Goal: Task Accomplishment & Management: Complete application form

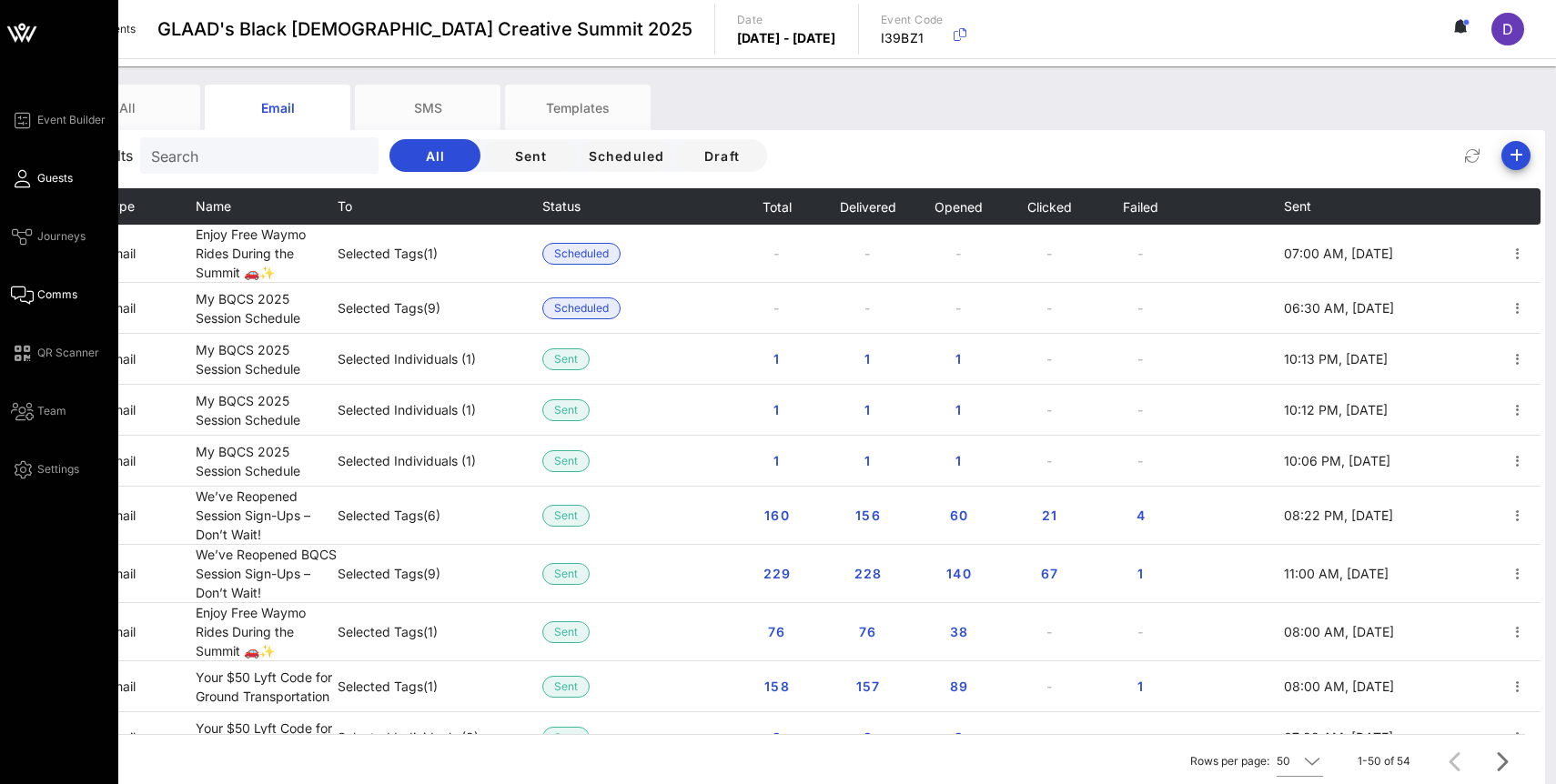
click at [19, 178] on icon at bounding box center [21, 178] width 22 height 3
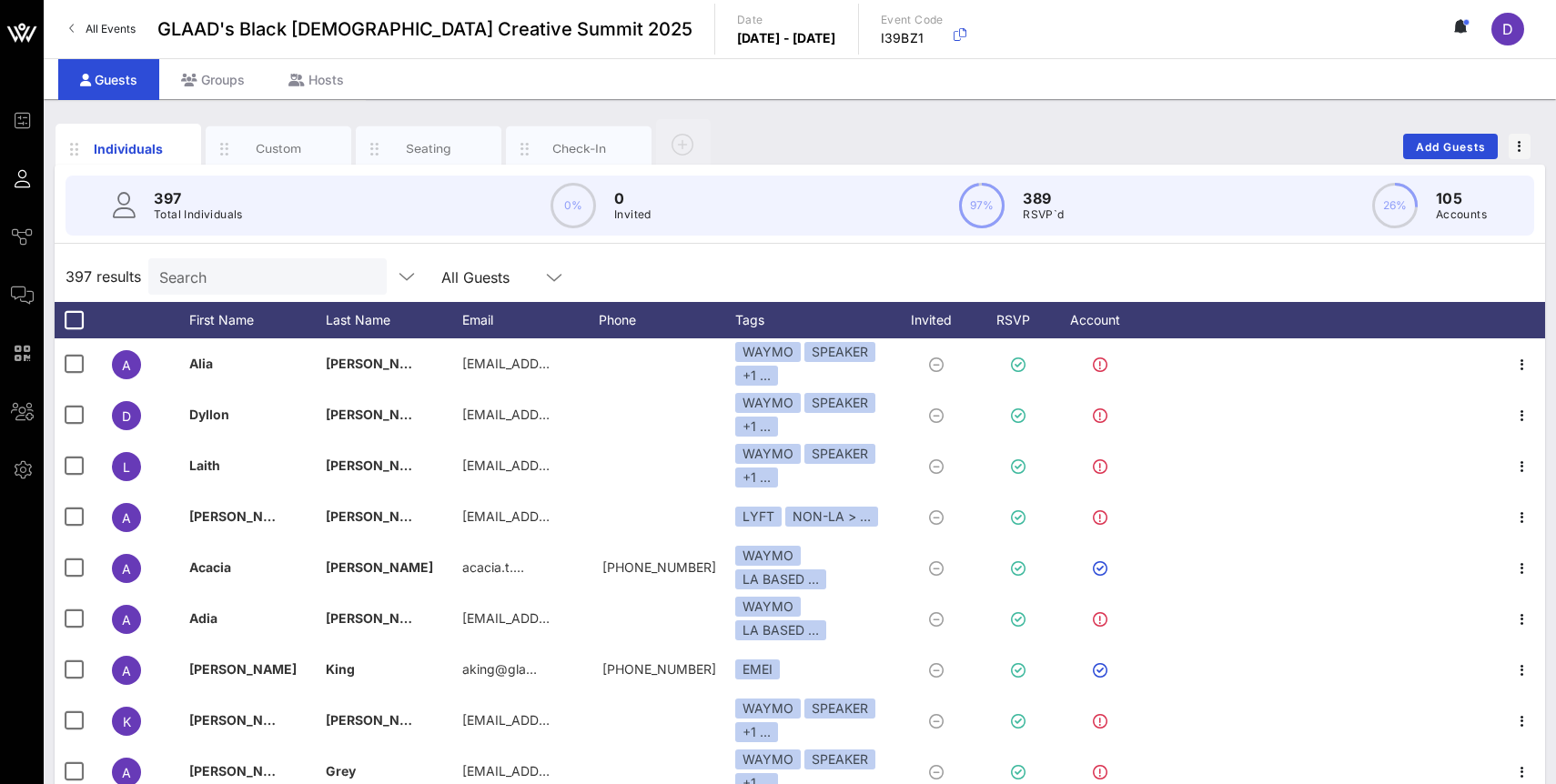
click at [224, 214] on p "Total Individuals" at bounding box center [199, 214] width 90 height 19
click at [234, 258] on div "Search" at bounding box center [265, 276] width 213 height 36
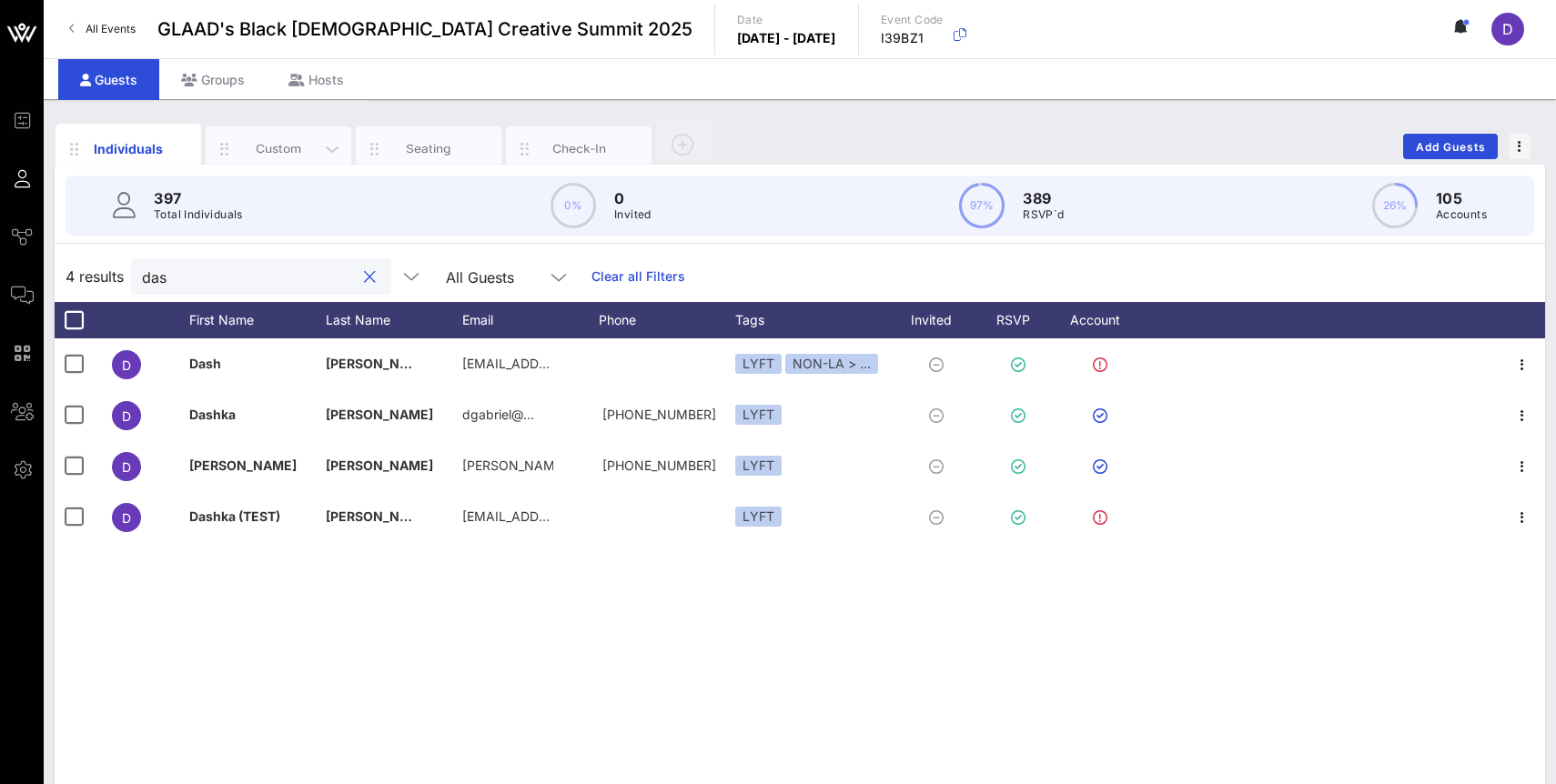
type input "das"
click at [296, 144] on div "Custom" at bounding box center [279, 149] width 81 height 18
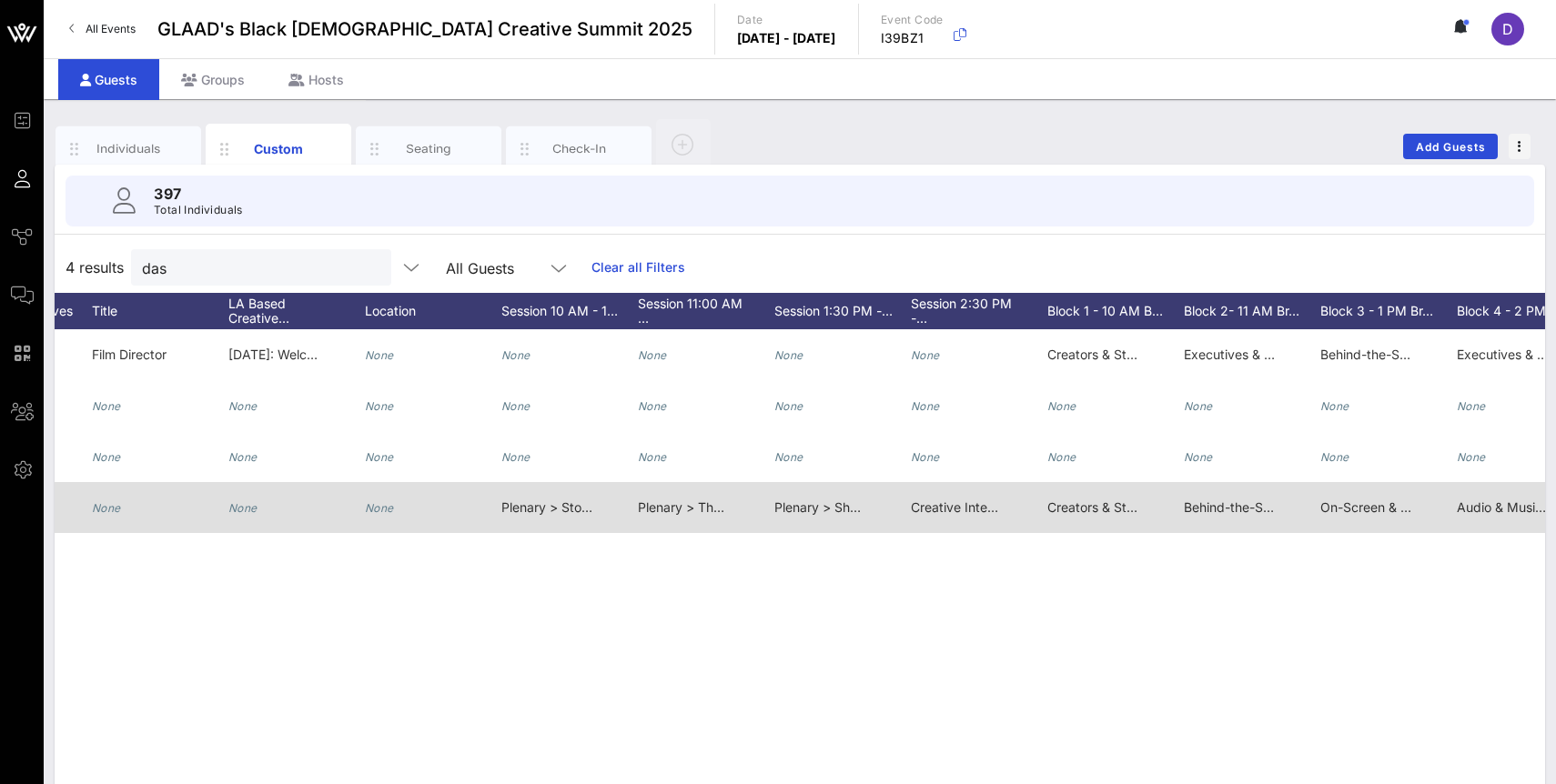
click at [538, 506] on span "Plenary > Stories That Shift Culture: Collaborating With Purpose" at bounding box center [691, 507] width 379 height 16
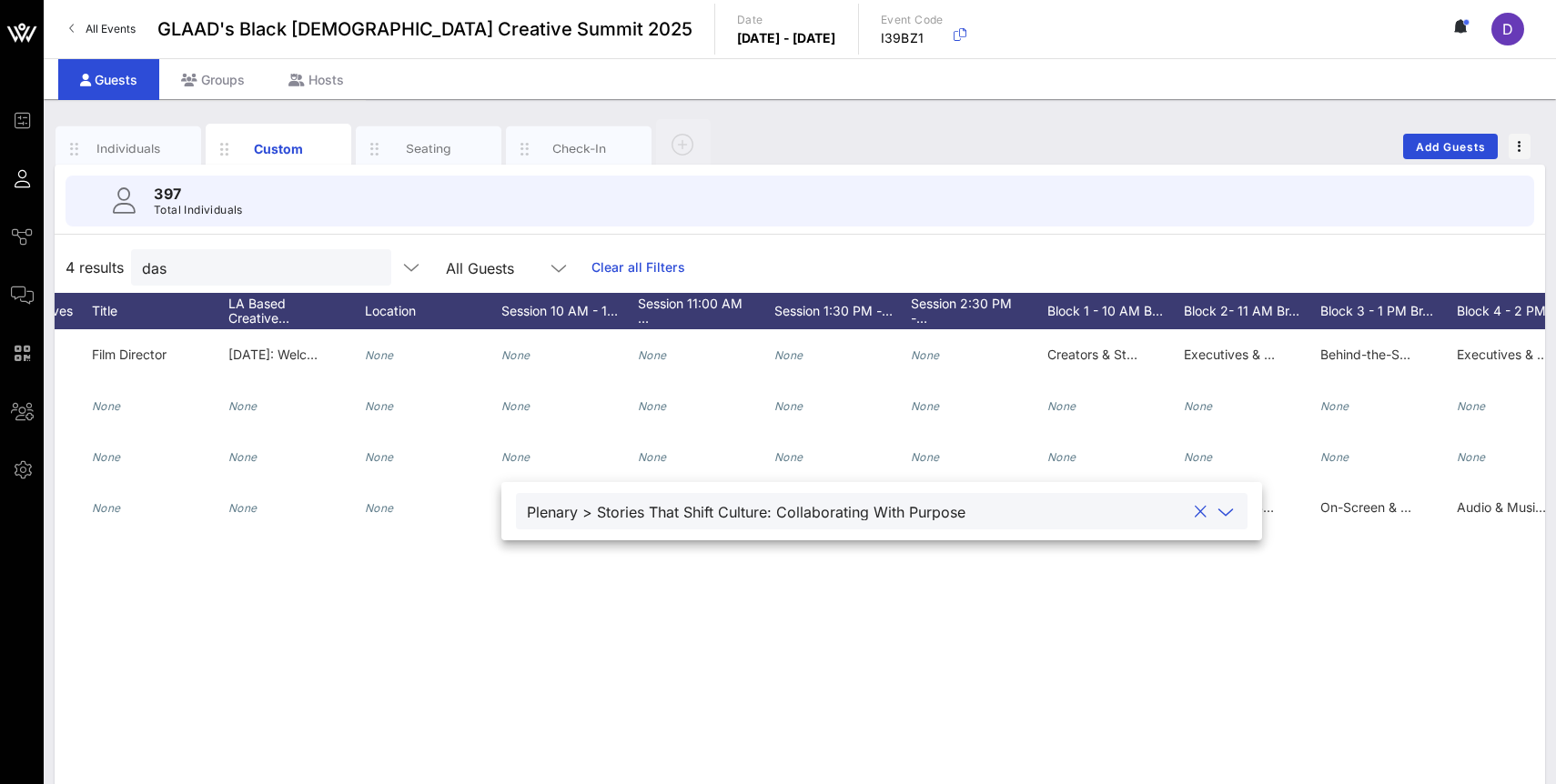
click at [1195, 519] on button "clear icon" at bounding box center [1200, 511] width 12 height 19
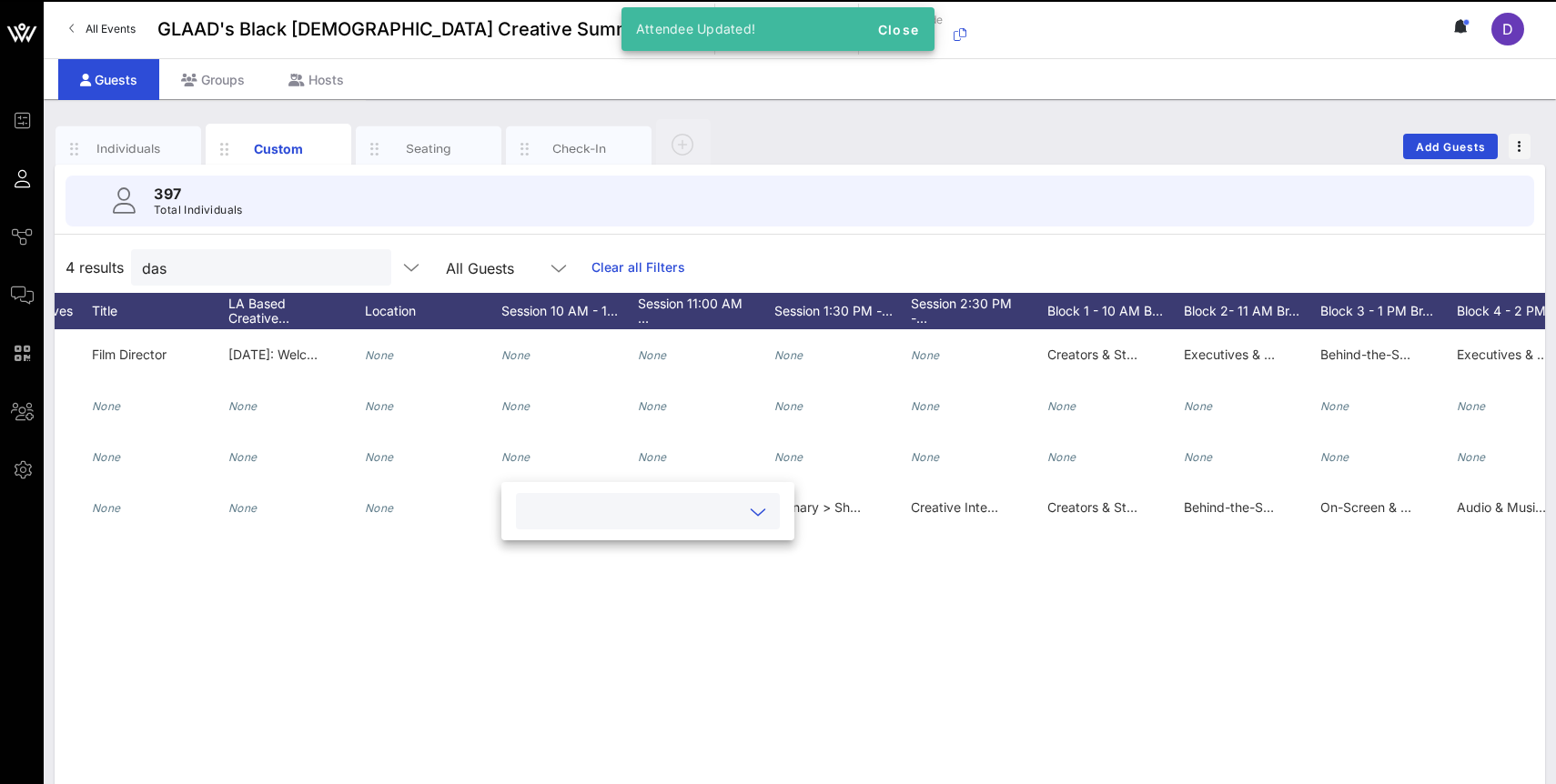
click at [854, 653] on div "D [PERSON_NAME] Dash [PERSON_NAME] [EMAIL_ADDRESS][DOMAIN_NAME] 7862039413 He, …" at bounding box center [800, 602] width 1491 height 545
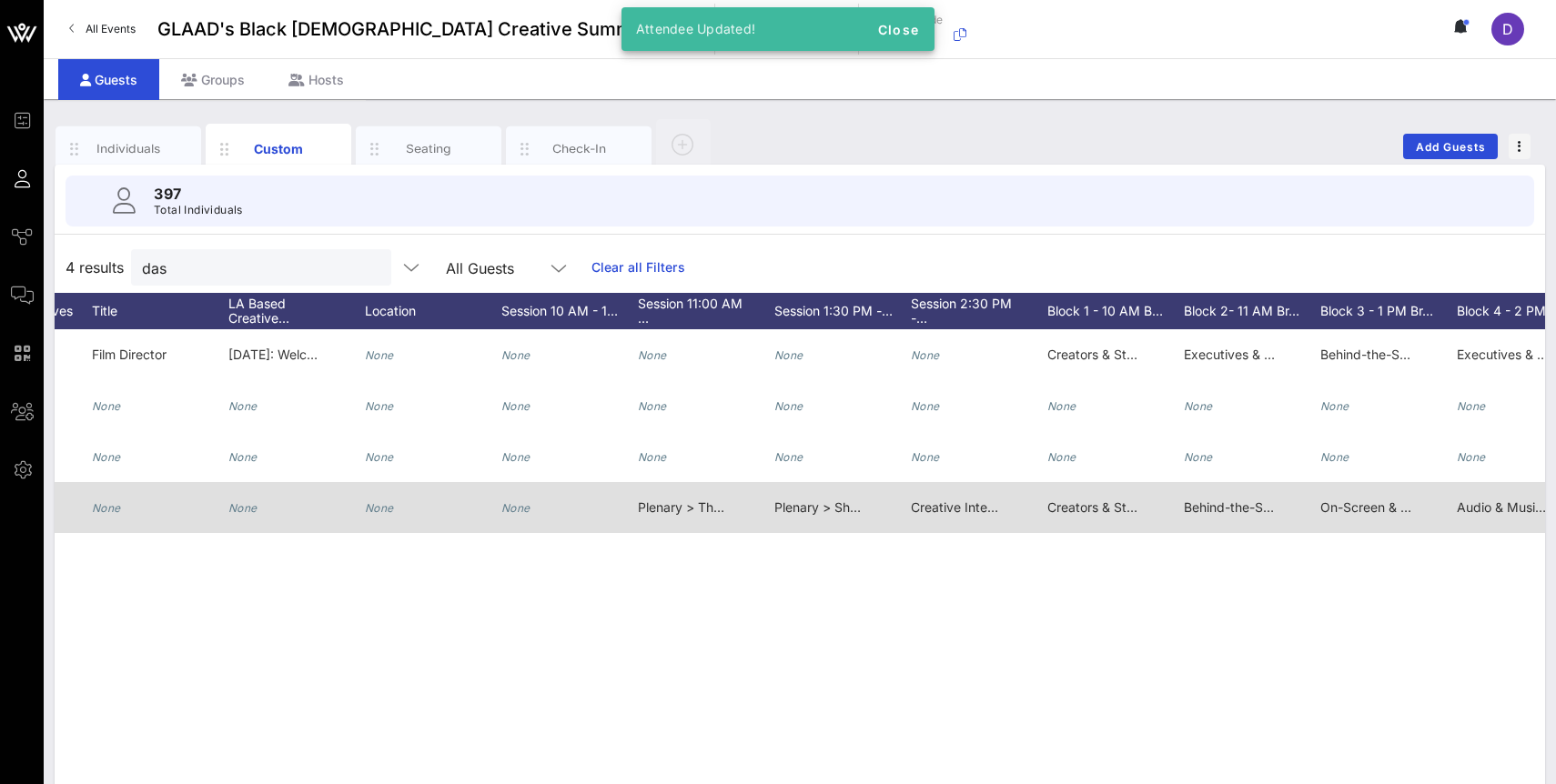
click at [689, 505] on span "Plenary > The Power of Legacy with [PERSON_NAME]" at bounding box center [800, 507] width 323 height 16
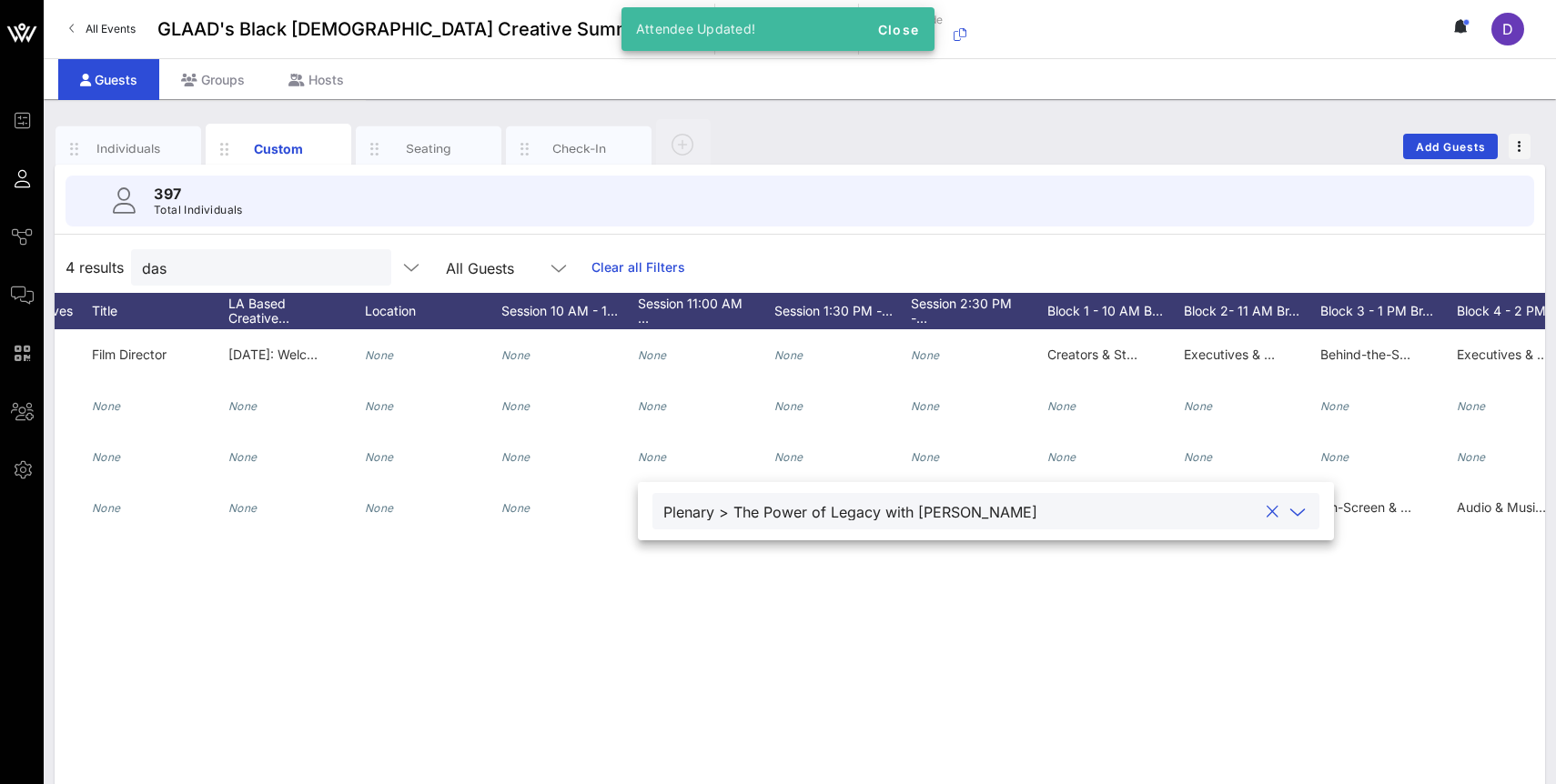
click at [1267, 510] on button "clear icon" at bounding box center [1272, 511] width 12 height 19
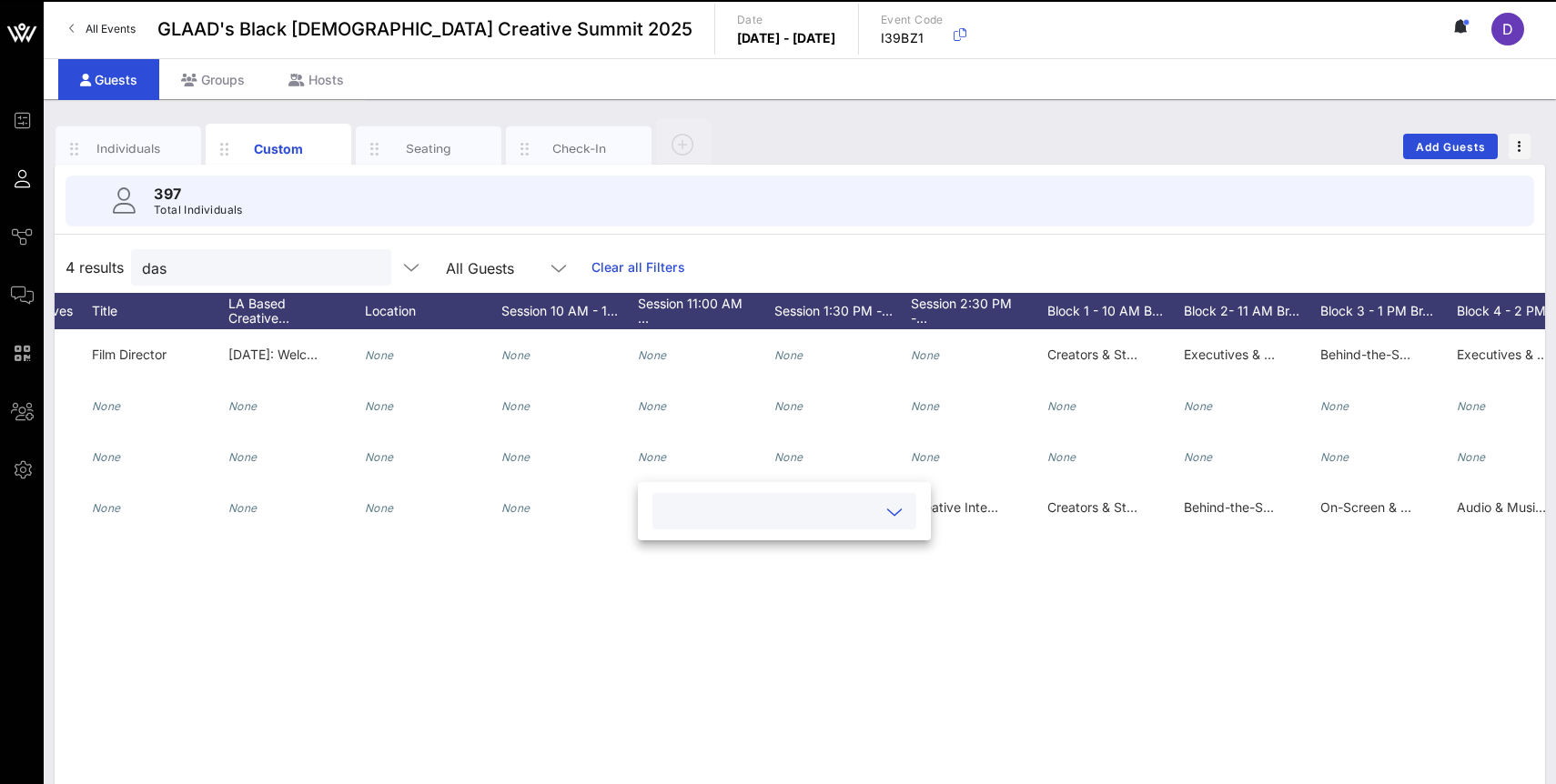
click at [1170, 612] on div "D [PERSON_NAME] Dash [PERSON_NAME] [EMAIL_ADDRESS][DOMAIN_NAME] 7862039413 He, …" at bounding box center [800, 602] width 1491 height 545
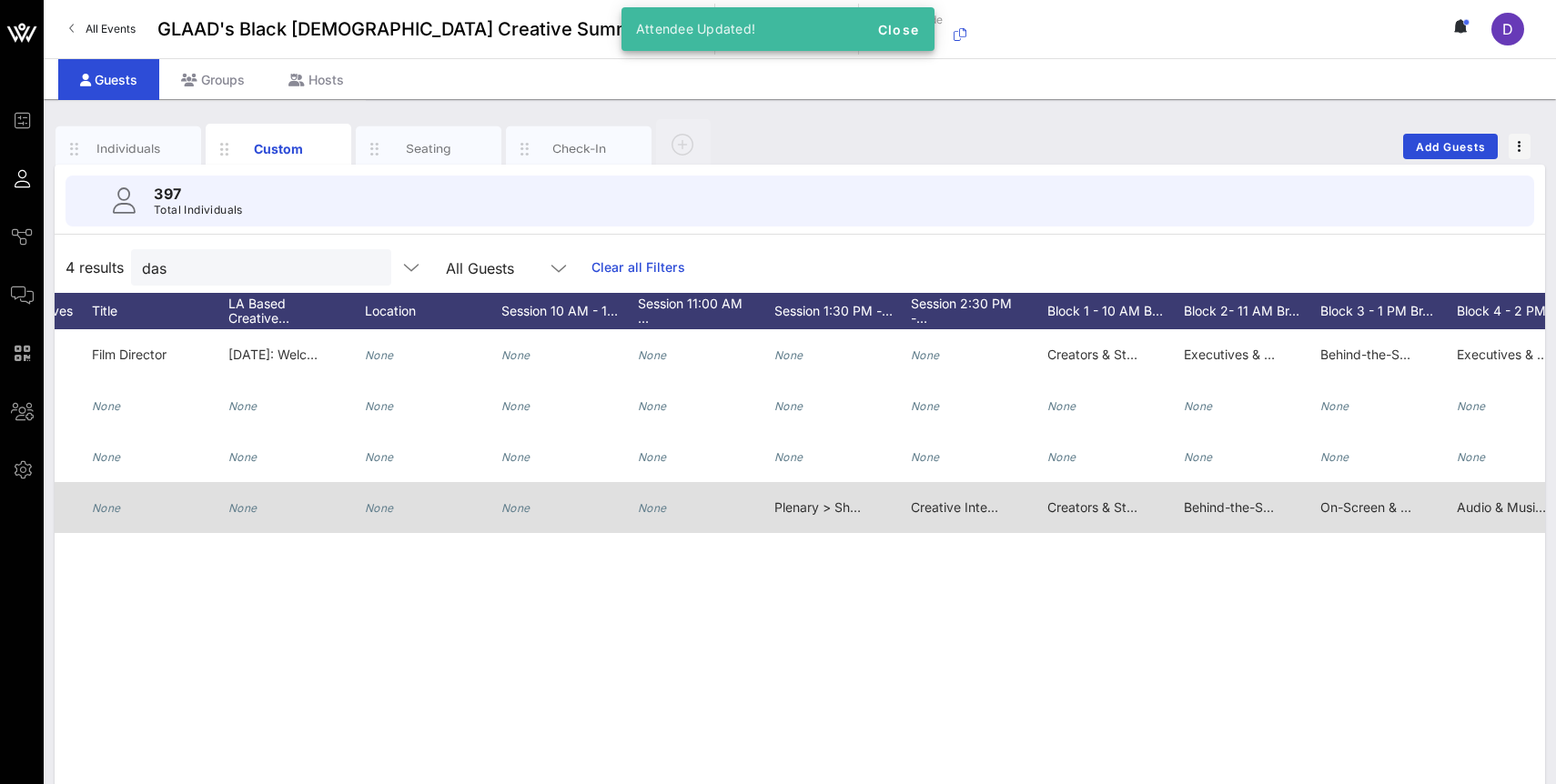
click at [815, 497] on div "Plenary > Showing Up & Showing Out: Advocacy Beyond the Screen" at bounding box center [819, 507] width 91 height 51
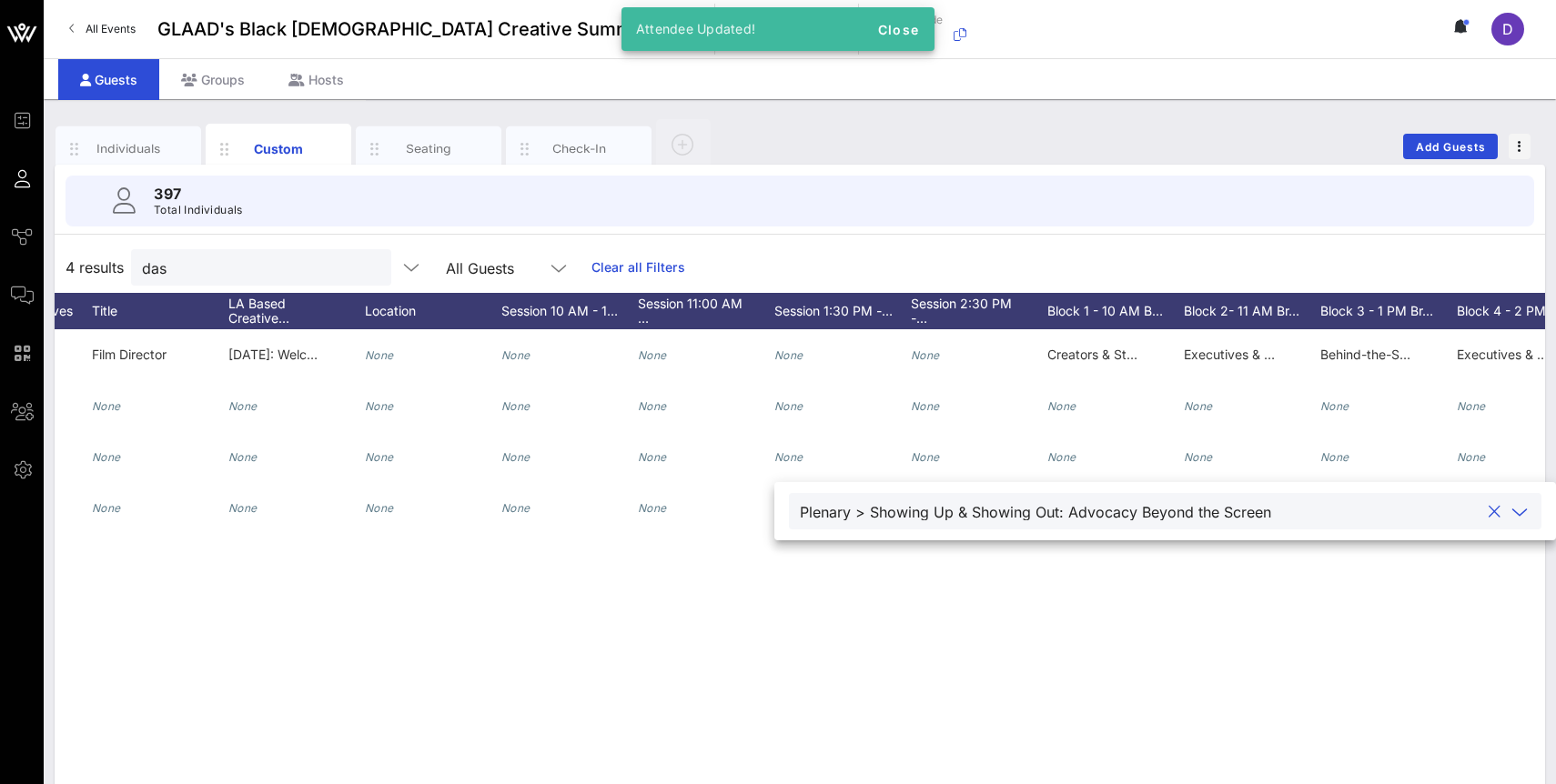
click at [1489, 511] on button "clear icon" at bounding box center [1495, 511] width 12 height 19
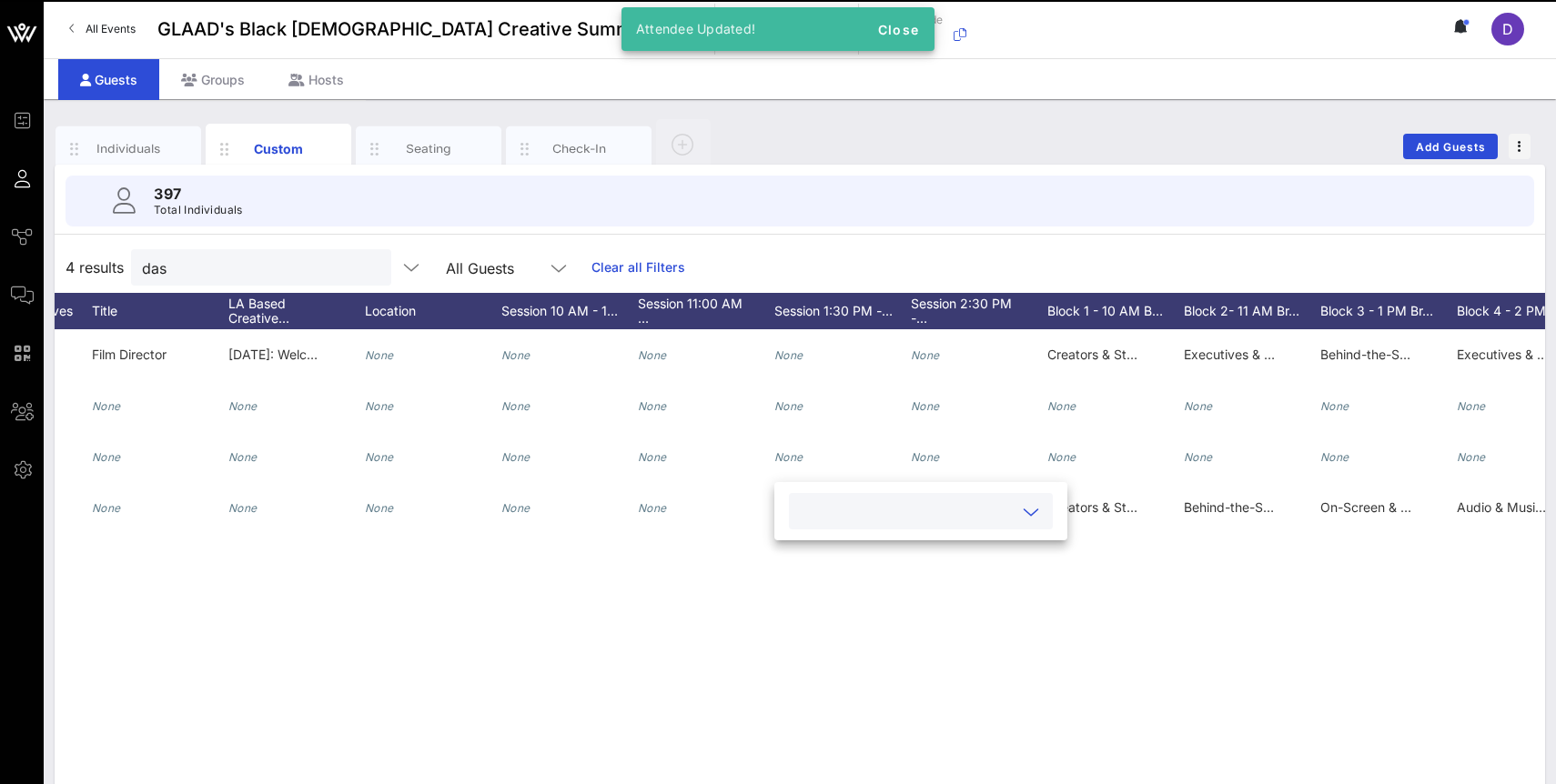
click at [1081, 605] on div "D [PERSON_NAME] Dash [PERSON_NAME] [EMAIL_ADDRESS][DOMAIN_NAME] 7862039413 He, …" at bounding box center [800, 602] width 1491 height 545
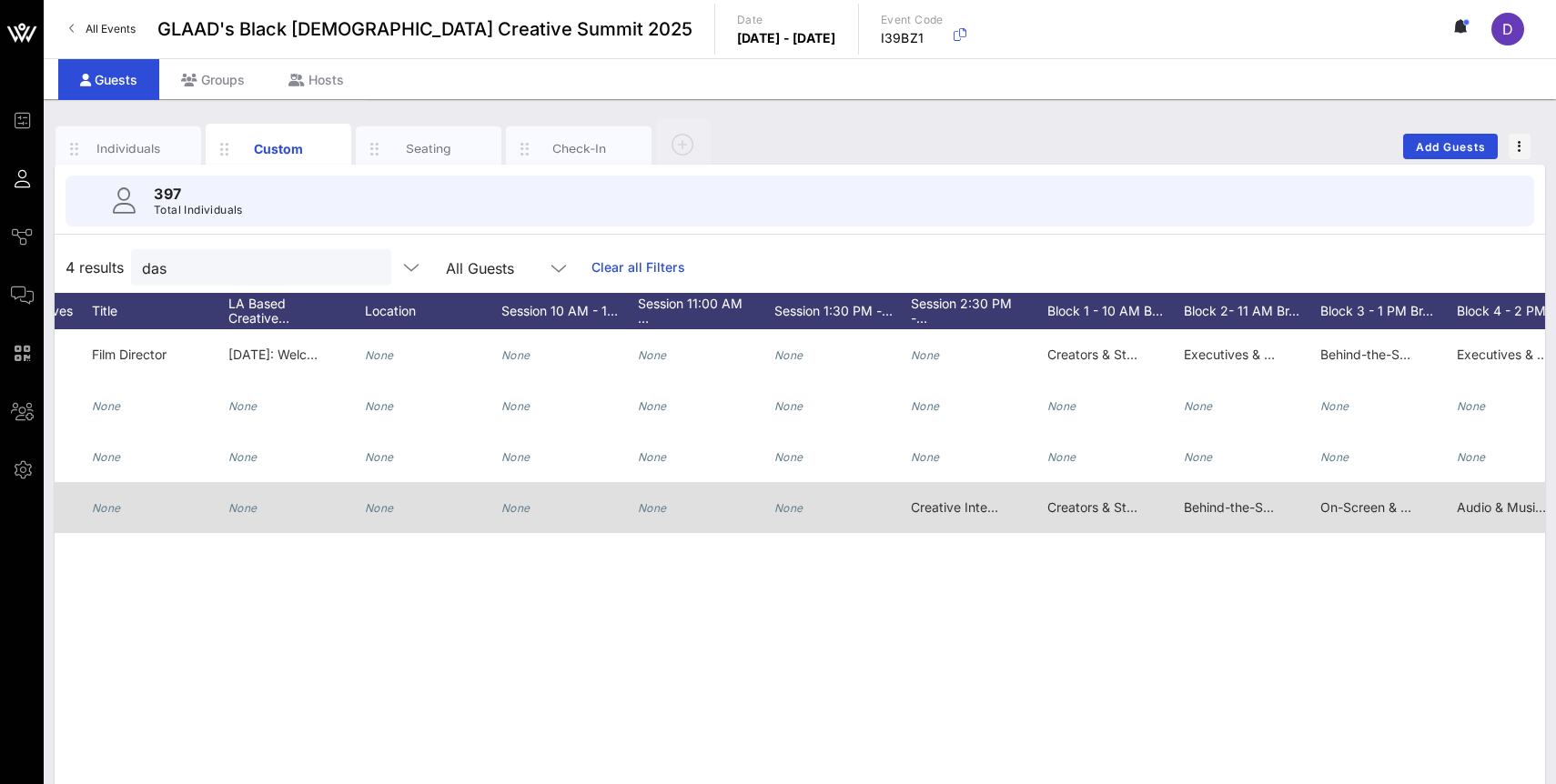
click at [969, 513] on span "Creative Intensive > Cut From the Same Cloth: Style, Story, and the Art of Part…" at bounding box center [1165, 507] width 510 height 16
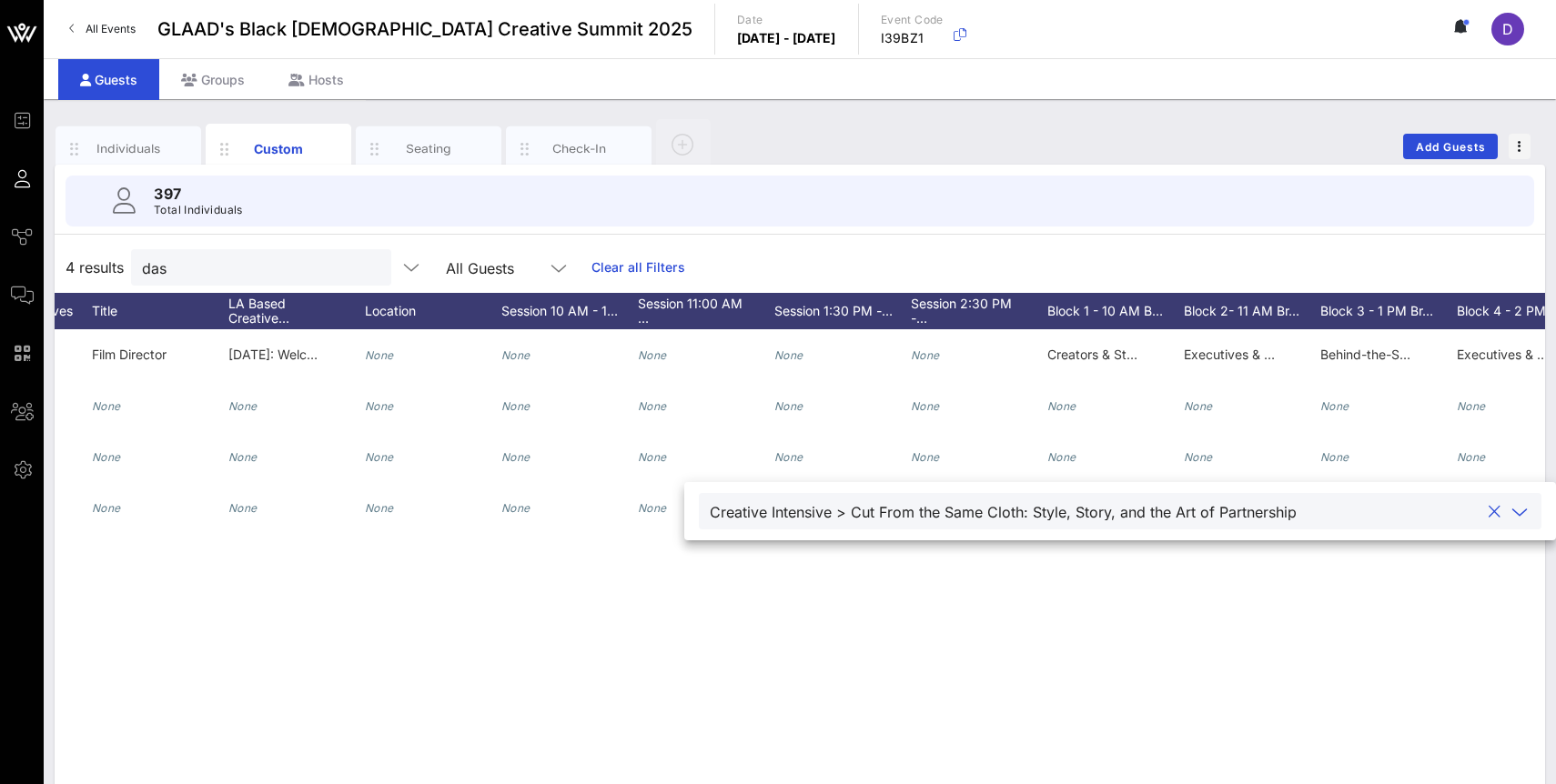
click at [1489, 513] on button "clear icon" at bounding box center [1495, 511] width 12 height 19
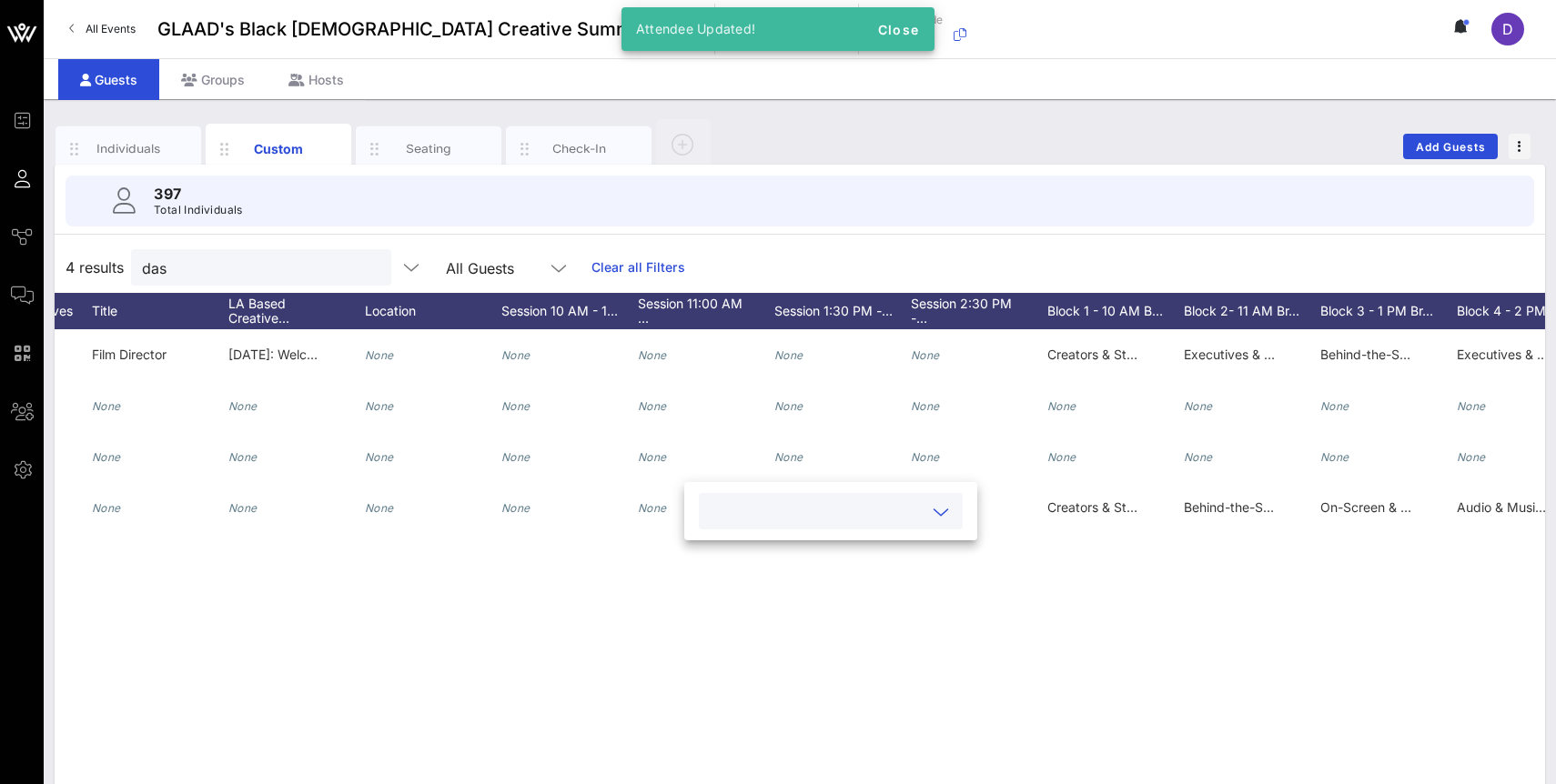
click at [1341, 594] on div "D [PERSON_NAME] Dash [PERSON_NAME] [EMAIL_ADDRESS][DOMAIN_NAME] 7862039413 He, …" at bounding box center [800, 602] width 1491 height 545
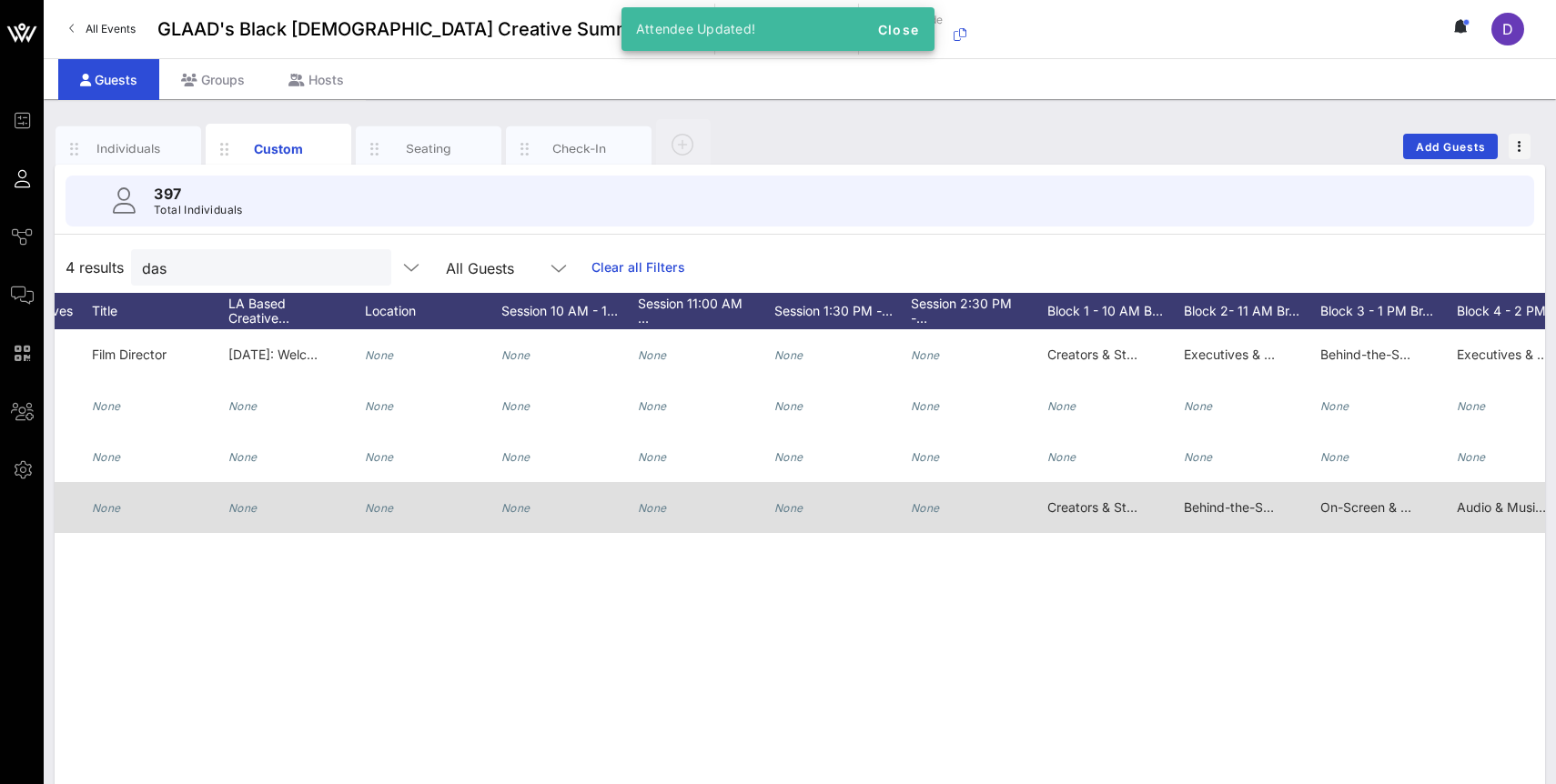
click at [1095, 500] on span "Creators & Storytellers > Self-Funded, Self-Made: How to Navigate the Business,…" at bounding box center [1333, 507] width 572 height 16
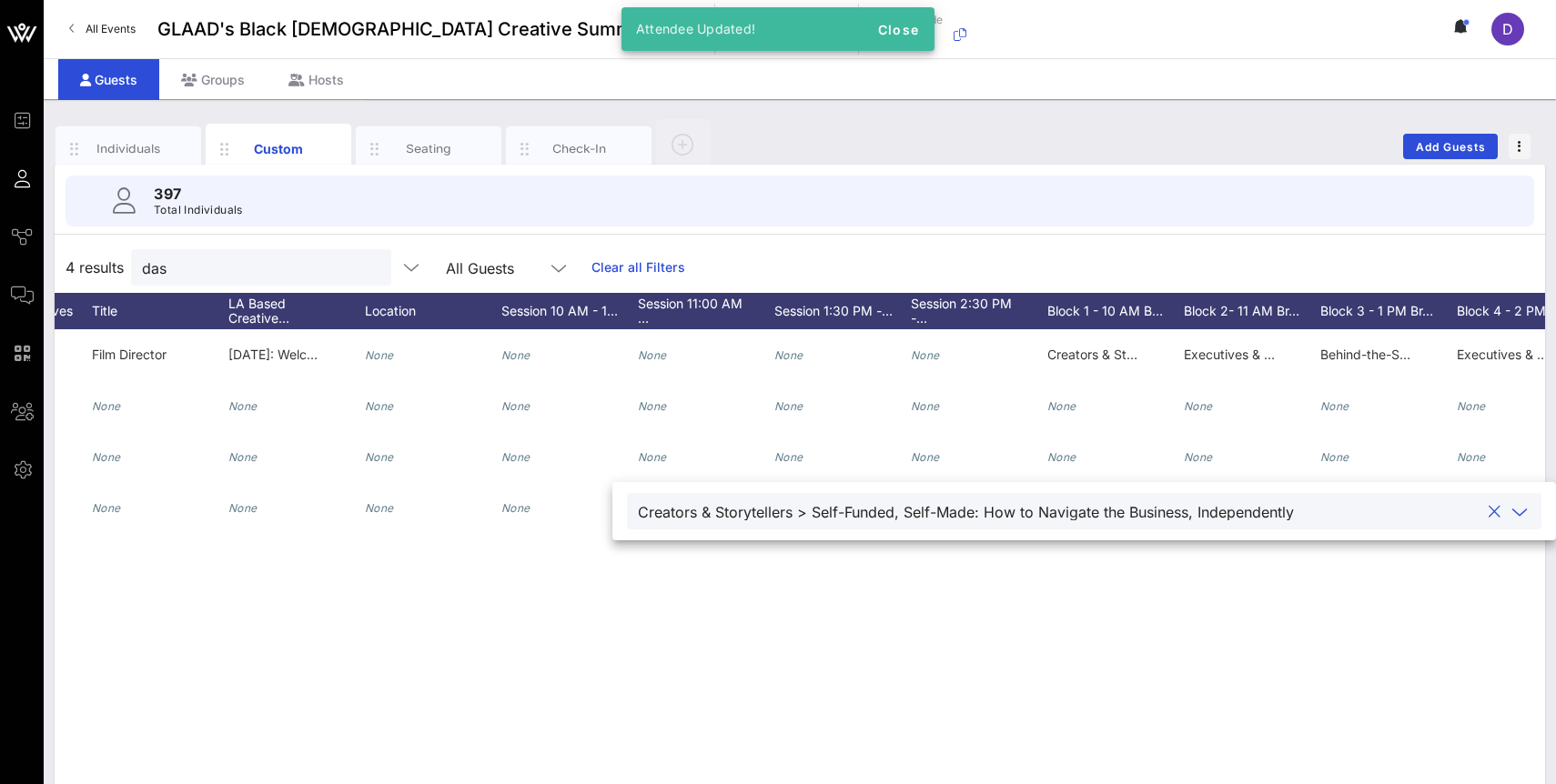
click at [1489, 516] on button "clear icon" at bounding box center [1495, 511] width 12 height 19
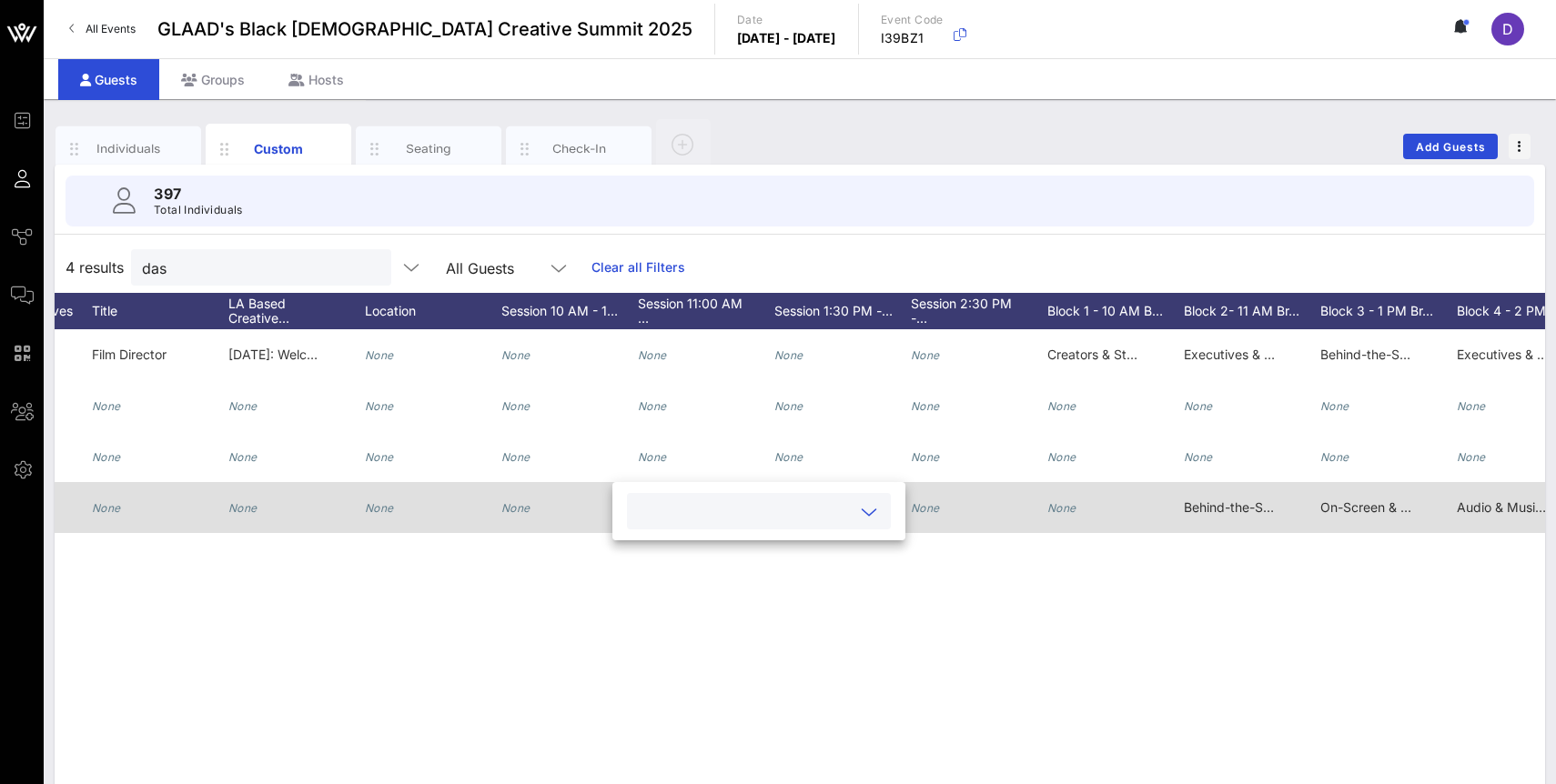
click at [1215, 508] on span "Behind-the-Scenes Visionaries > Styled With Intention: Image, Influence, and In…" at bounding box center [1439, 507] width 512 height 16
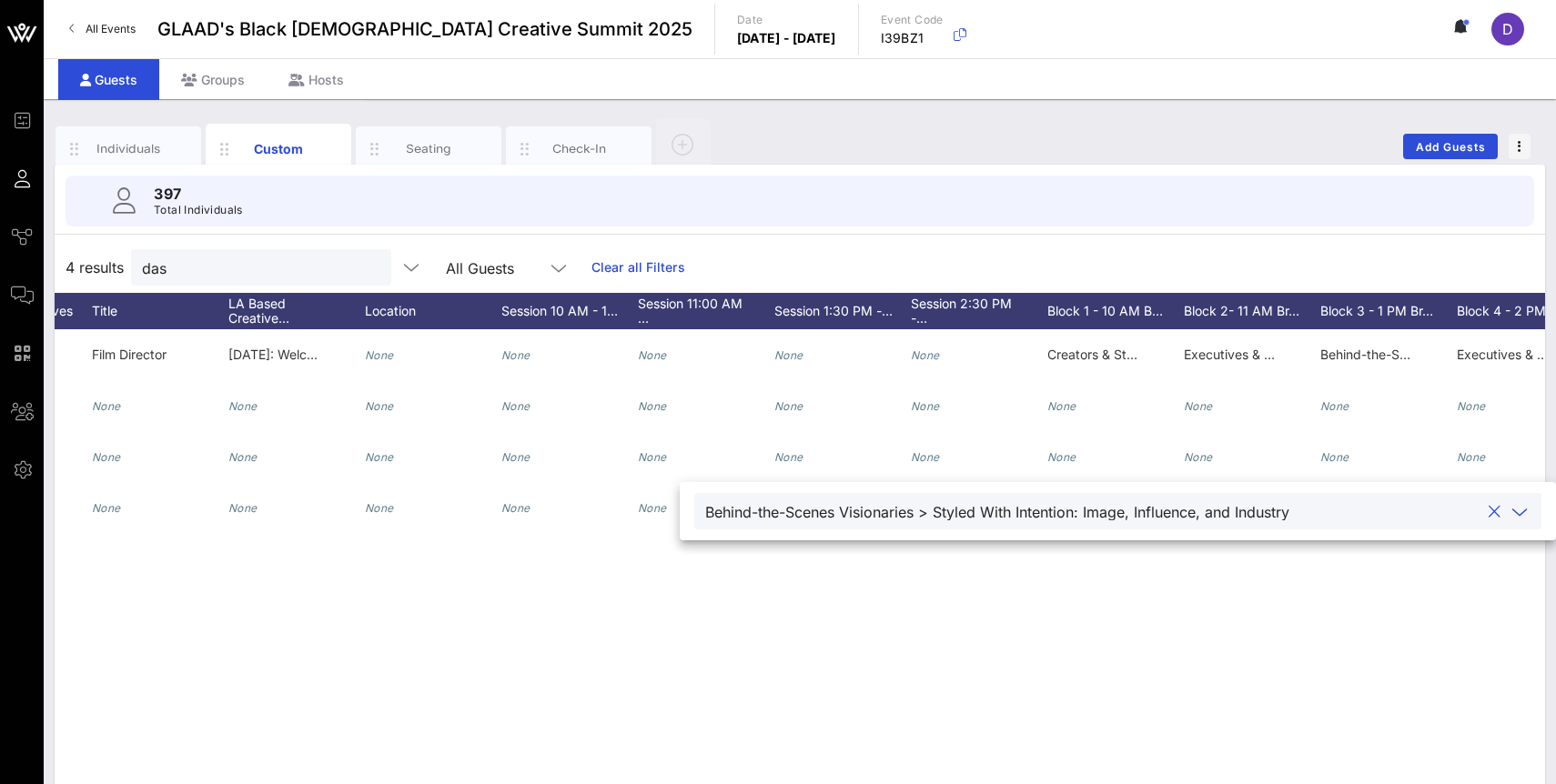
click at [1489, 513] on button "clear icon" at bounding box center [1495, 511] width 12 height 19
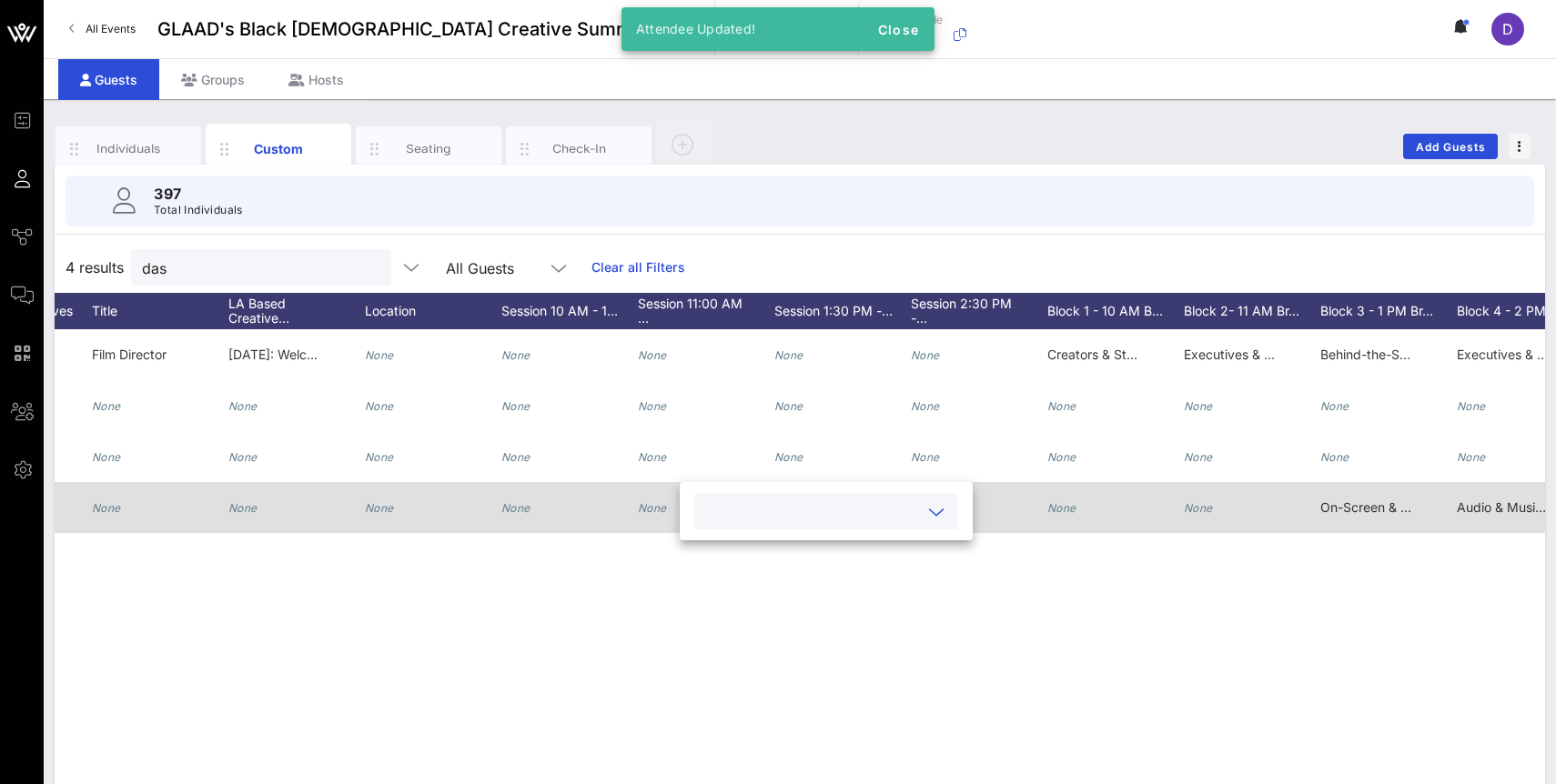
click at [1346, 509] on span "On-Screen & Live Talent > Screen & Stream: The Evolving Media Landscape" at bounding box center [1547, 507] width 455 height 16
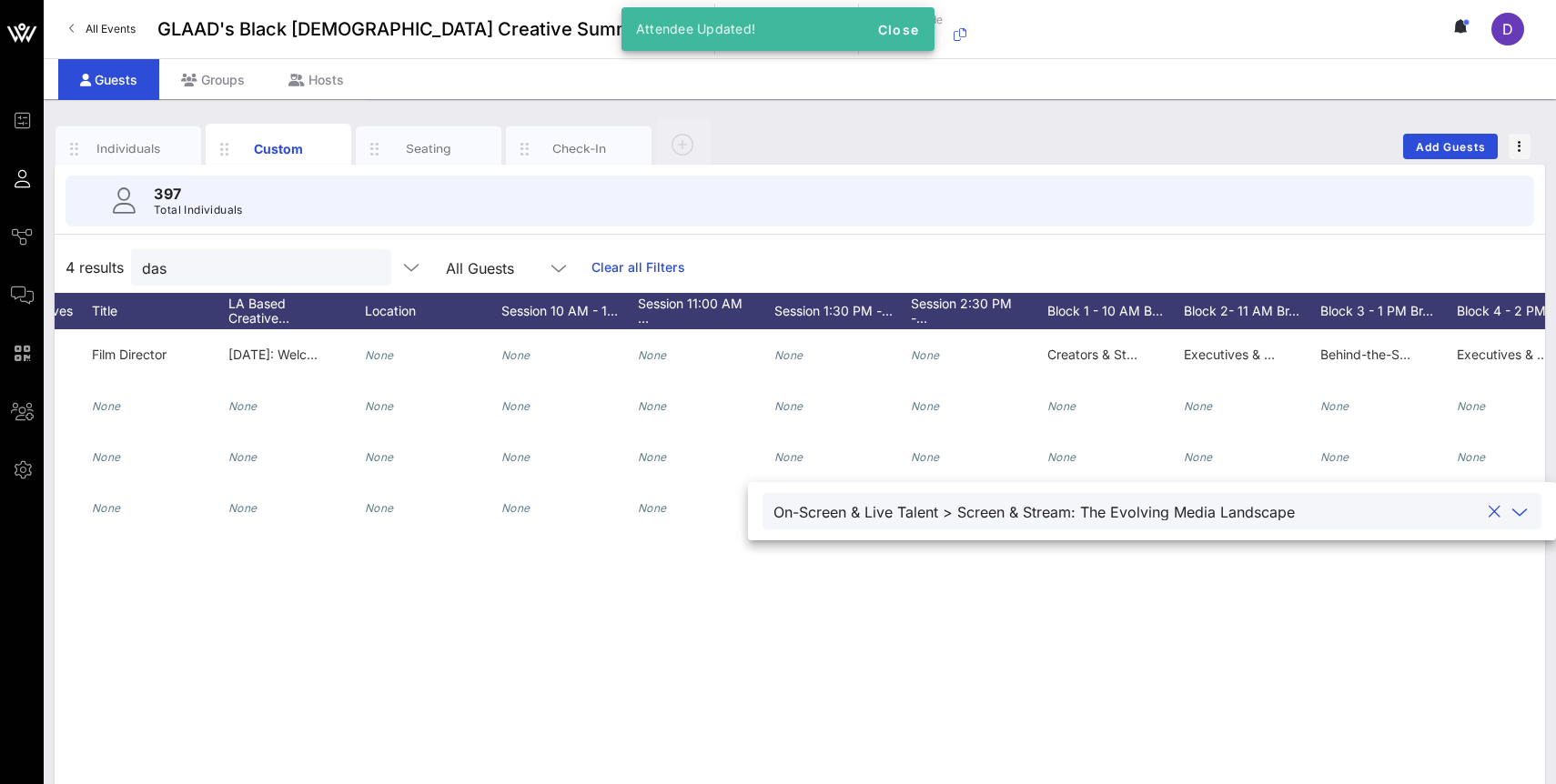
click at [1489, 513] on button "clear icon" at bounding box center [1495, 511] width 12 height 19
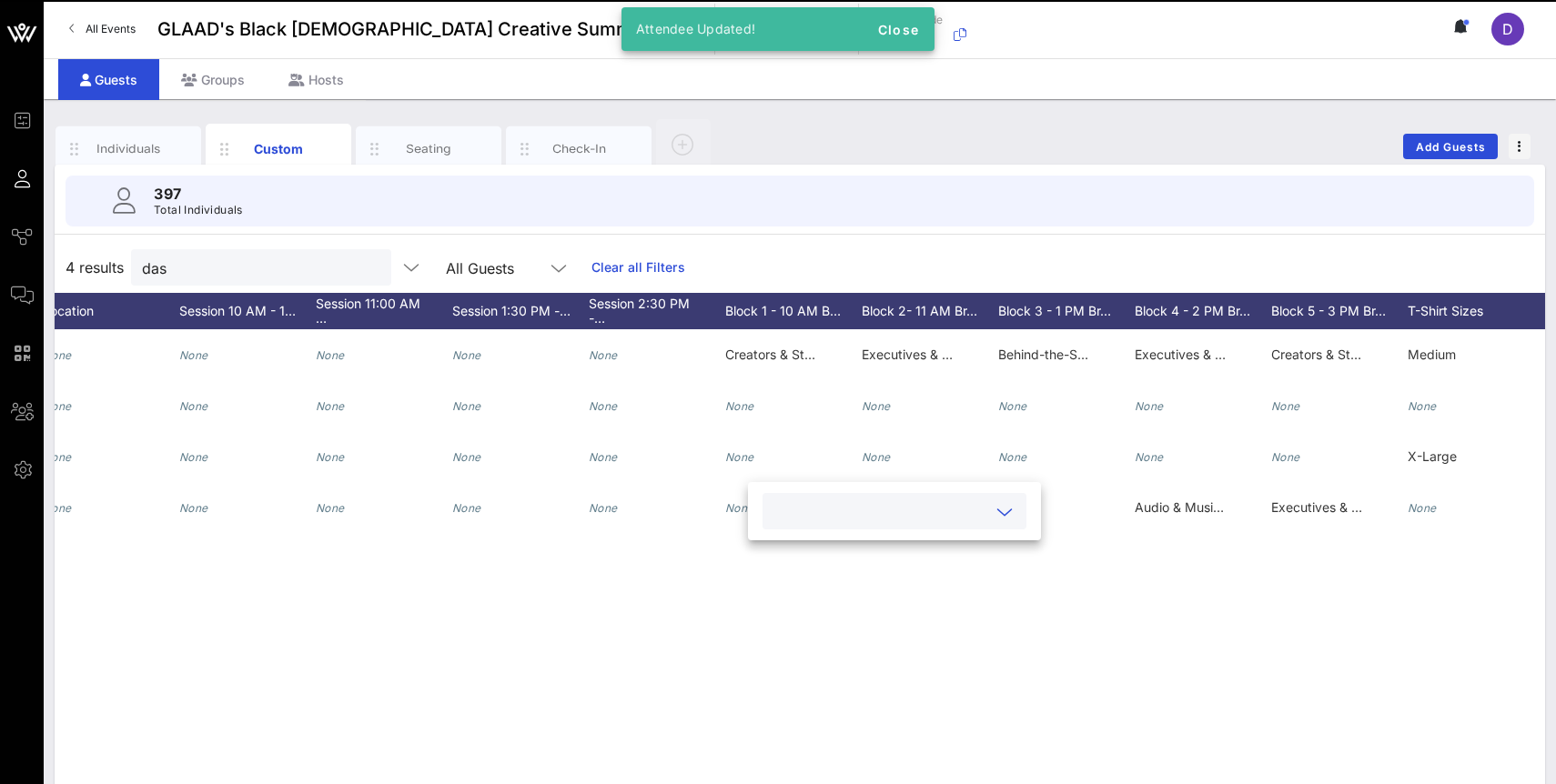
scroll to position [0, 2139]
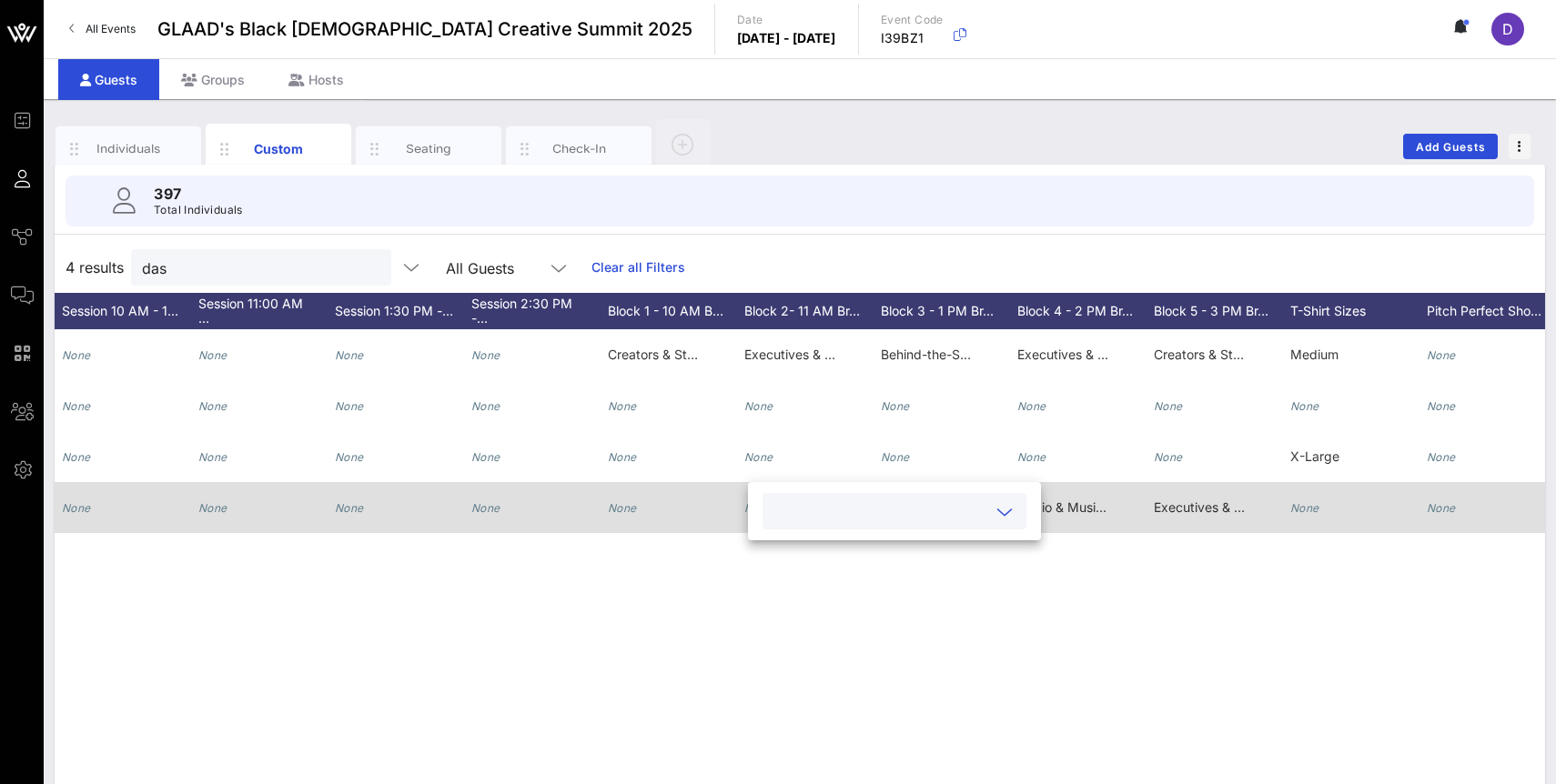
click at [1063, 502] on span "Audio & Music Development > Off Mute" at bounding box center [1135, 507] width 237 height 16
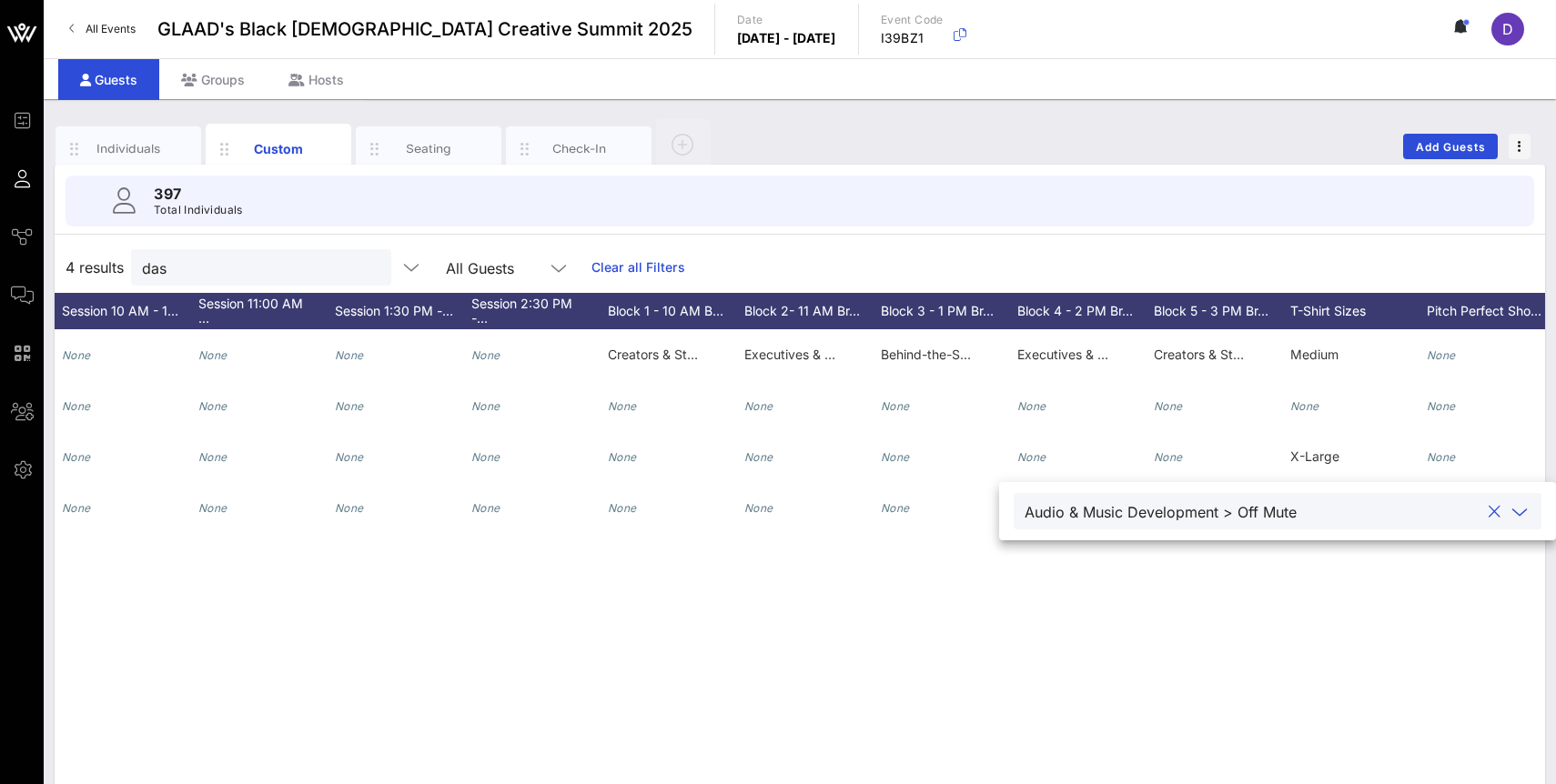
click at [1489, 506] on button "clear icon" at bounding box center [1495, 511] width 12 height 19
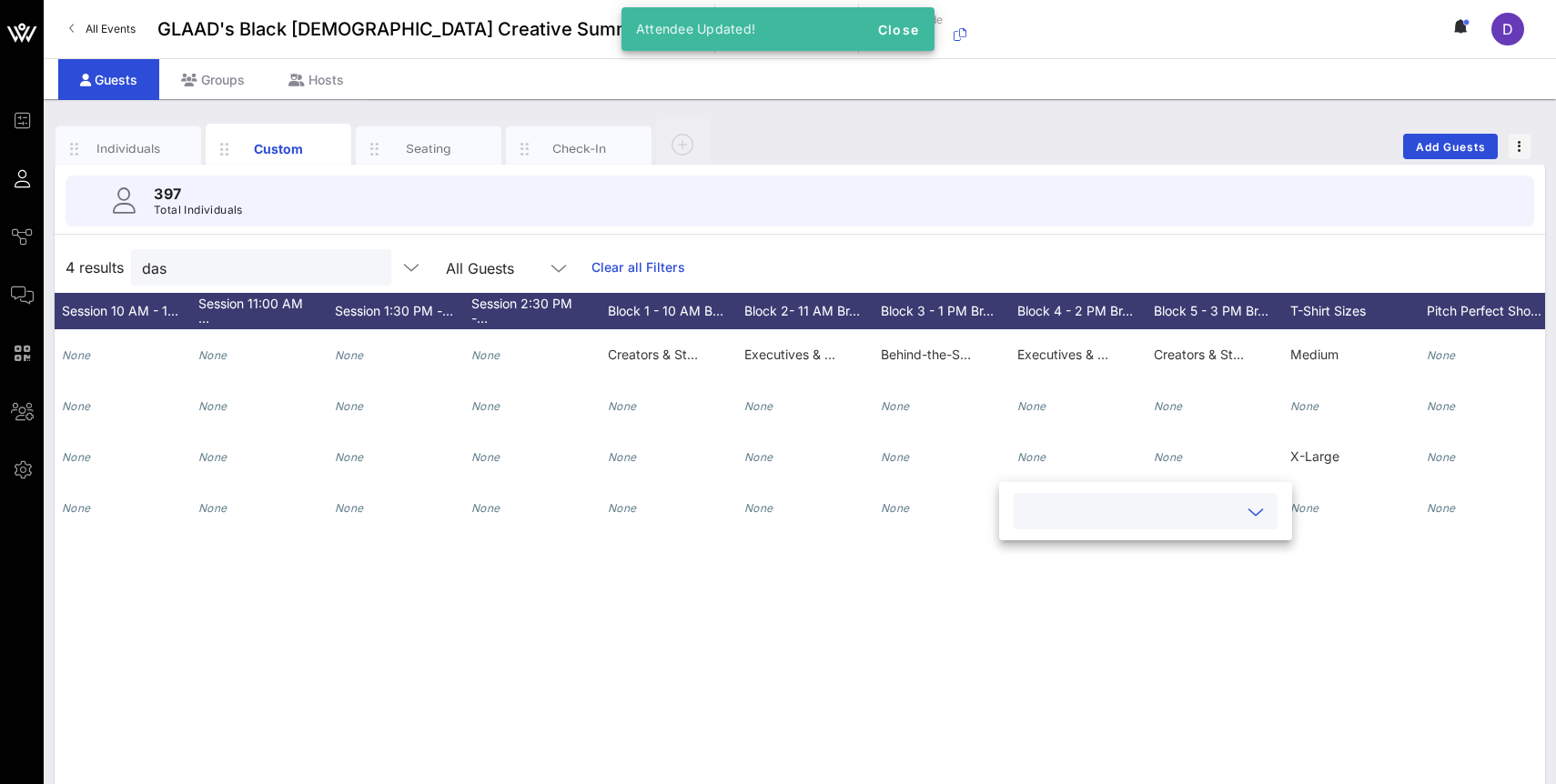
click at [1244, 630] on div "D [PERSON_NAME] Dash [PERSON_NAME] [EMAIL_ADDRESS][DOMAIN_NAME] 7862039413 He, …" at bounding box center [800, 602] width 1491 height 545
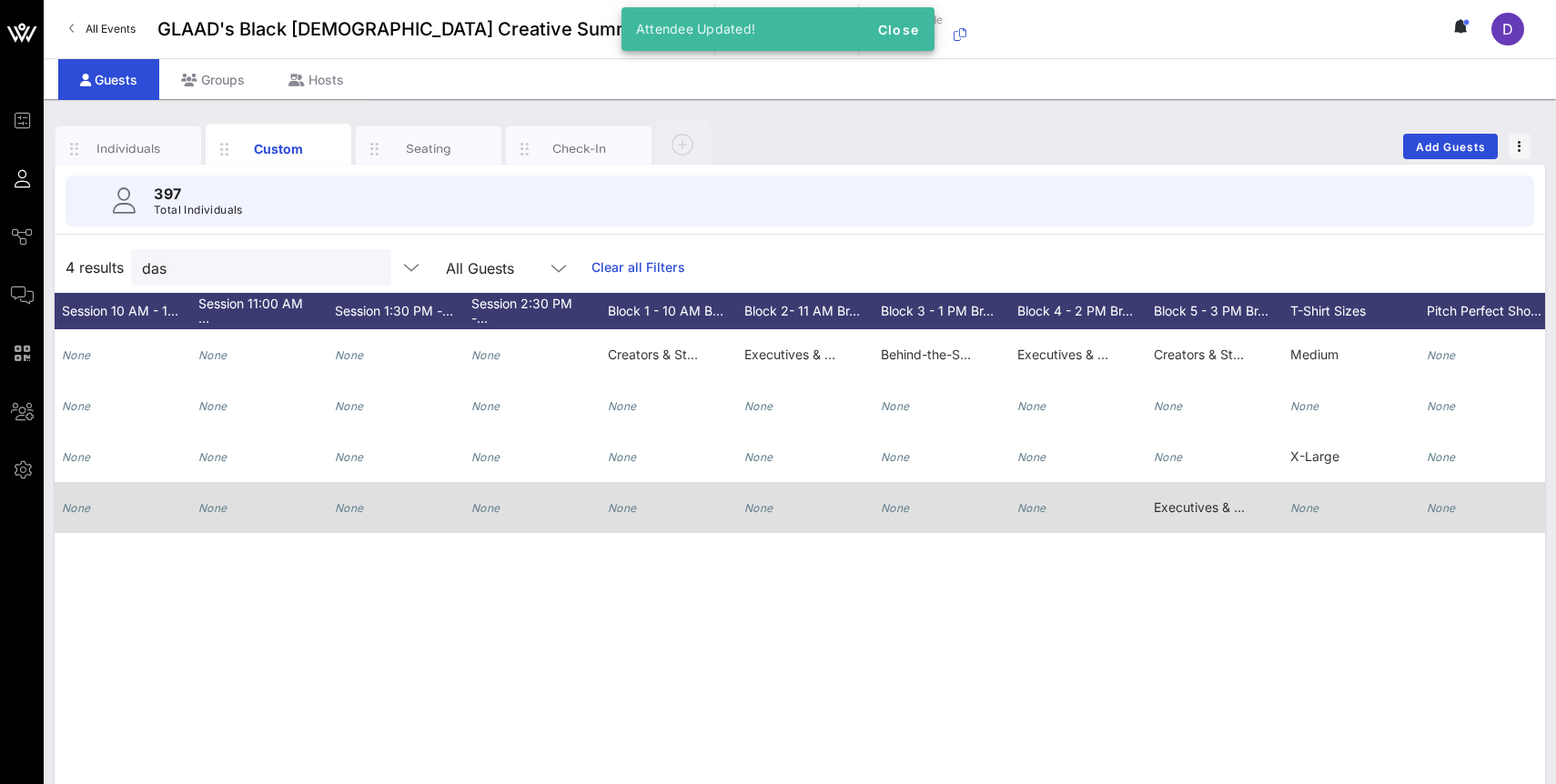
click at [1177, 509] on span "Executives & Industry Leaders >High Stakes, Higher Ground: Leading Through Cris…" at bounding box center [1469, 507] width 631 height 16
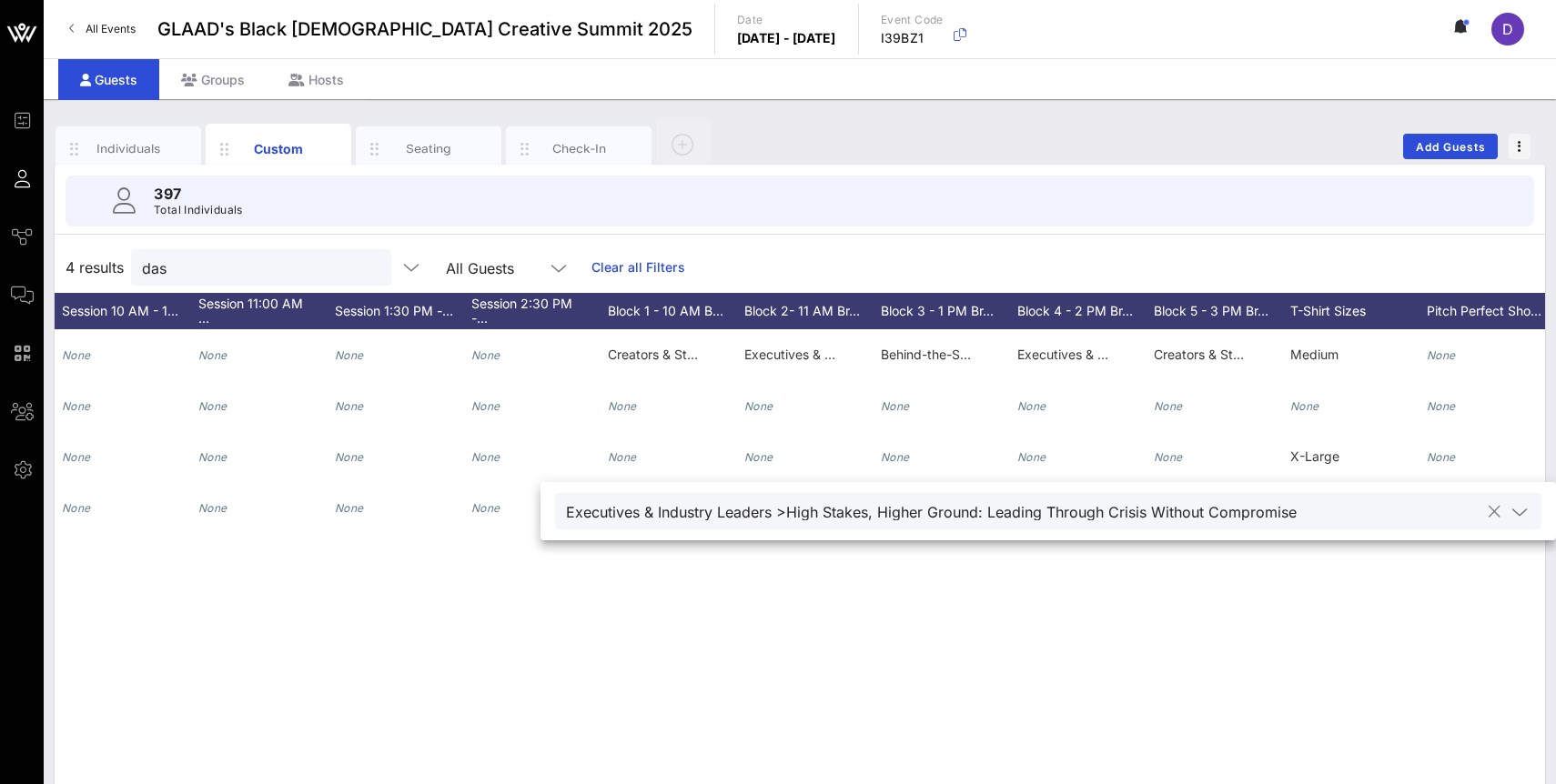
click at [1483, 513] on div at bounding box center [1494, 512] width 21 height 21
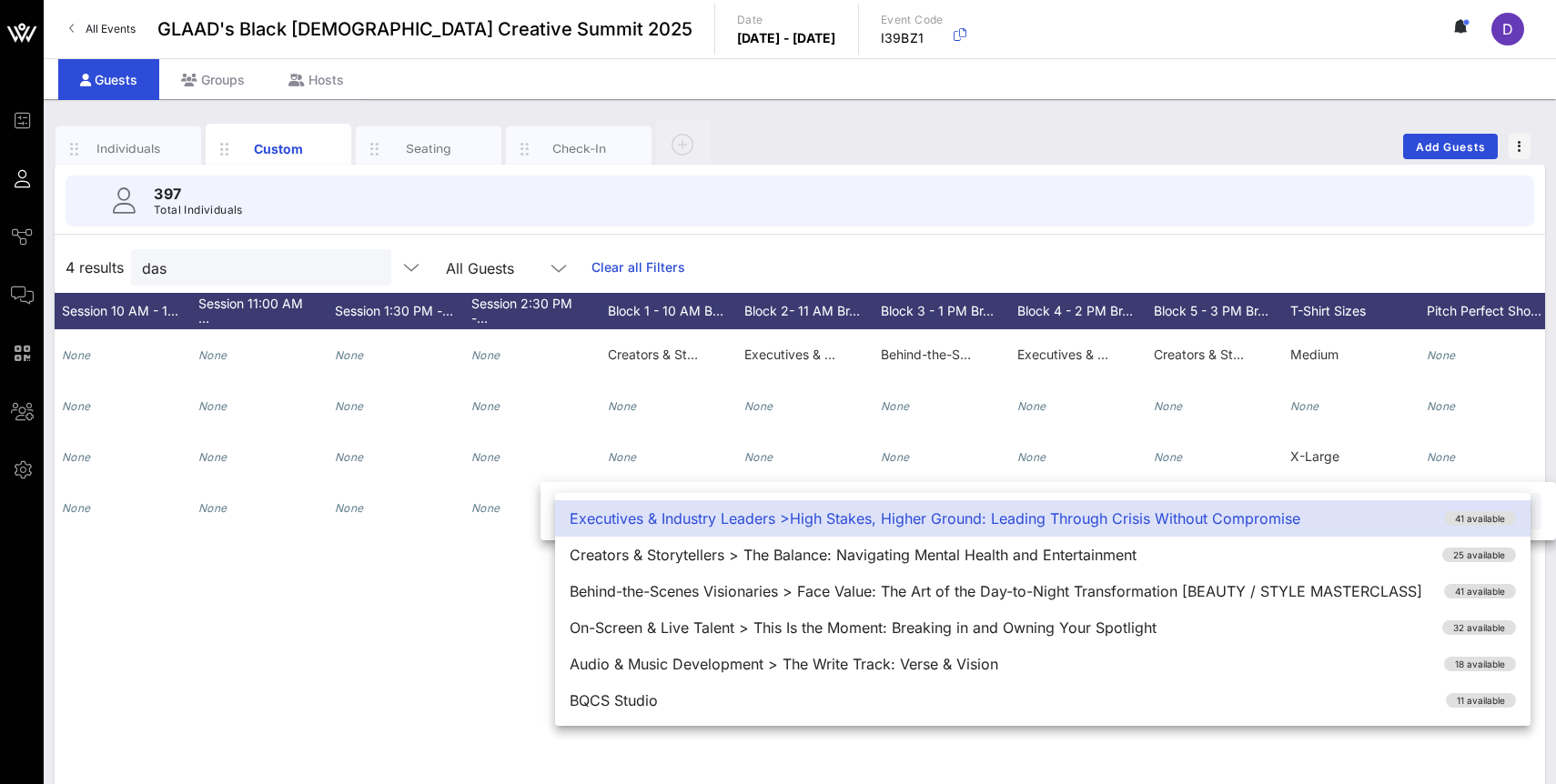
click at [511, 607] on div "D [PERSON_NAME] Dash [PERSON_NAME] [EMAIL_ADDRESS][DOMAIN_NAME] 7862039413 He, …" at bounding box center [800, 602] width 1491 height 545
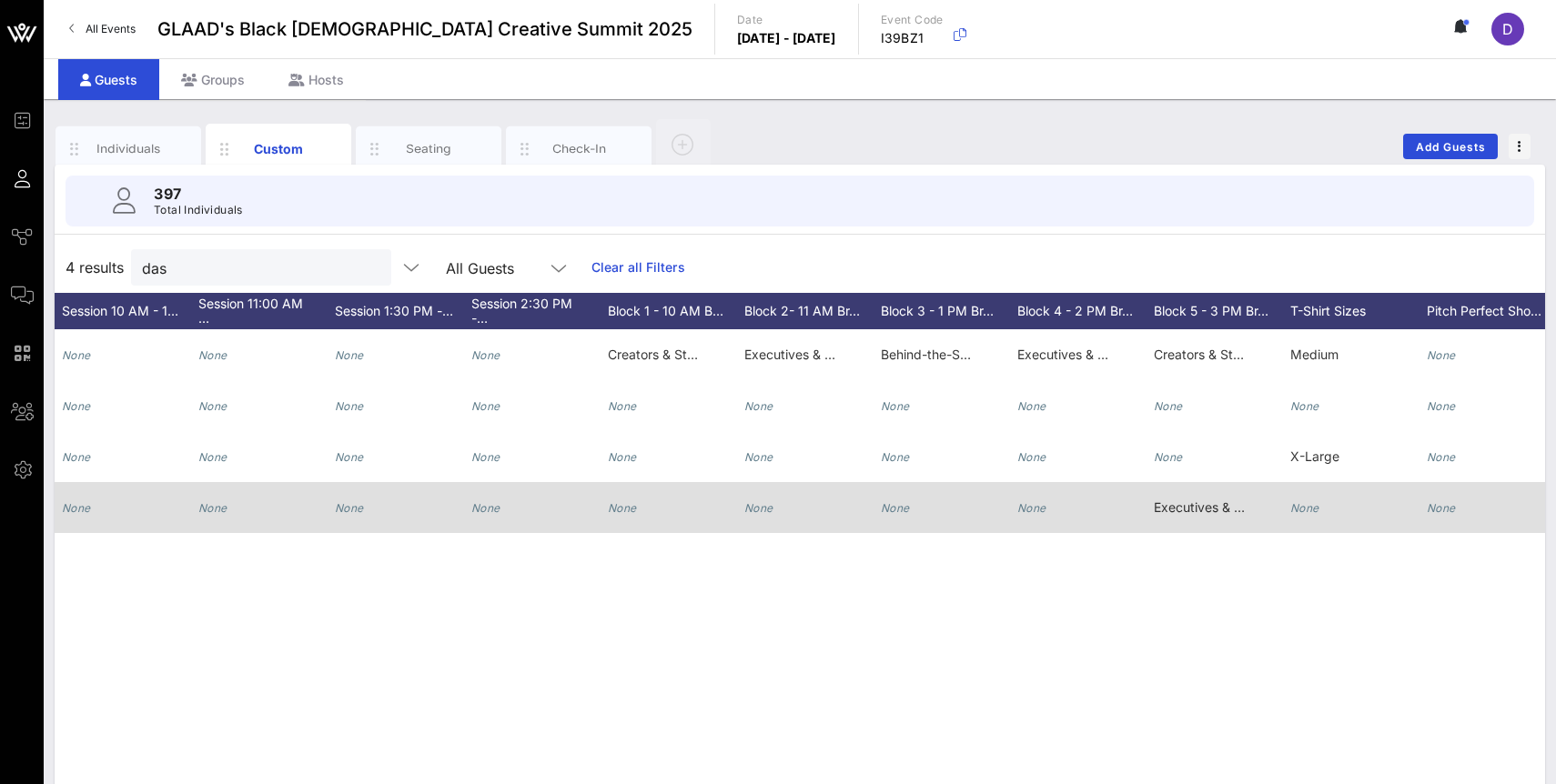
click at [1192, 502] on span "Executives & Industry Leaders >High Stakes, Higher Ground: Leading Through Cris…" at bounding box center [1469, 507] width 631 height 16
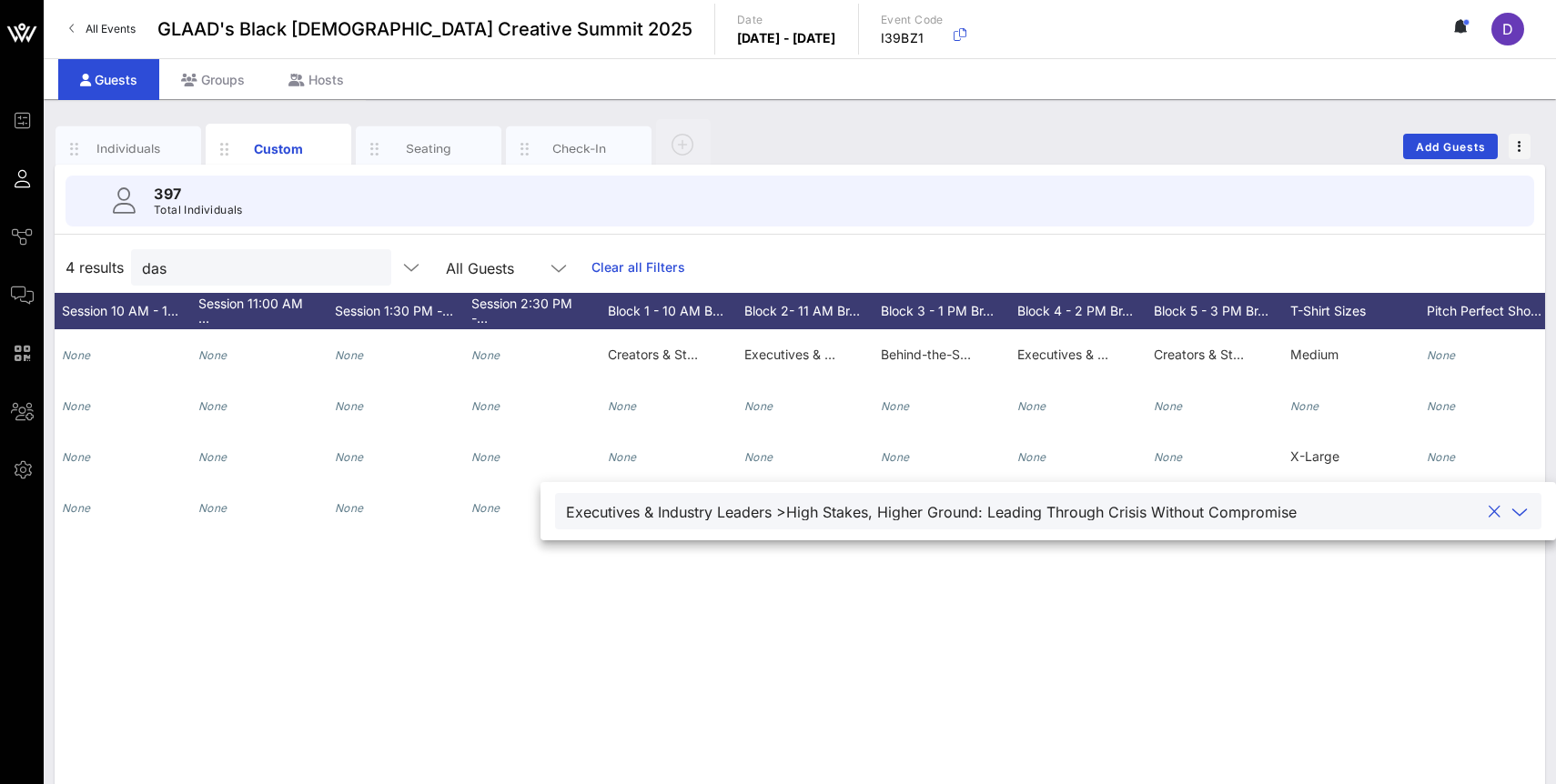
click at [1489, 513] on button "clear icon" at bounding box center [1495, 511] width 12 height 19
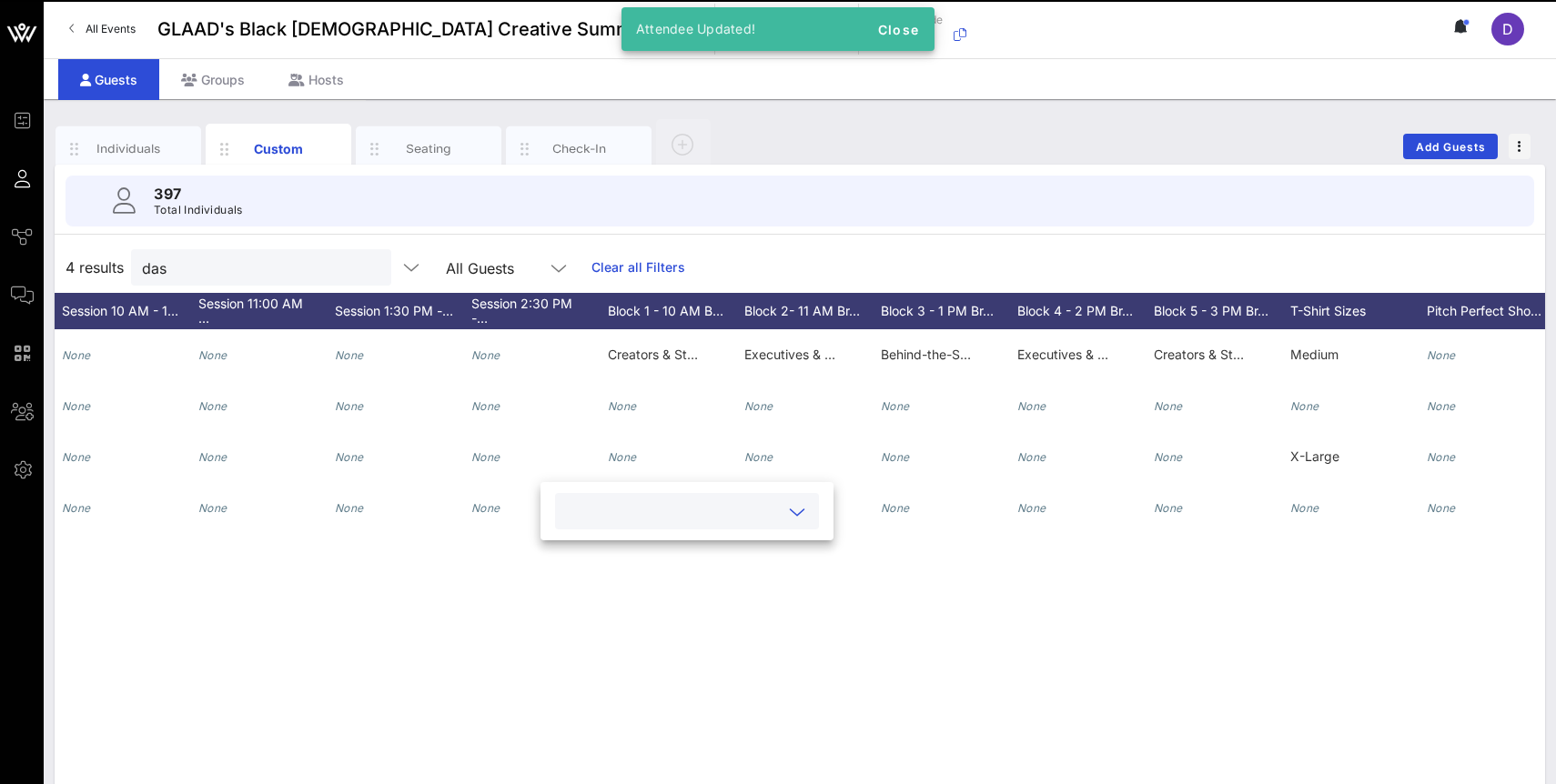
click at [1460, 589] on div "D [PERSON_NAME] Dash [PERSON_NAME] [EMAIL_ADDRESS][DOMAIN_NAME] 7862039413 He, …" at bounding box center [800, 602] width 1491 height 545
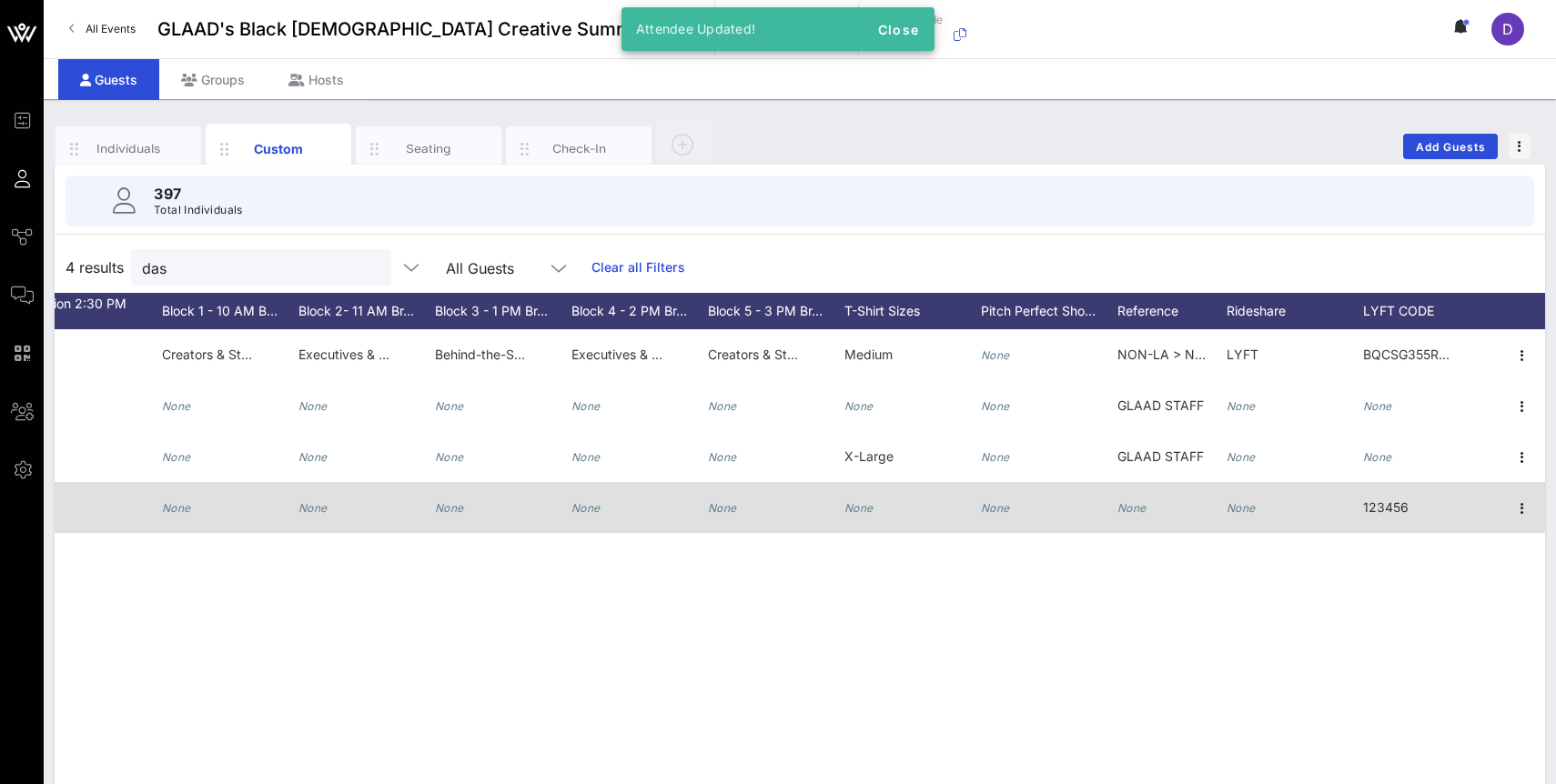
scroll to position [0, 2427]
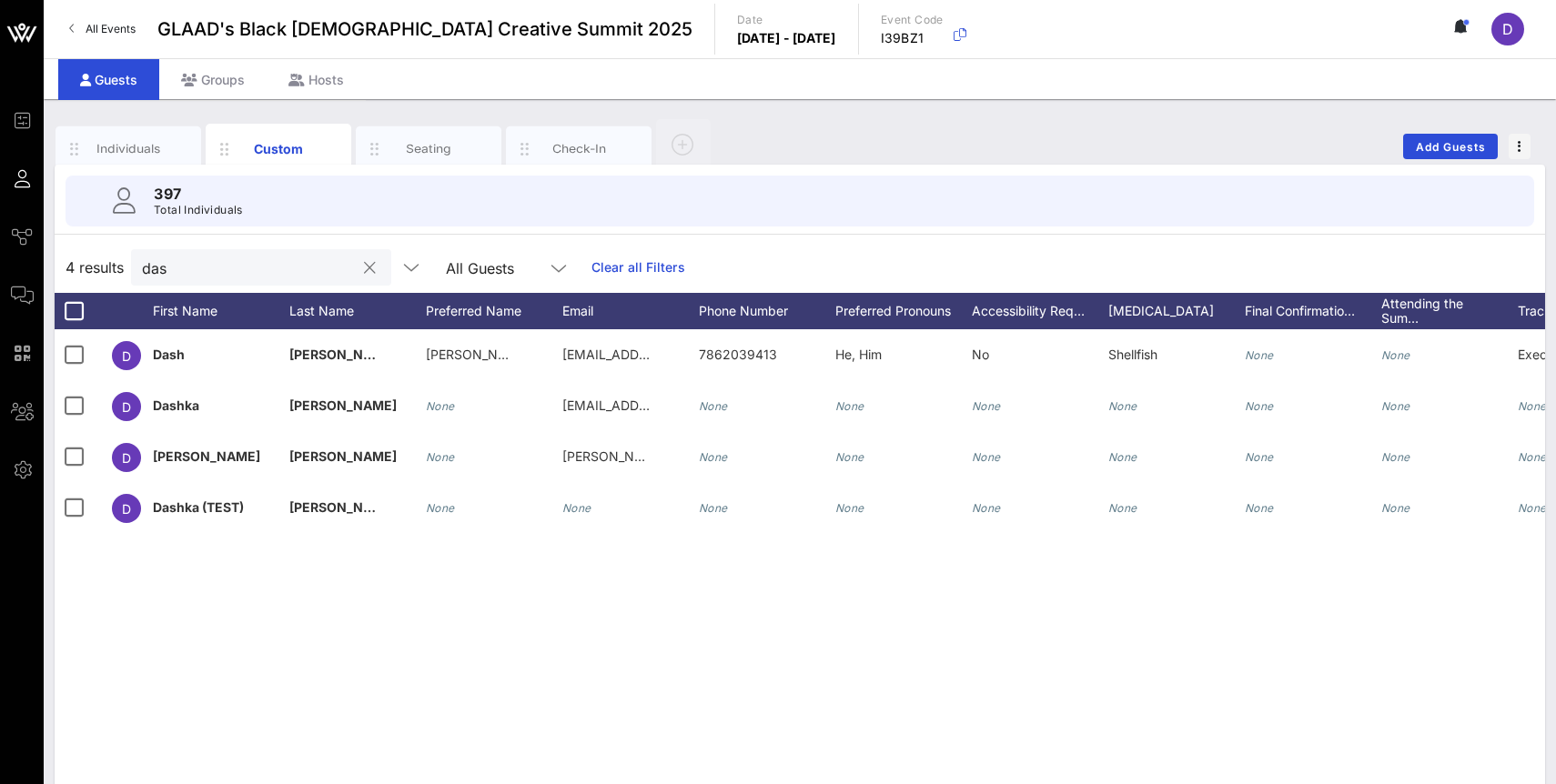
click at [364, 267] on button "clear icon" at bounding box center [370, 268] width 12 height 19
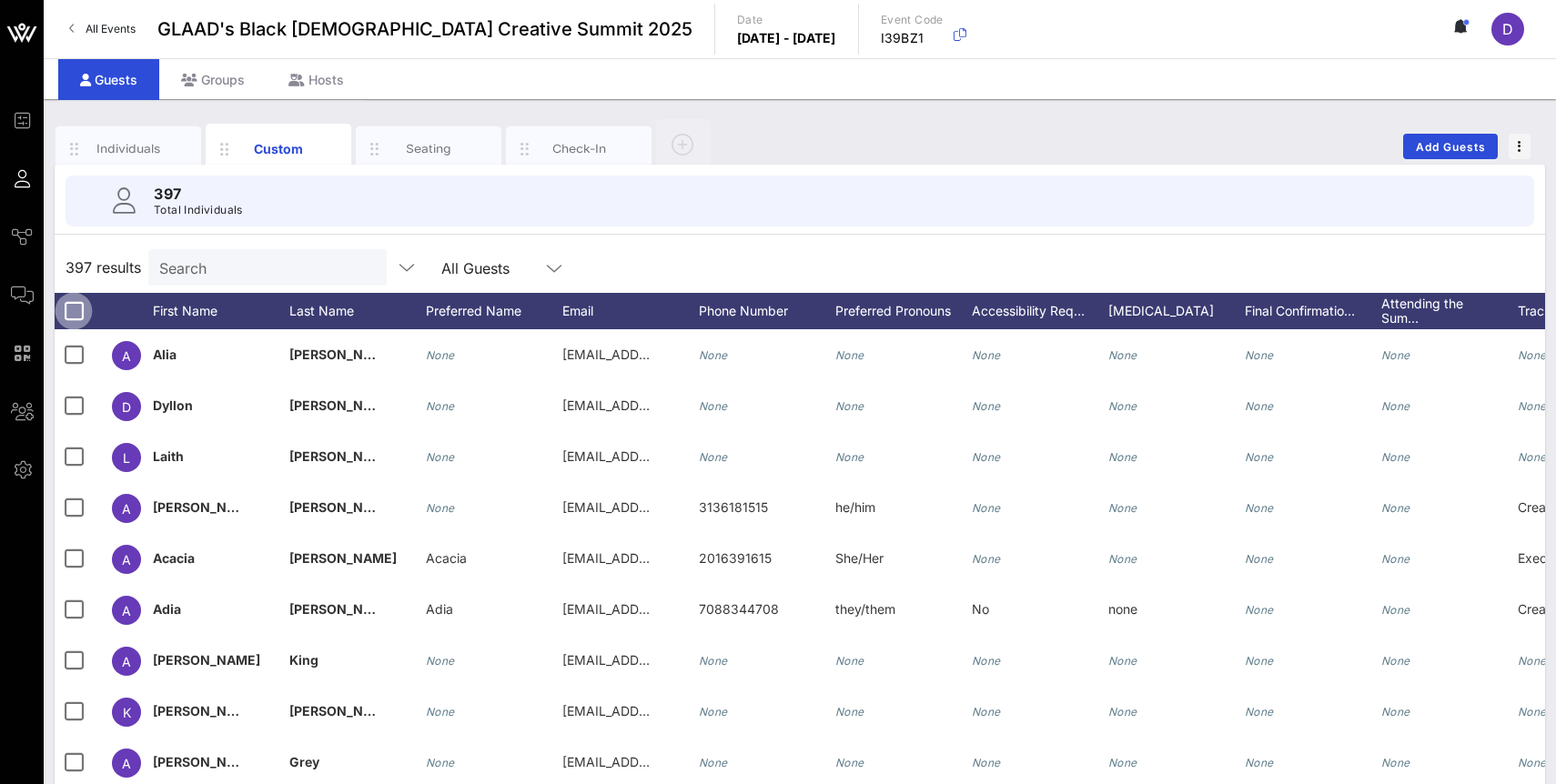
click at [64, 321] on div at bounding box center [74, 311] width 31 height 31
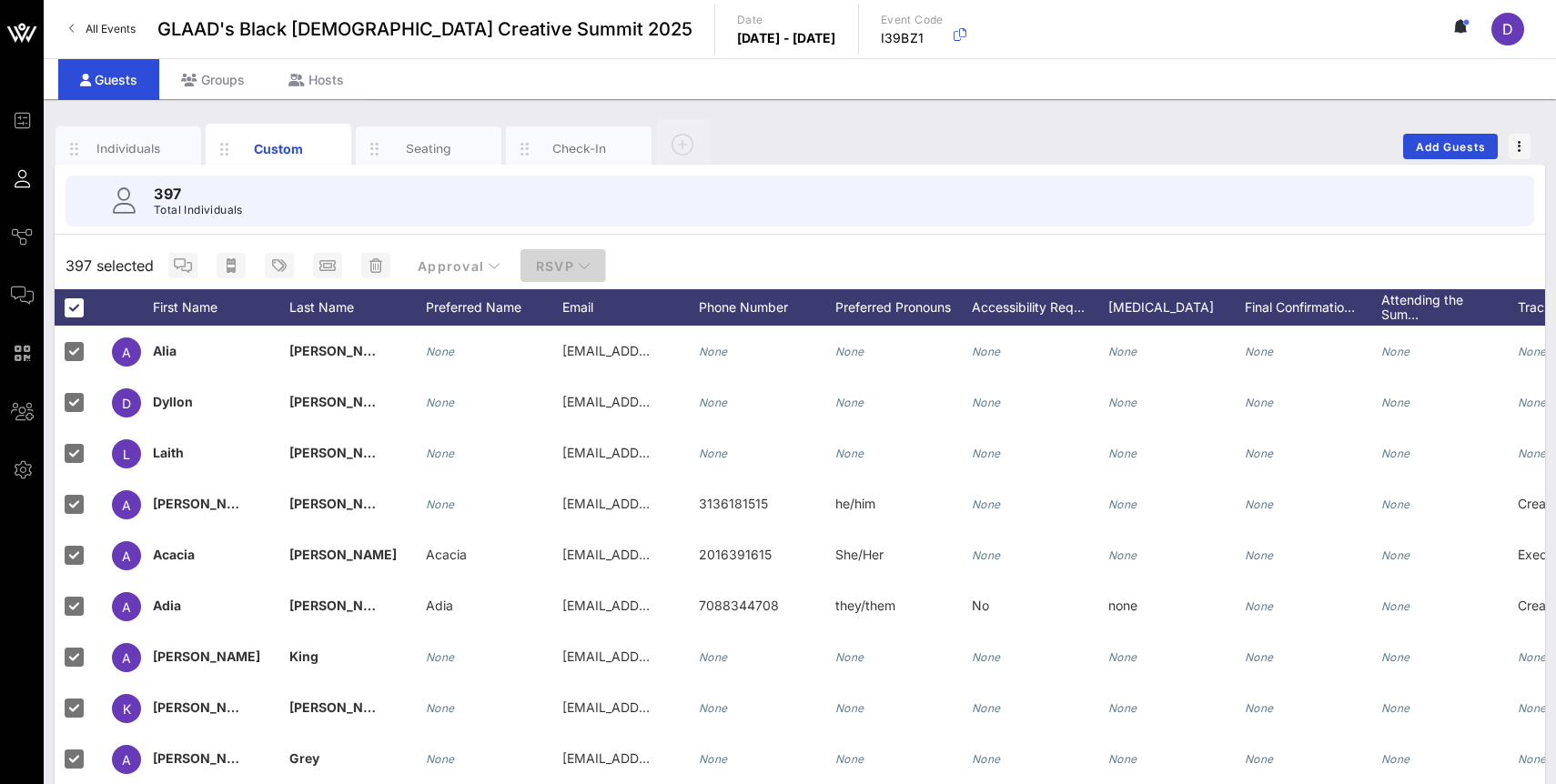
click at [541, 251] on button "RSVP" at bounding box center [563, 266] width 86 height 33
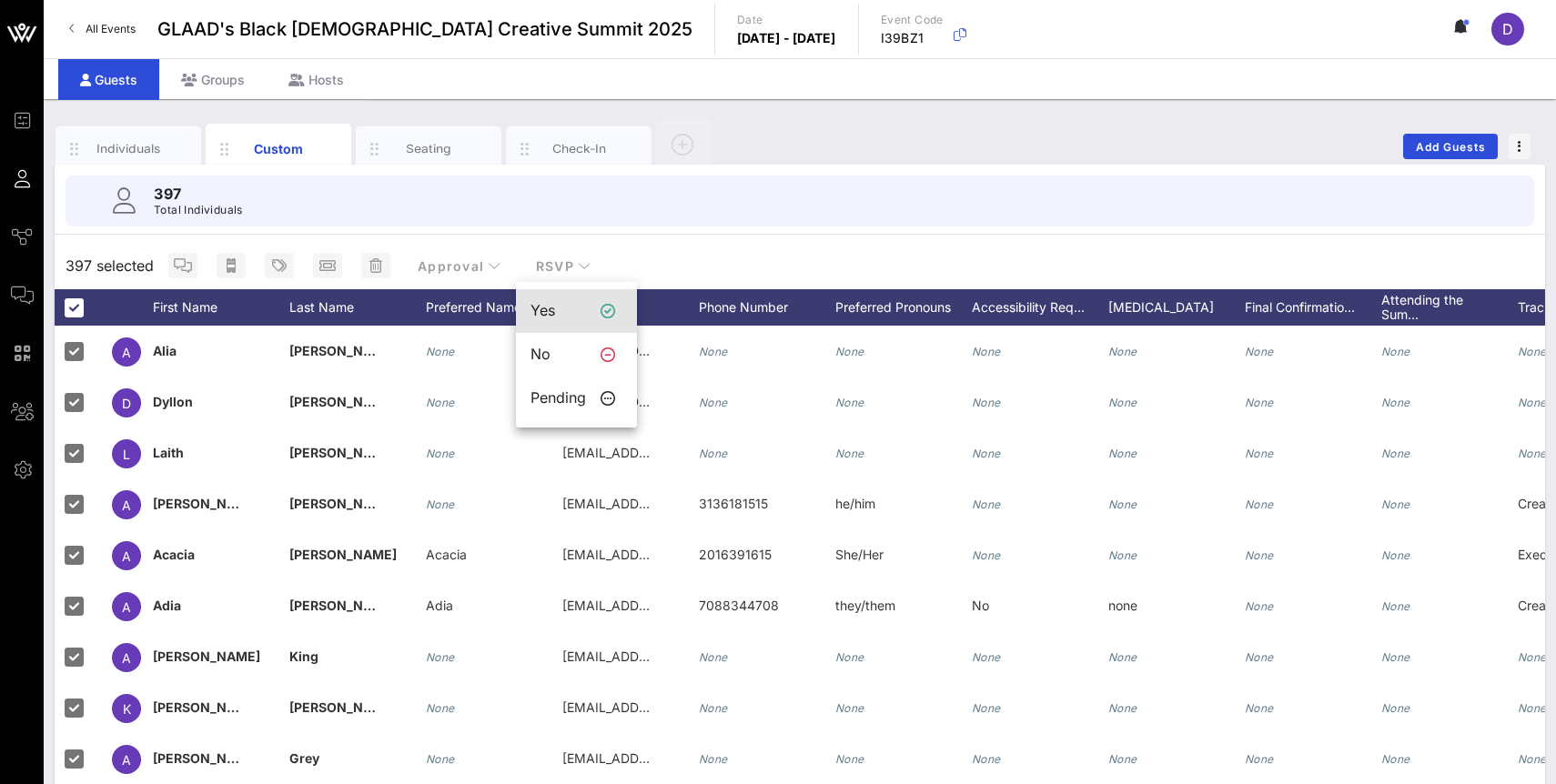
click at [559, 302] on div "Yes" at bounding box center [557, 311] width 56 height 18
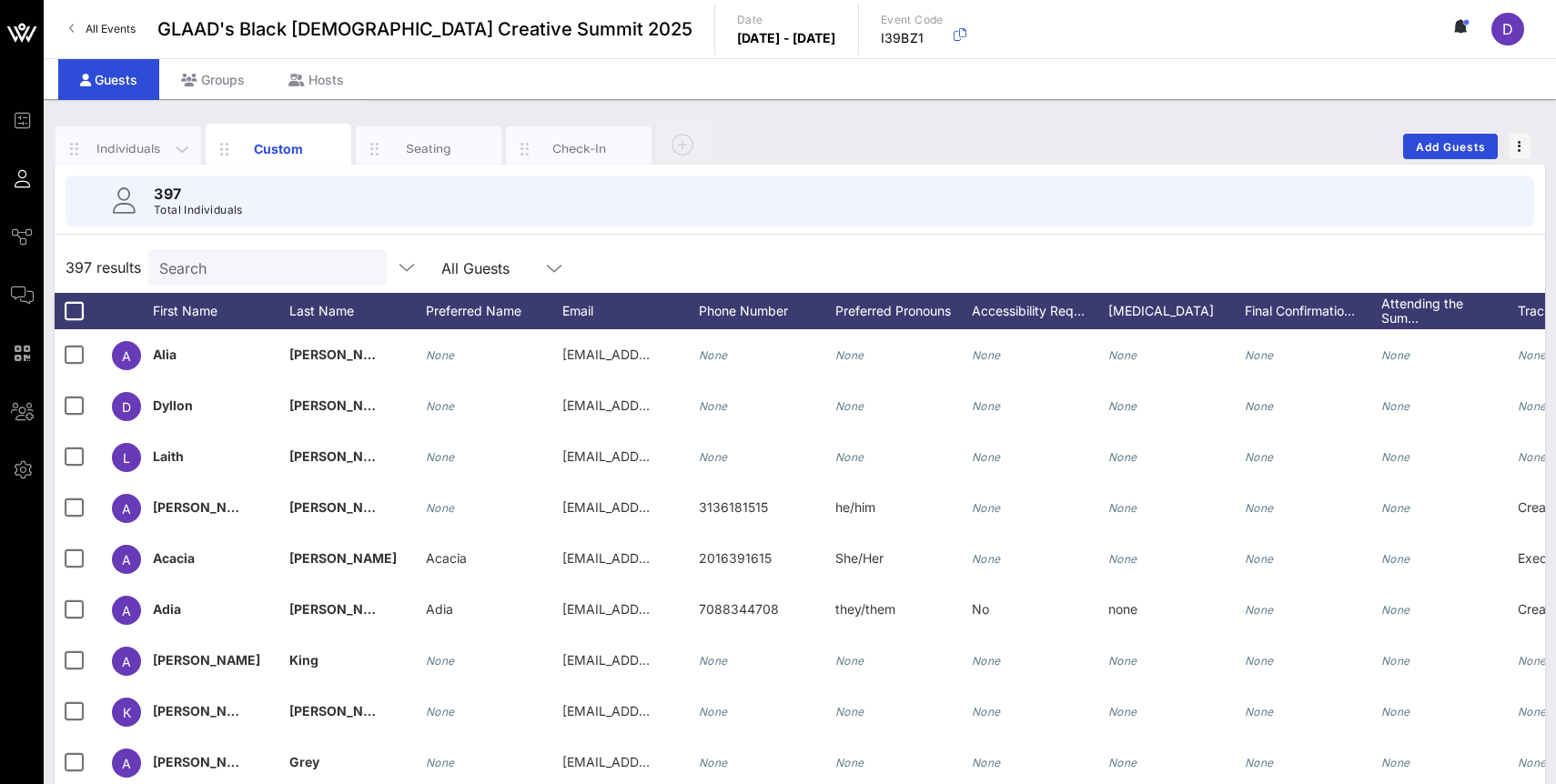
click at [143, 162] on div "Individuals" at bounding box center [128, 149] width 145 height 46
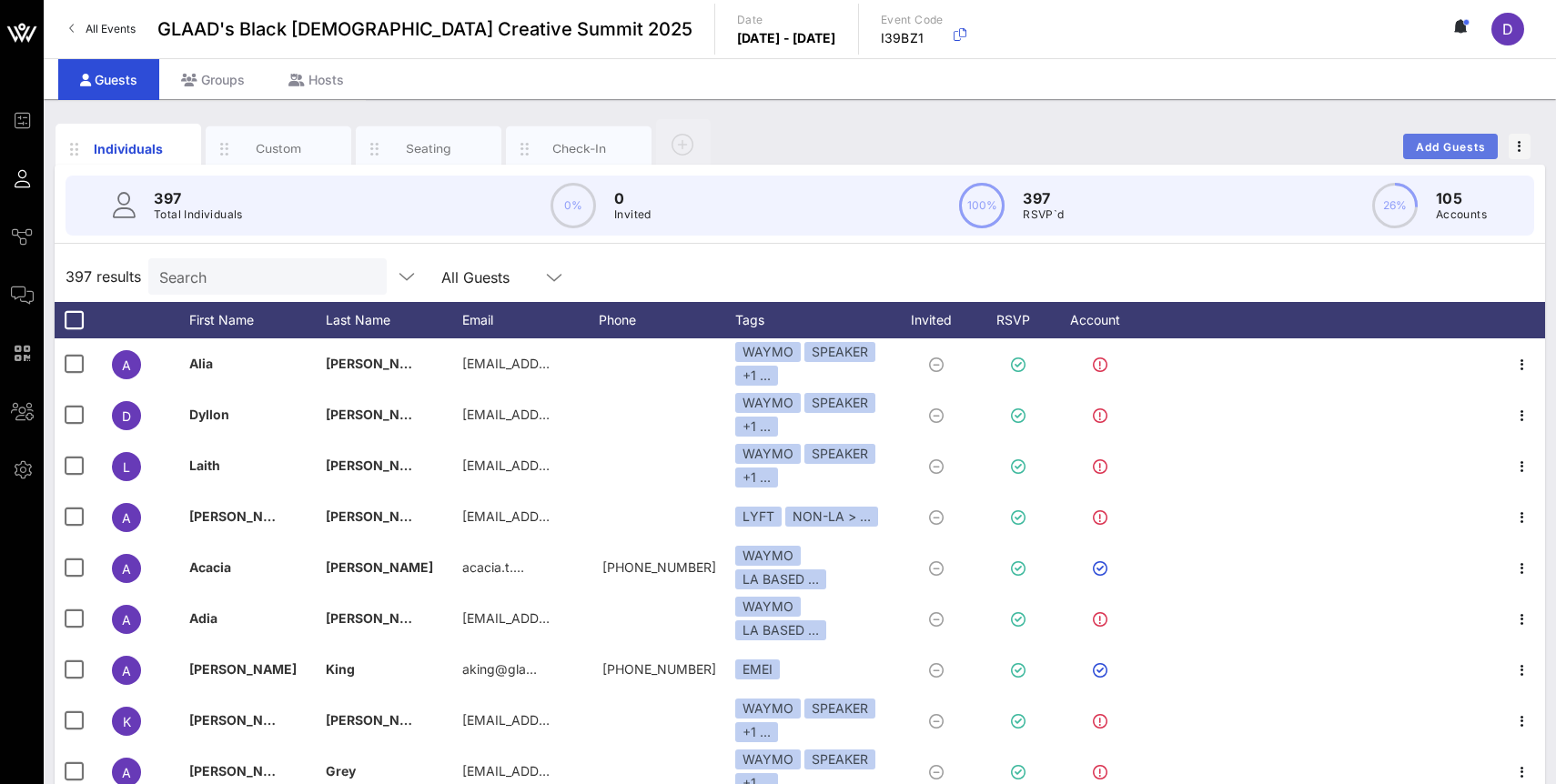
click at [1467, 135] on button "Add Guests" at bounding box center [1450, 146] width 95 height 25
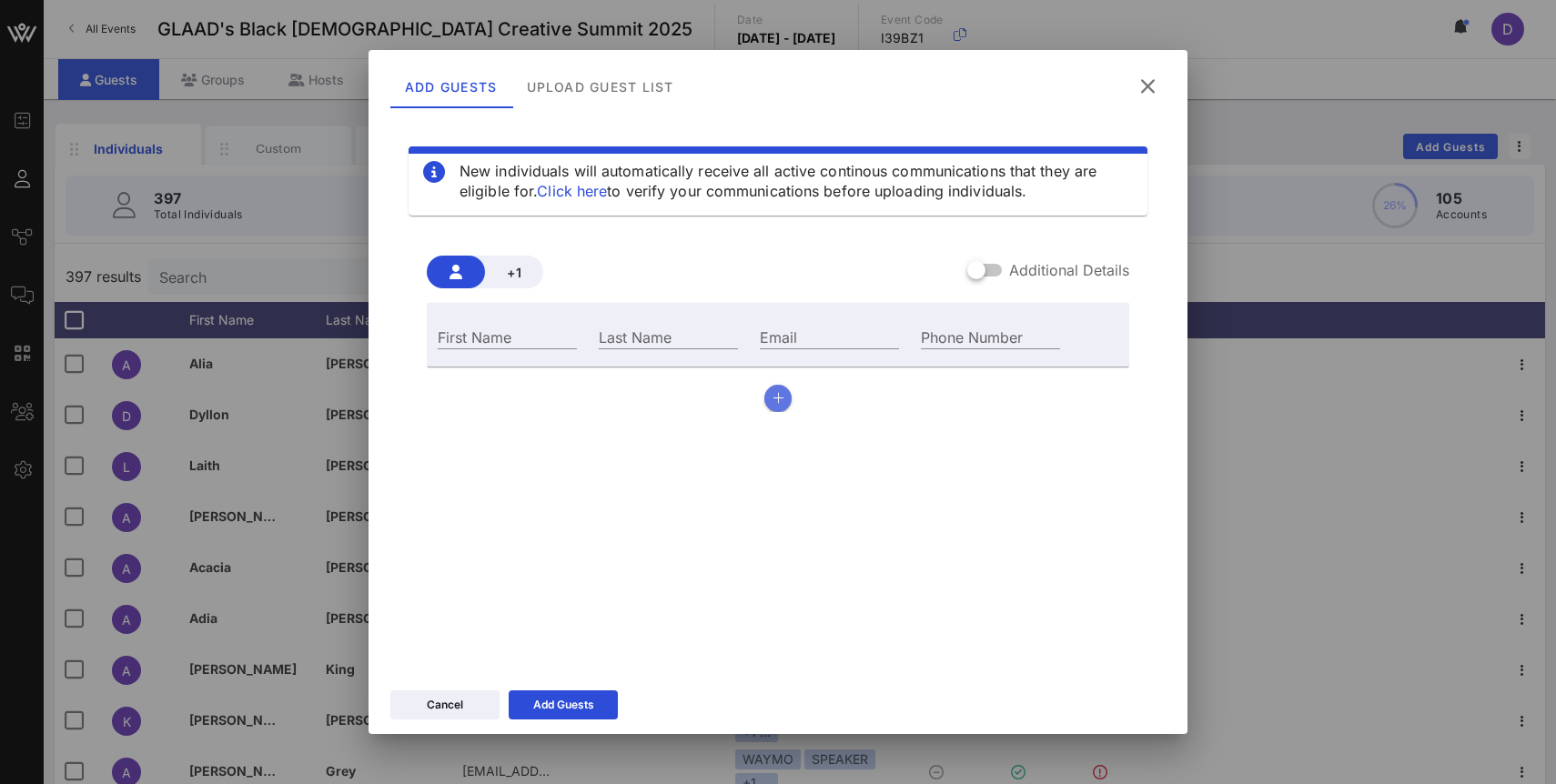
click at [772, 395] on button "button" at bounding box center [778, 398] width 27 height 27
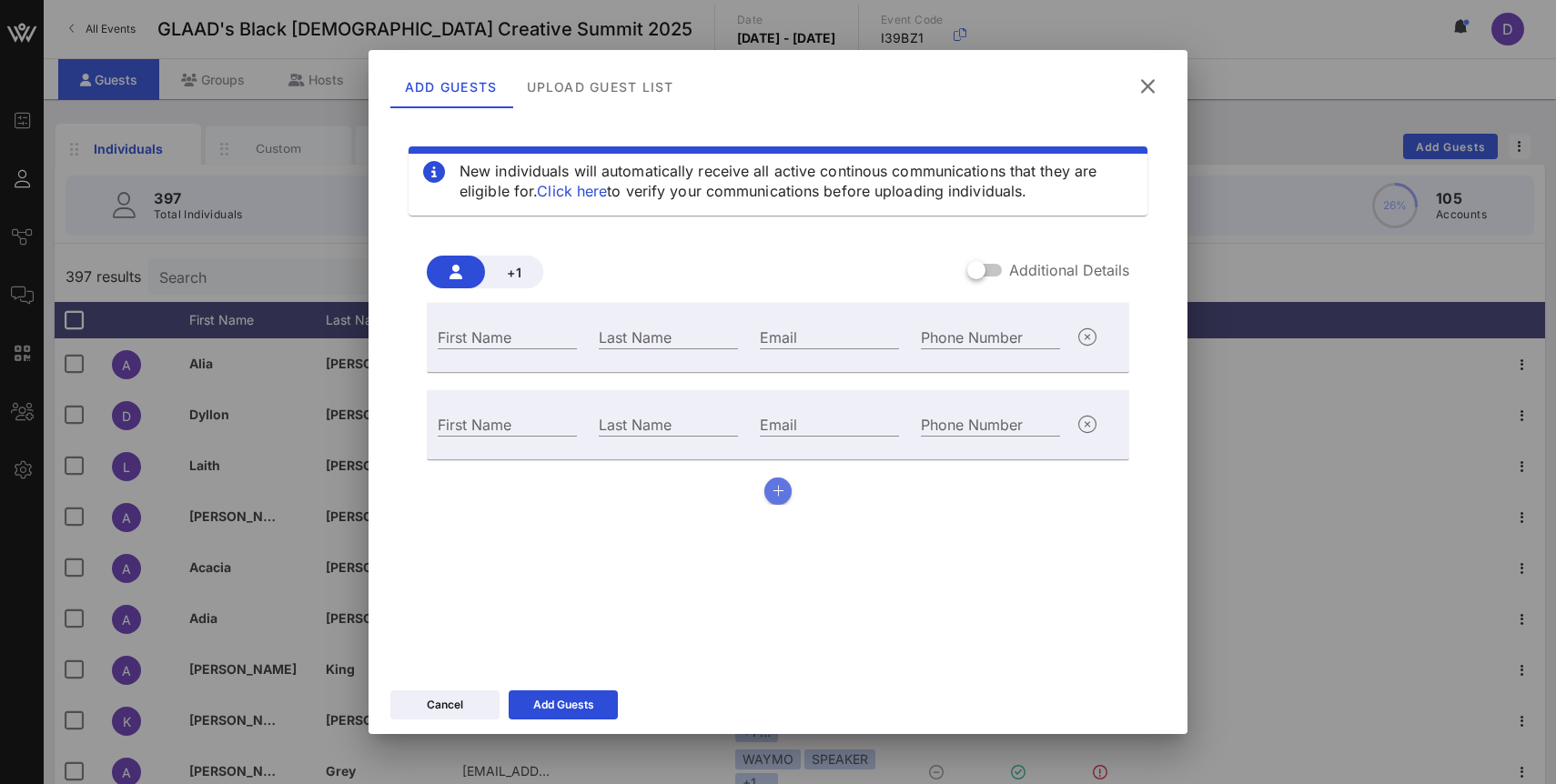
click at [780, 485] on icon "button" at bounding box center [778, 491] width 12 height 13
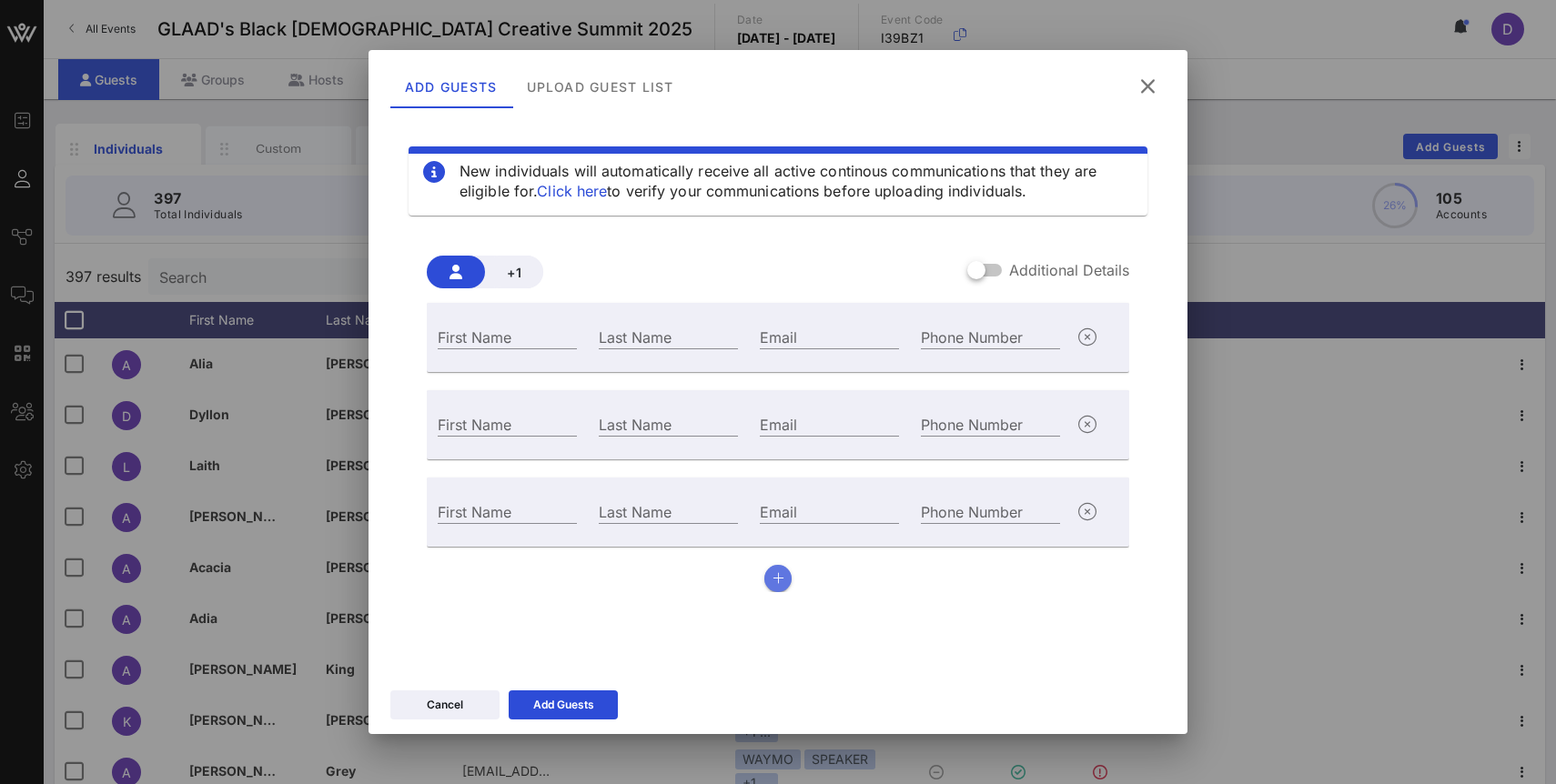
click at [780, 570] on button "button" at bounding box center [778, 579] width 27 height 27
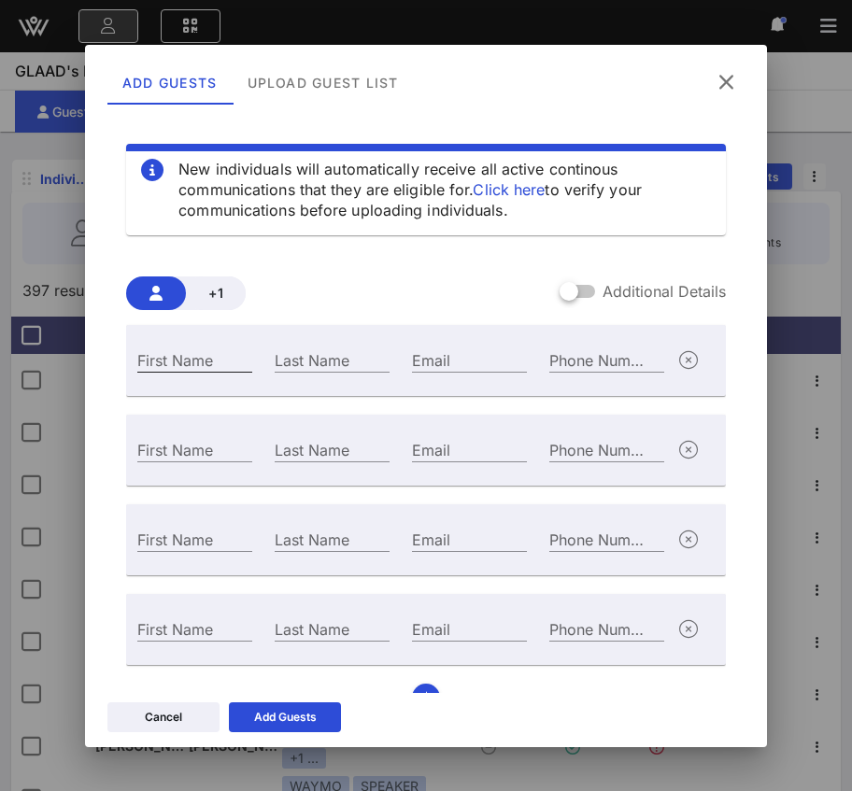
click at [180, 356] on input "First Name" at bounding box center [194, 359] width 115 height 24
paste input "[PERSON_NAME]"
type input "[PERSON_NAME]"
click at [327, 356] on div "Last Name" at bounding box center [332, 359] width 115 height 24
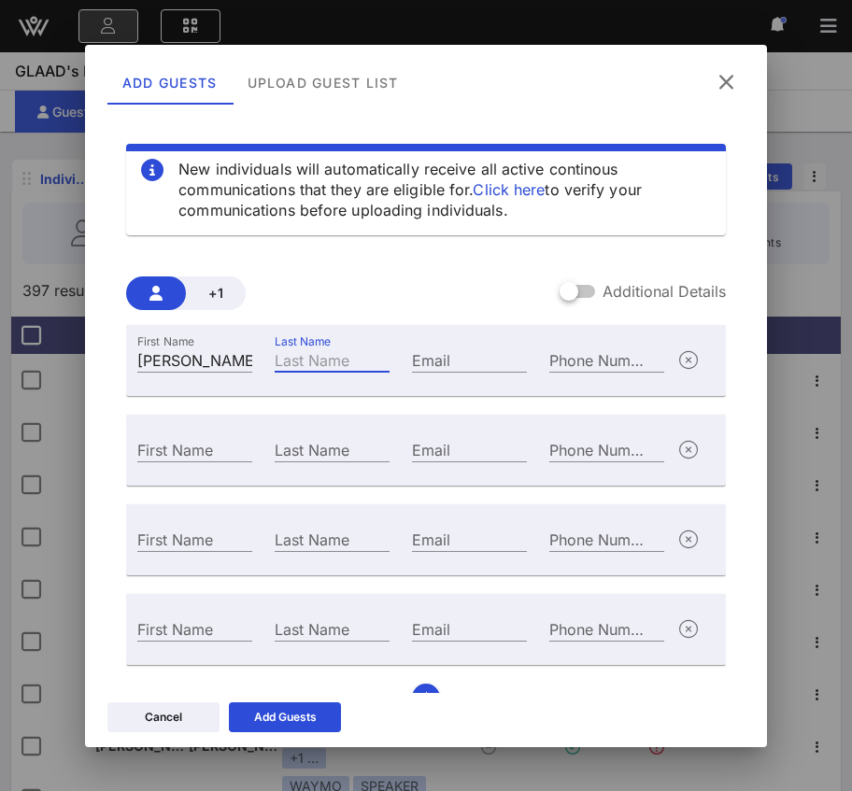
paste input "[PERSON_NAME]"
type input "[PERSON_NAME]"
click at [446, 359] on input "Email" at bounding box center [469, 359] width 115 height 24
paste input "[EMAIL_ADDRESS][PERSON_NAME][DOMAIN_NAME]"
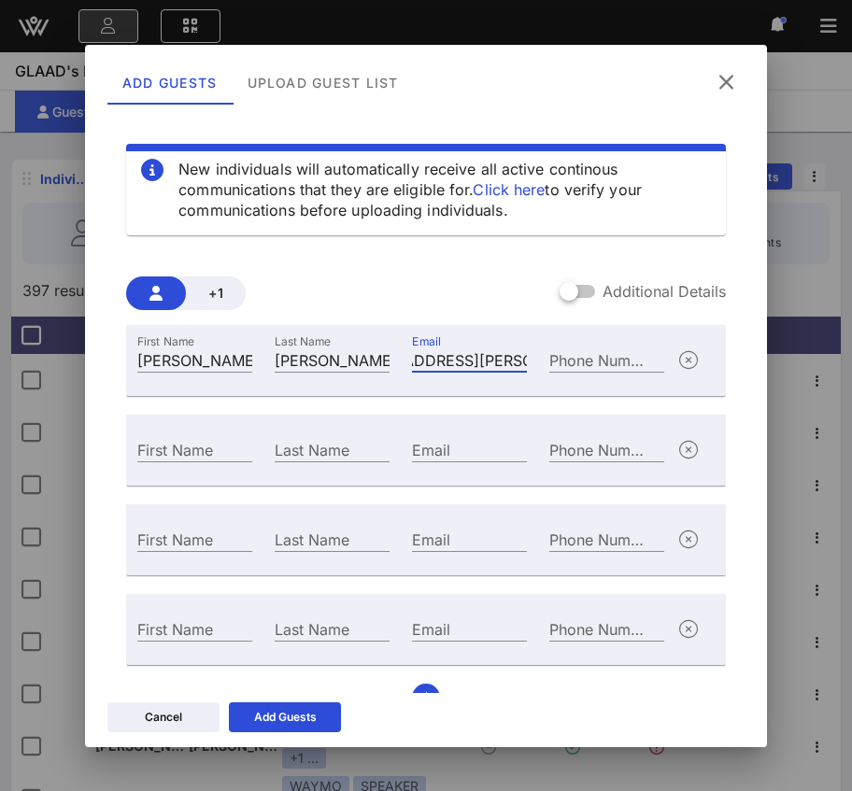
type input "[EMAIL_ADDRESS][PERSON_NAME][DOMAIN_NAME]"
click at [205, 450] on input "First Name" at bounding box center [194, 449] width 115 height 24
paste input "[PERSON_NAME]''"
type input "[PERSON_NAME]"
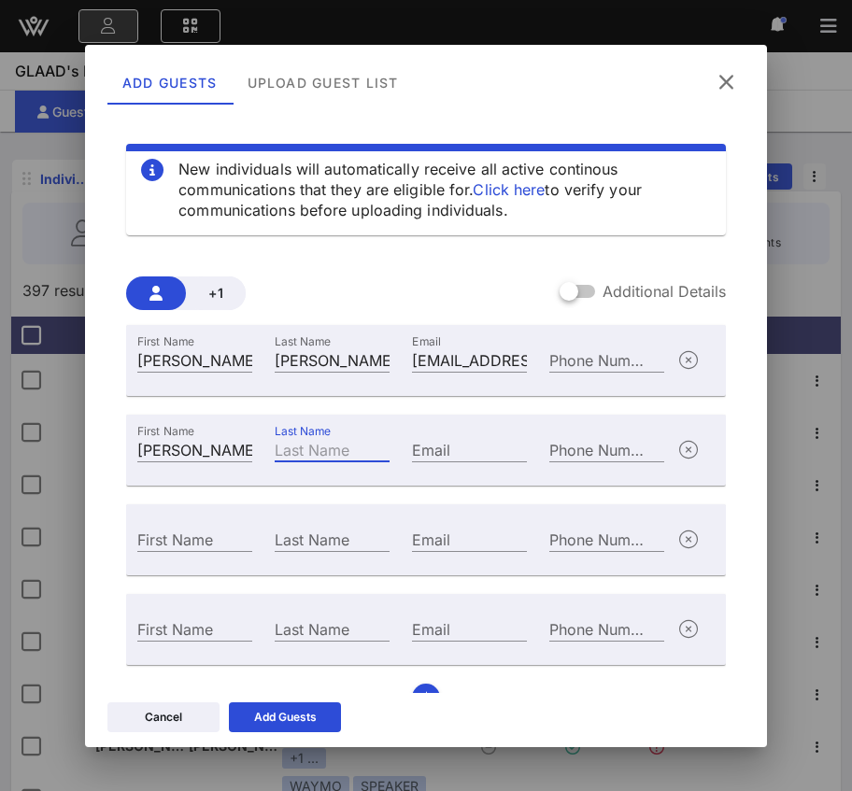
click at [337, 449] on input "Last Name" at bounding box center [332, 449] width 115 height 24
paste input "[PERSON_NAME]"
type input "[PERSON_NAME]"
click at [435, 448] on input "Email" at bounding box center [469, 449] width 115 height 24
paste input "[PERSON_NAME][EMAIL_ADDRESS][PERSON_NAME][DOMAIN_NAME]"
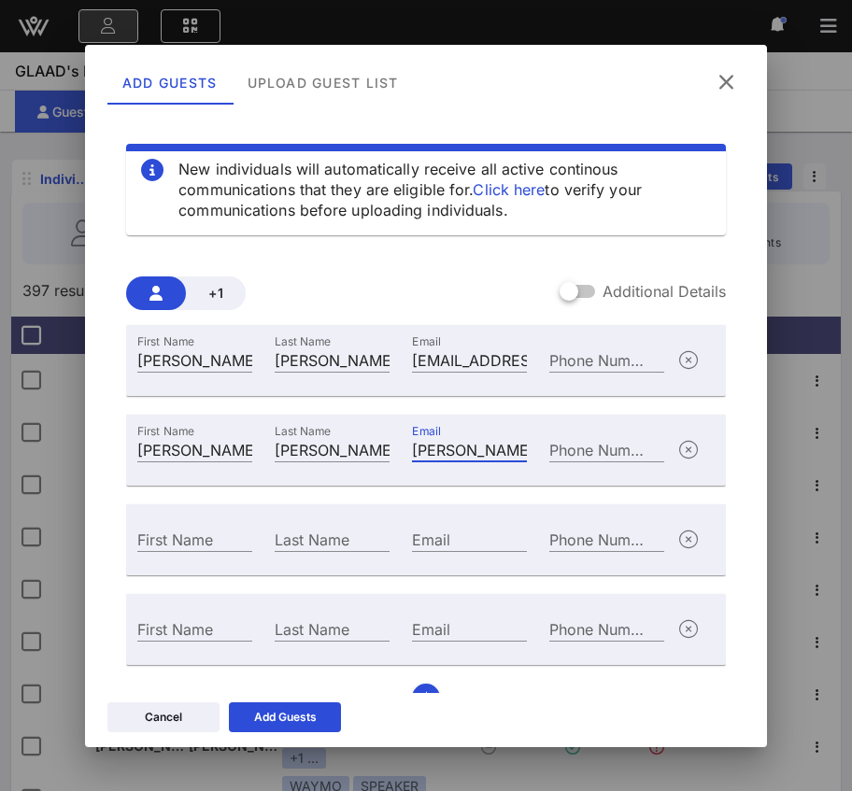
scroll to position [0, 61]
type input "[PERSON_NAME][EMAIL_ADDRESS][PERSON_NAME][DOMAIN_NAME]"
click at [442, 538] on input "Email" at bounding box center [469, 539] width 115 height 24
click at [189, 537] on input "First Name" at bounding box center [194, 539] width 115 height 24
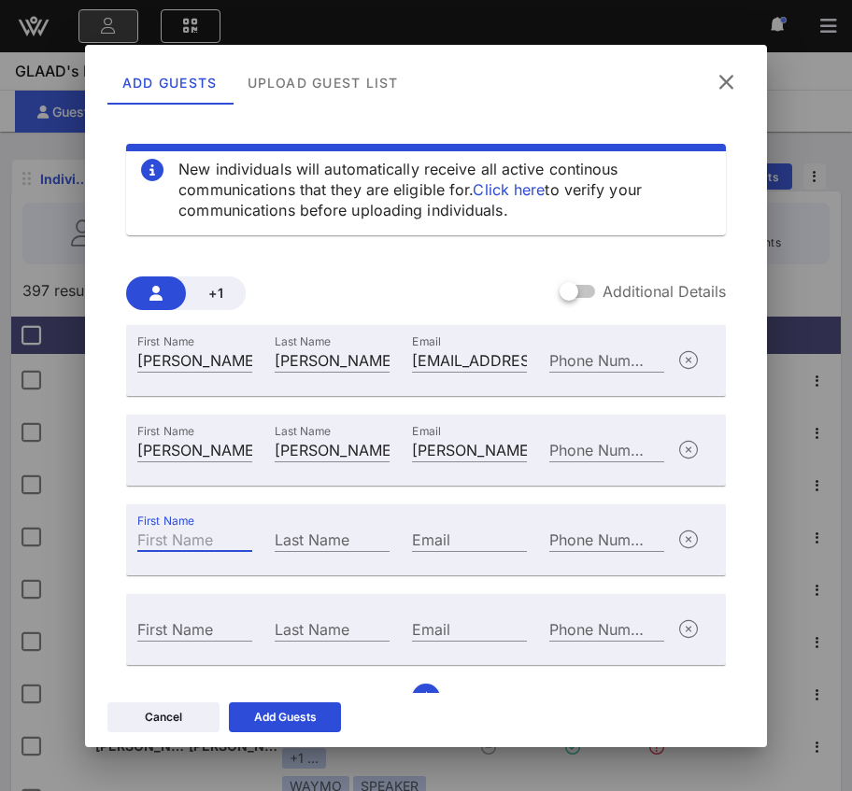
paste input "[PERSON_NAME]"
type input "[PERSON_NAME]"
click at [299, 536] on div "Last Name" at bounding box center [332, 539] width 115 height 24
paste input "[PERSON_NAME]"
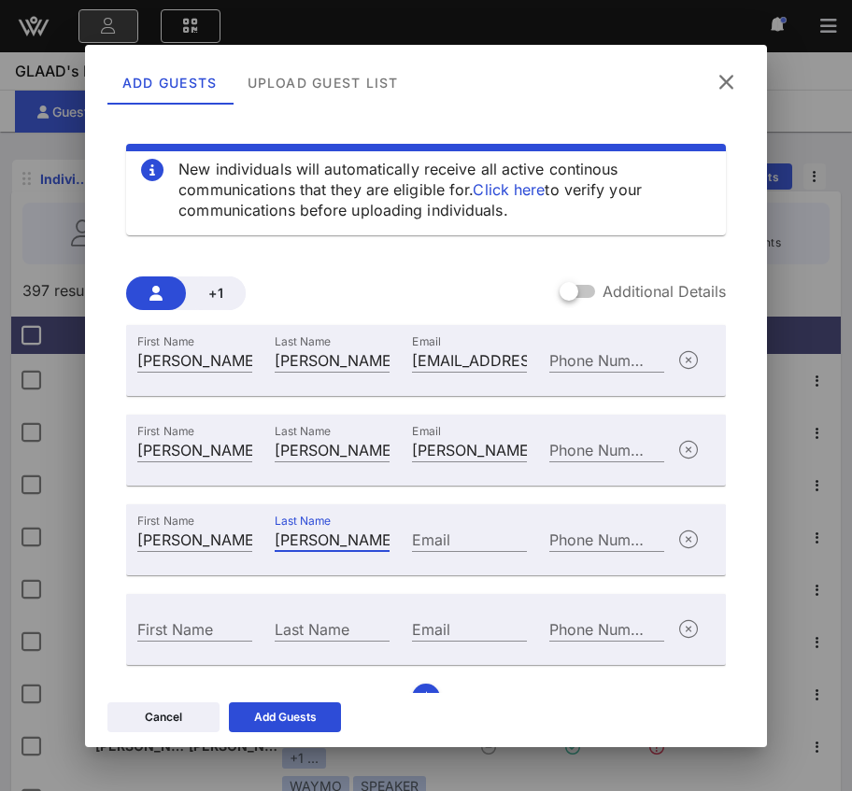
type input "[PERSON_NAME]"
click at [431, 531] on input "Email" at bounding box center [469, 539] width 115 height 24
paste input "[PERSON_NAME][EMAIL_ADDRESS][DOMAIN_NAME]"
type input "[PERSON_NAME][EMAIL_ADDRESS][DOMAIN_NAME]"
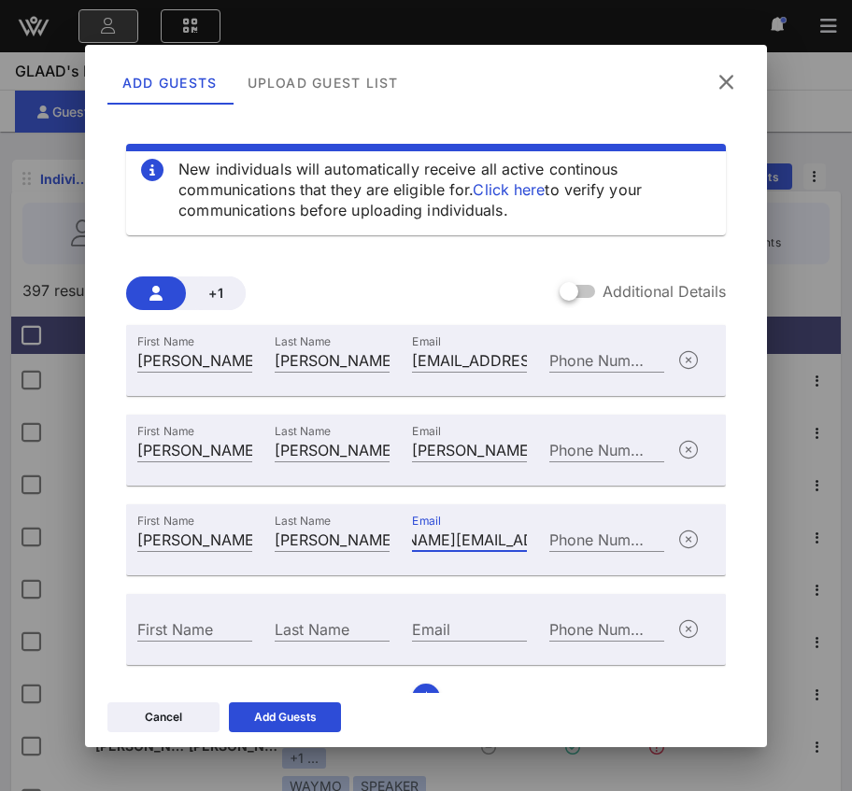
scroll to position [0, 0]
click at [189, 628] on input "First Name" at bounding box center [194, 628] width 115 height 24
paste input "Aliyanna"
type input "Aliyanna"
click at [315, 624] on div "Last Name" at bounding box center [332, 628] width 115 height 24
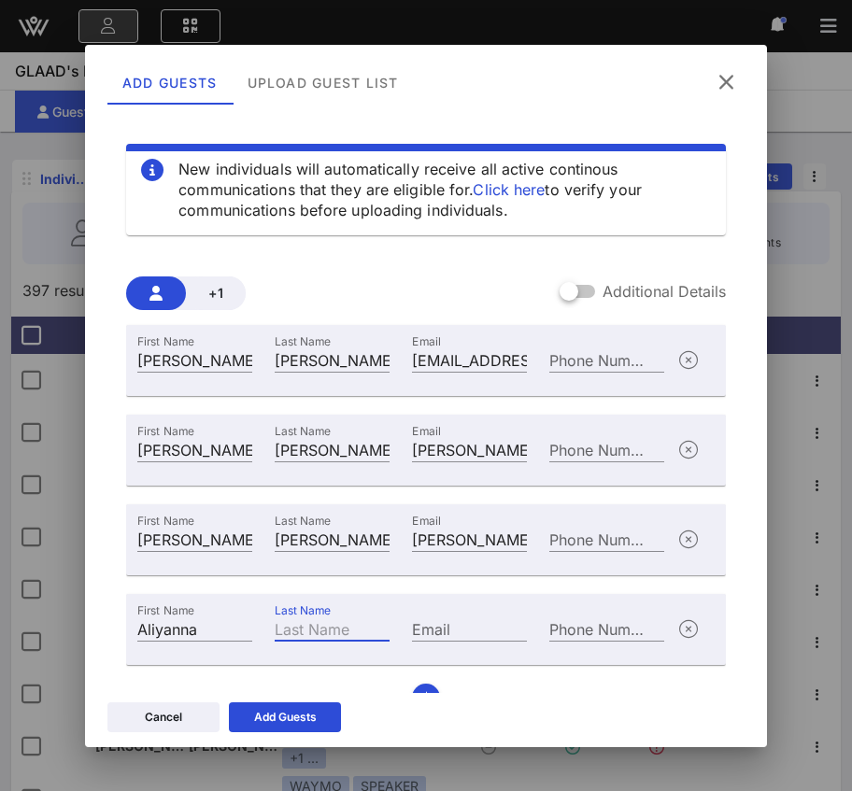
click at [315, 624] on div "Last Name" at bounding box center [332, 628] width 115 height 24
paste input "[PERSON_NAME]"
type input "[PERSON_NAME]"
click at [439, 619] on div "Email" at bounding box center [469, 628] width 115 height 24
paste input "[EMAIL_ADDRESS][DOMAIN_NAME]"
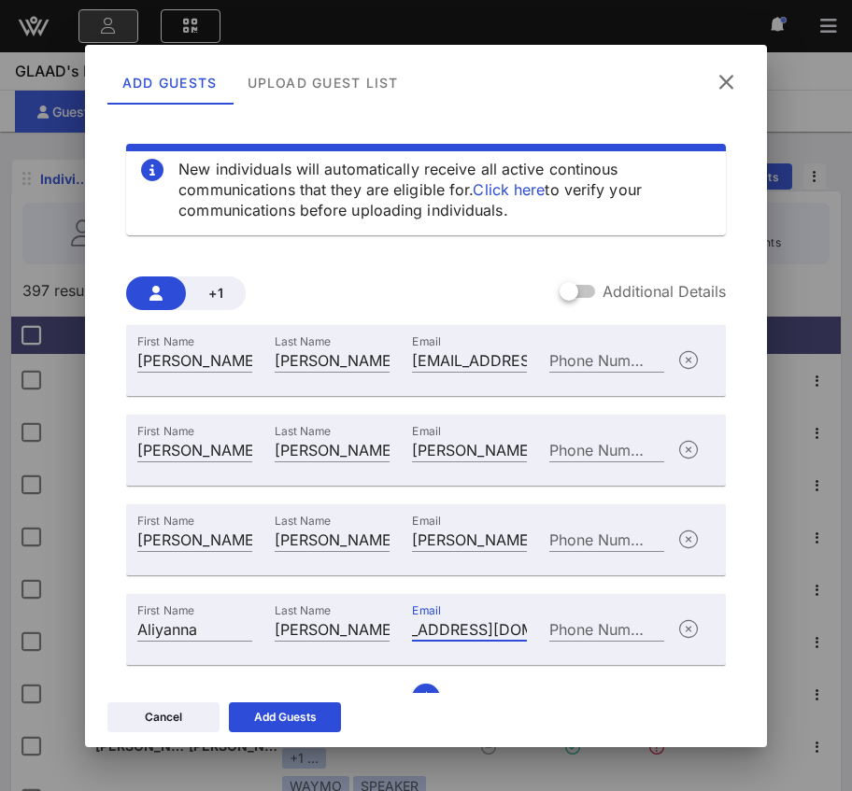
scroll to position [34, 0]
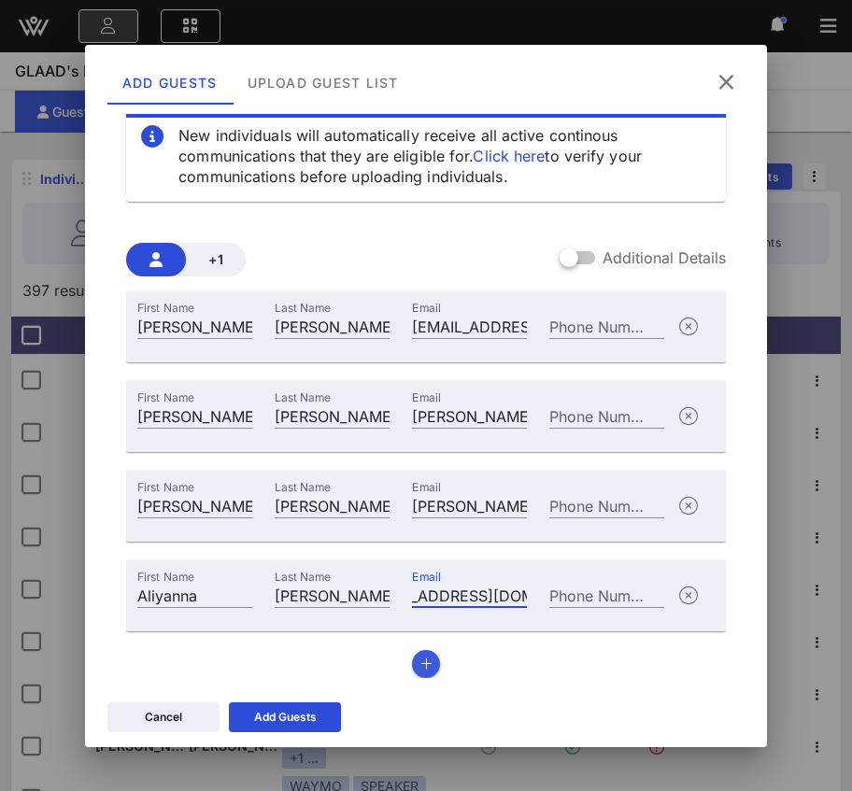
type input "[EMAIL_ADDRESS][DOMAIN_NAME]"
click at [426, 674] on button "button" at bounding box center [426, 664] width 28 height 28
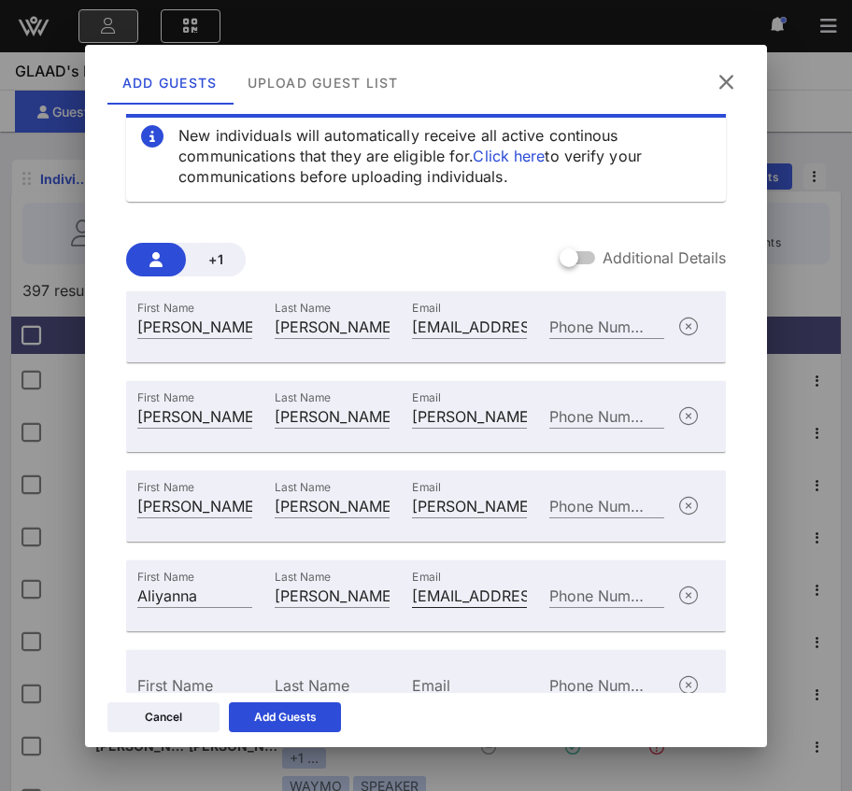
scroll to position [123, 0]
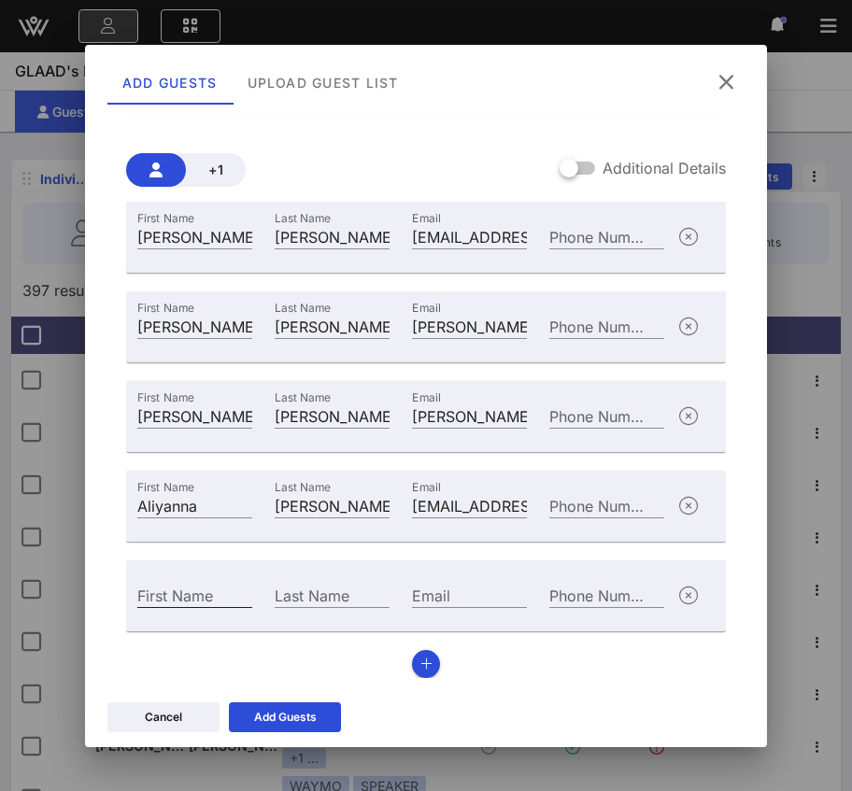
click at [191, 591] on div "First Name" at bounding box center [194, 595] width 115 height 24
paste input "JaiMere"
type input "JaiMere"
click at [336, 599] on input "Last Name" at bounding box center [332, 595] width 115 height 24
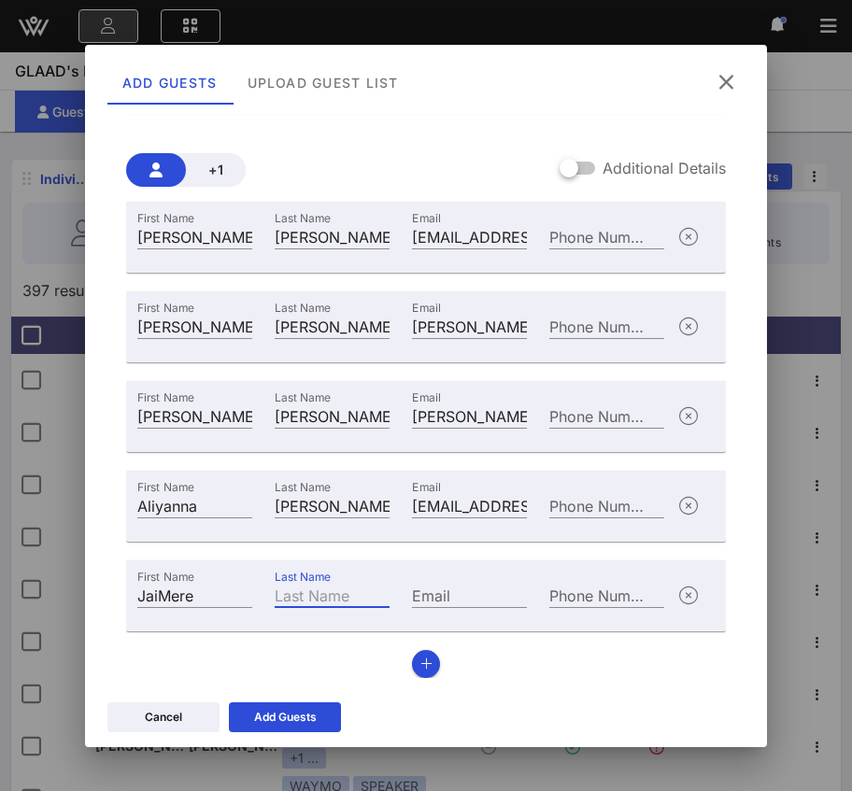
paste input "Pointer"
type input "Pointer"
click at [426, 590] on div "Email" at bounding box center [469, 595] width 115 height 24
paste input "[EMAIL_ADDRESS][DOMAIN_NAME]"
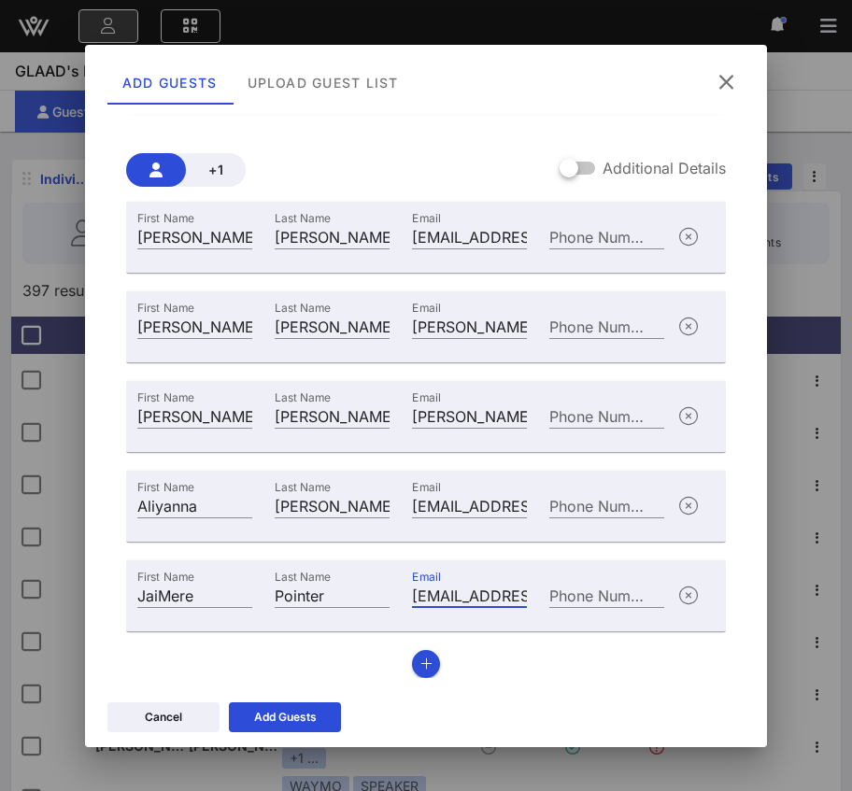
scroll to position [0, 78]
type input "[EMAIL_ADDRESS][DOMAIN_NAME]"
click at [429, 656] on button "button" at bounding box center [426, 664] width 28 height 28
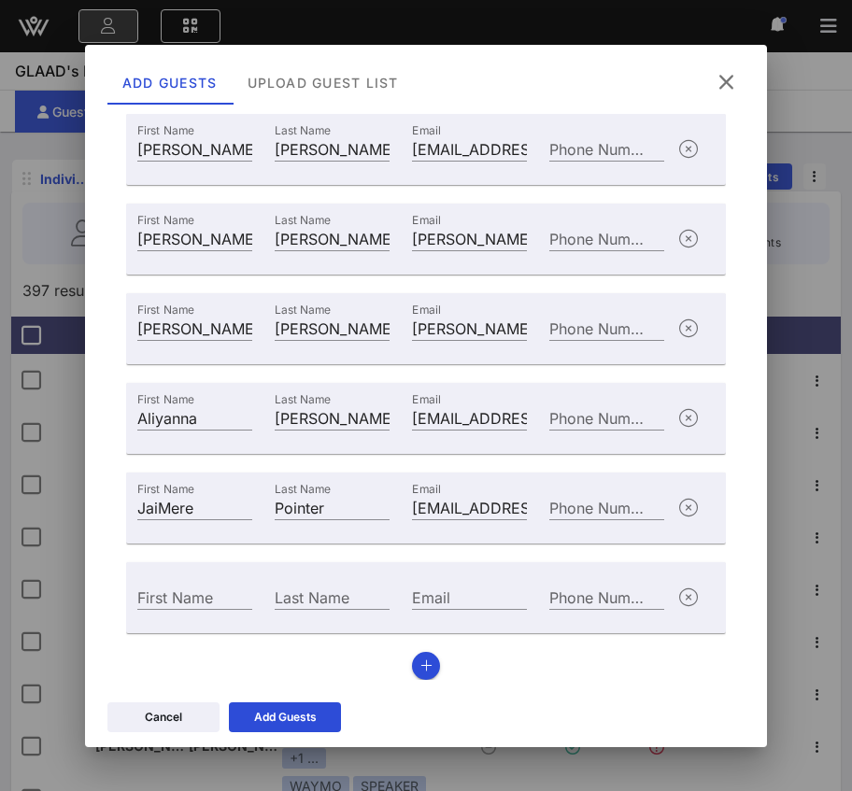
scroll to position [213, 0]
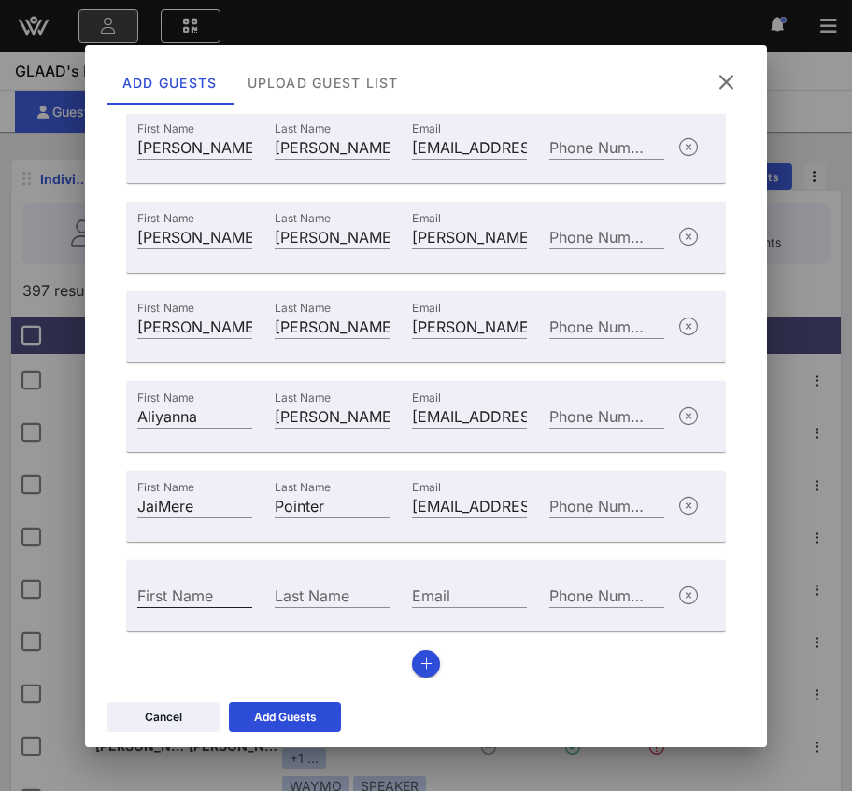
click at [211, 586] on div "First Name" at bounding box center [194, 595] width 115 height 24
paste input "Nette"
type input "Nette"
click at [312, 583] on input "Last Name" at bounding box center [332, 595] width 115 height 24
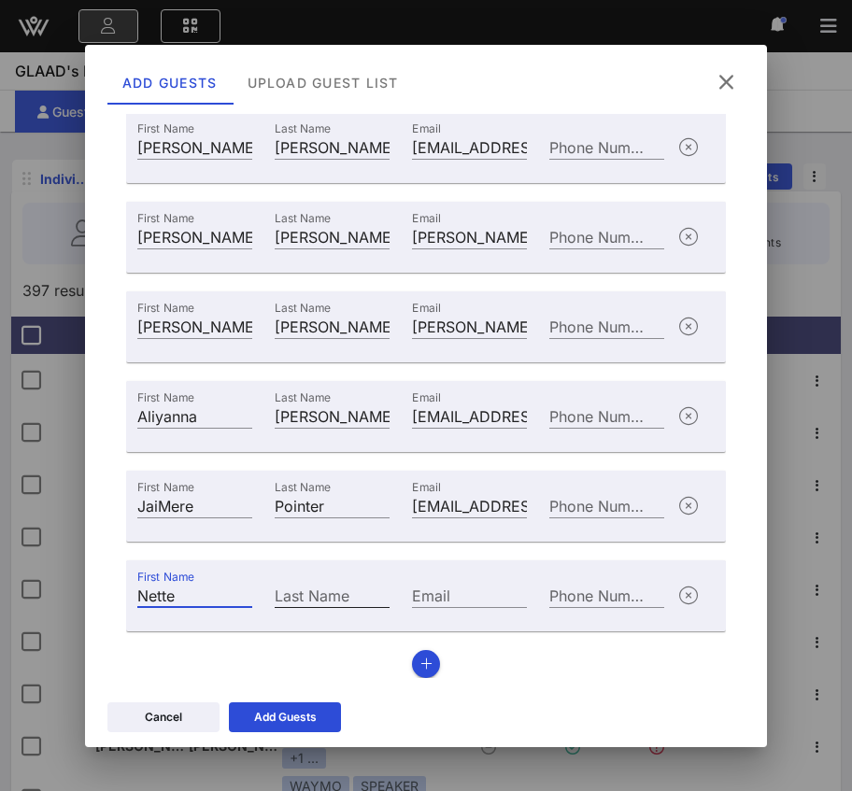
click at [312, 583] on div "Last Name" at bounding box center [332, 595] width 115 height 24
paste input "HowRd"
type input "HowRd"
click at [458, 591] on input "Email" at bounding box center [469, 595] width 115 height 24
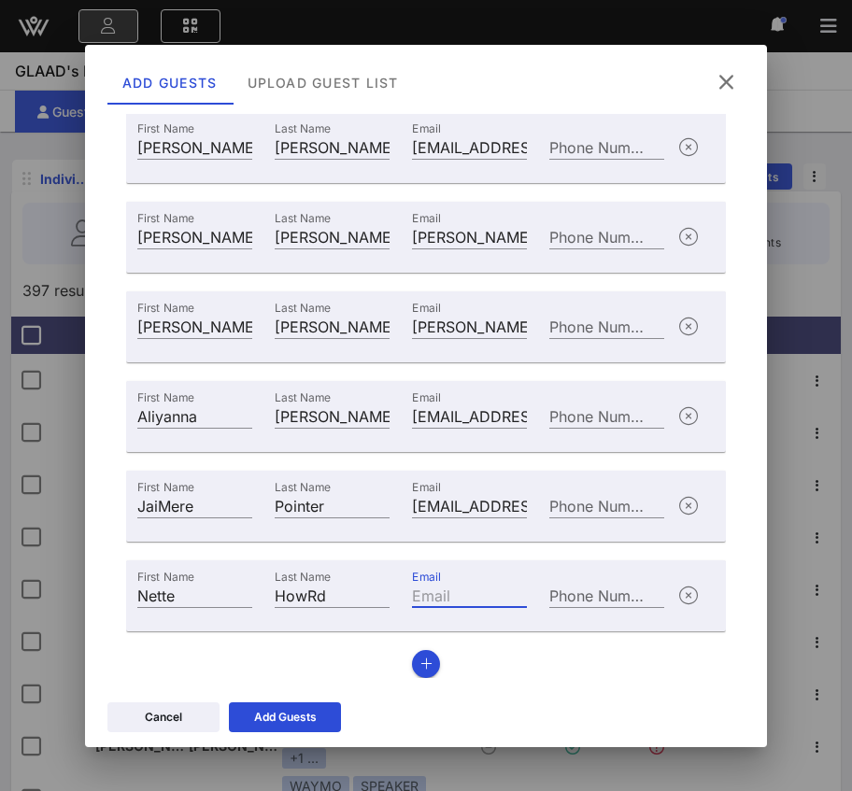
paste input "[EMAIL_ADDRESS][DOMAIN_NAME]"
type input "[EMAIL_ADDRESS][DOMAIN_NAME]"
click at [420, 657] on icon "button" at bounding box center [426, 663] width 12 height 13
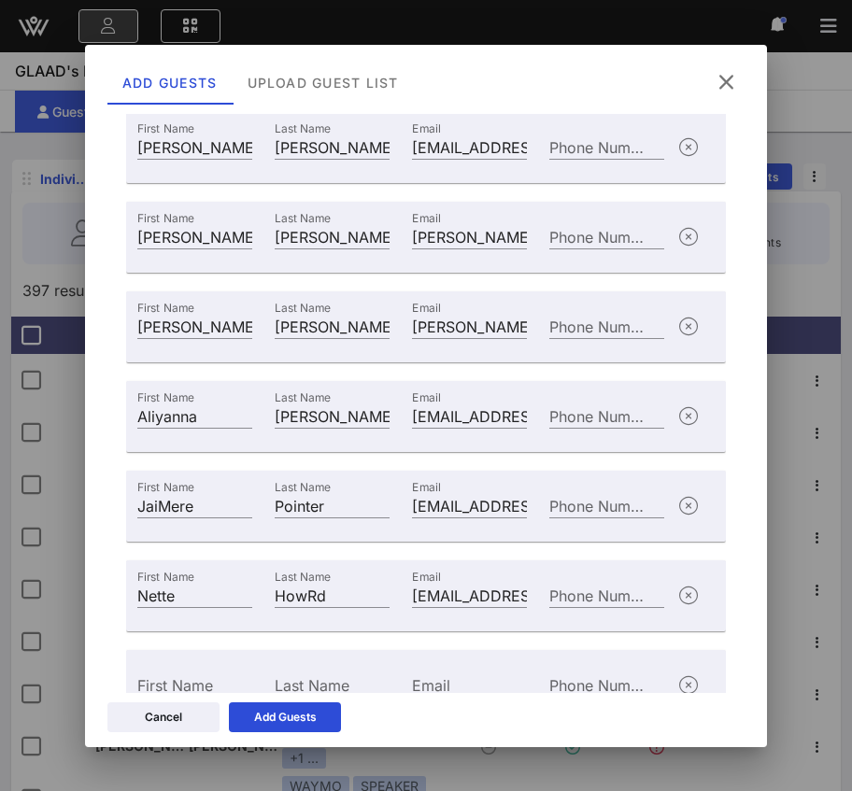
scroll to position [303, 0]
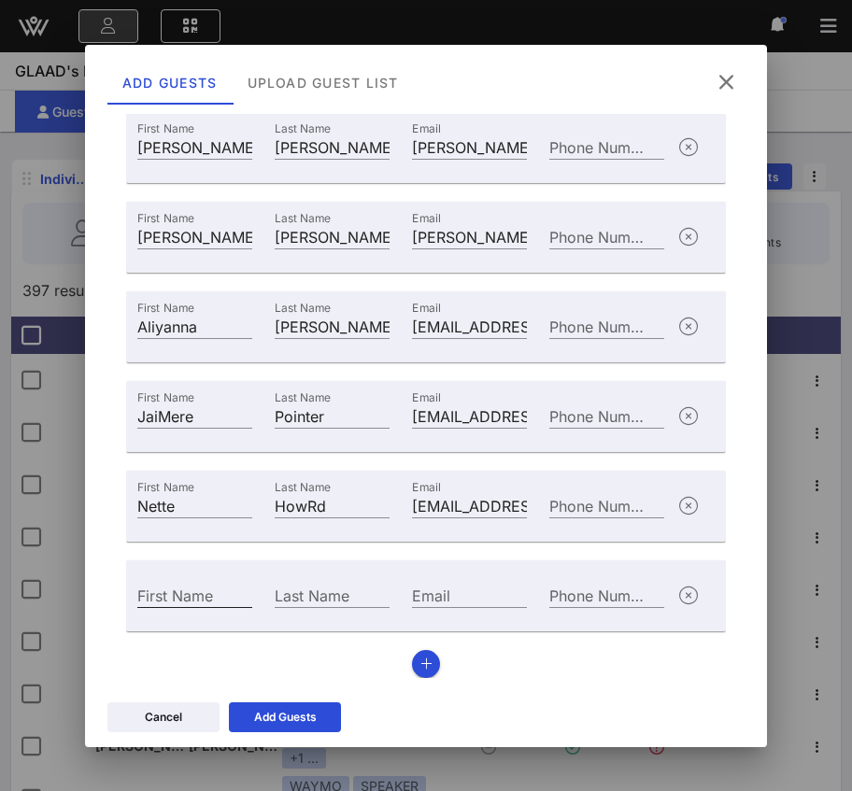
click at [194, 597] on div "First Name" at bounding box center [194, 595] width 115 height 24
paste input "Tyrin"
type input "Tyrin"
click at [346, 585] on input "Last Name" at bounding box center [332, 595] width 115 height 24
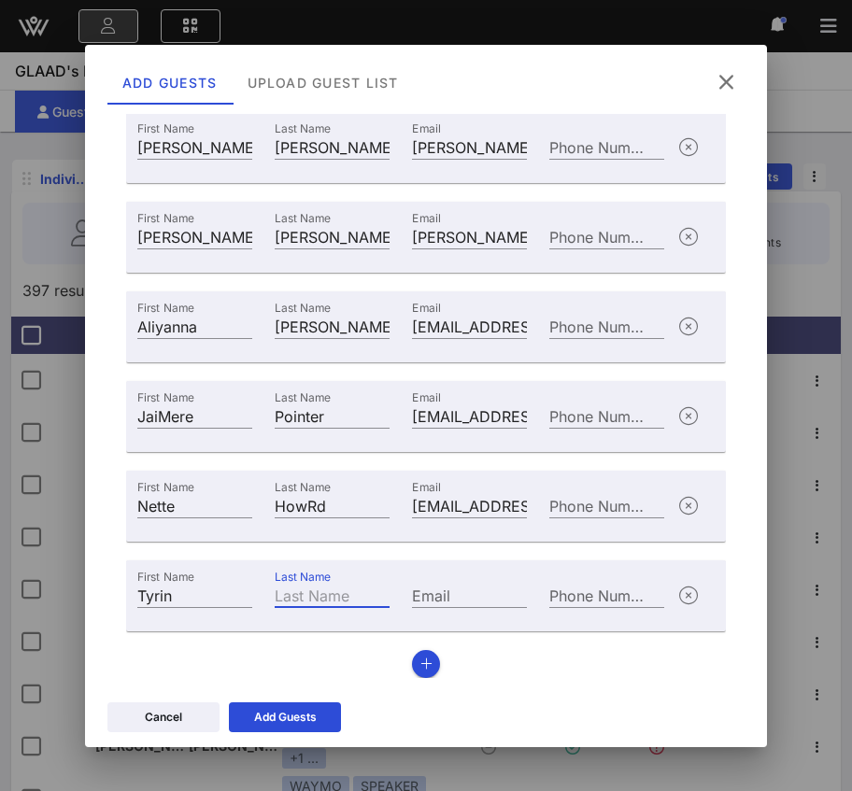
paste input "[PERSON_NAME]"
type input "[PERSON_NAME]"
click at [445, 594] on input "Email" at bounding box center [469, 595] width 115 height 24
click at [462, 595] on input "Email" at bounding box center [469, 595] width 115 height 24
click at [447, 595] on input "Email" at bounding box center [469, 595] width 115 height 24
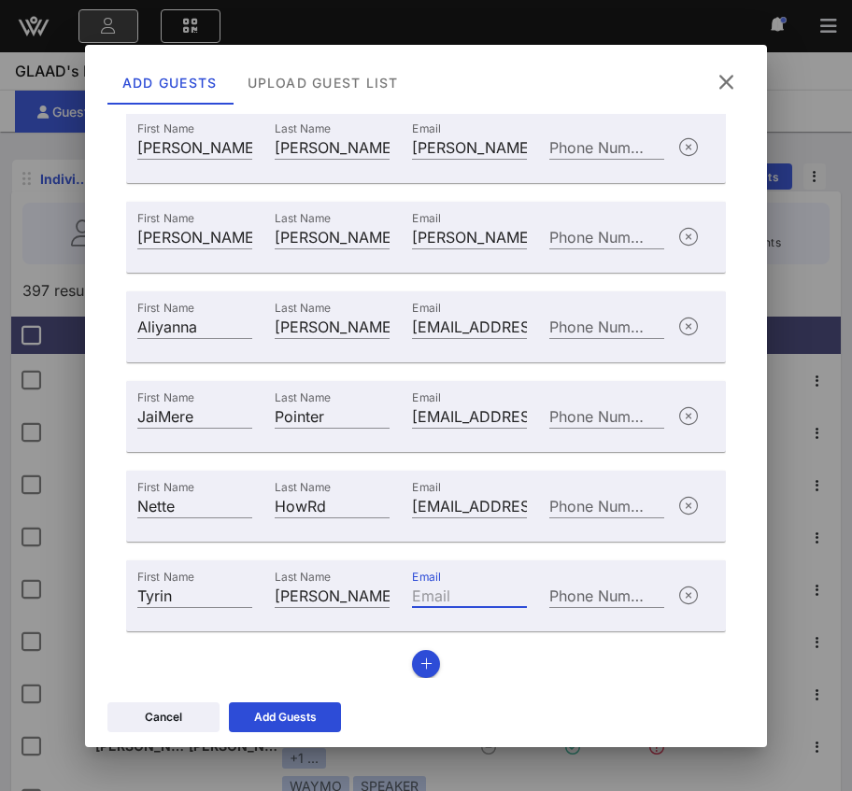
click at [447, 595] on input "Email" at bounding box center [469, 595] width 115 height 24
paste input "[EMAIL_ADDRESS][DOMAIN_NAME]"
type input "[EMAIL_ADDRESS][DOMAIN_NAME]"
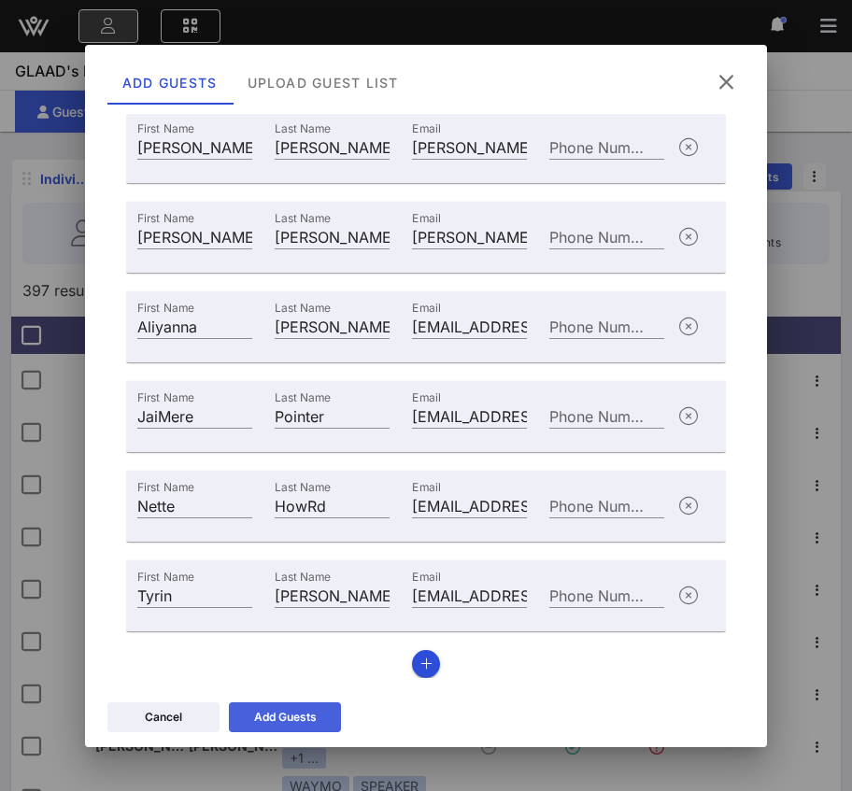
click at [278, 715] on icon at bounding box center [284, 717] width 13 height 11
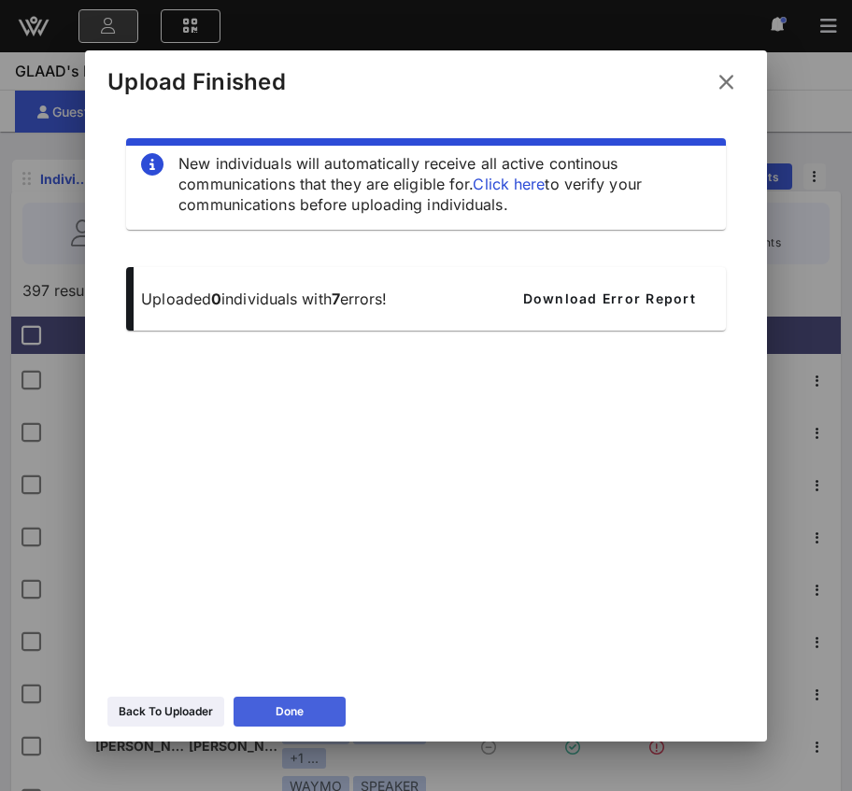
click at [314, 708] on button "Done" at bounding box center [289, 712] width 112 height 30
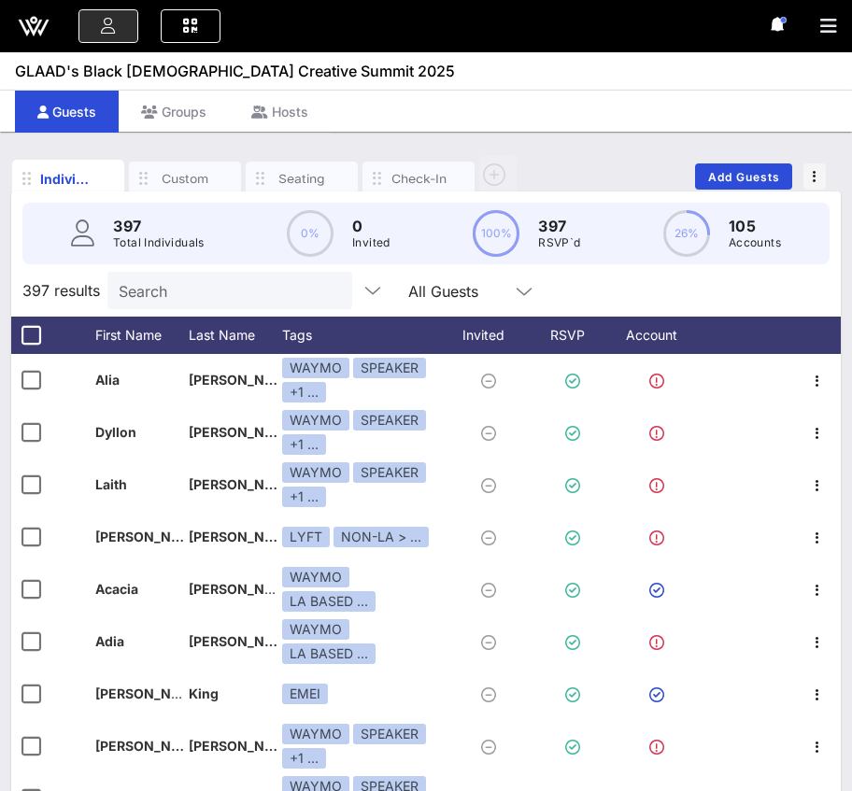
click at [179, 299] on input "Search" at bounding box center [228, 290] width 219 height 24
click at [179, 299] on input "text" at bounding box center [228, 290] width 219 height 24
paste input "Tyrin"
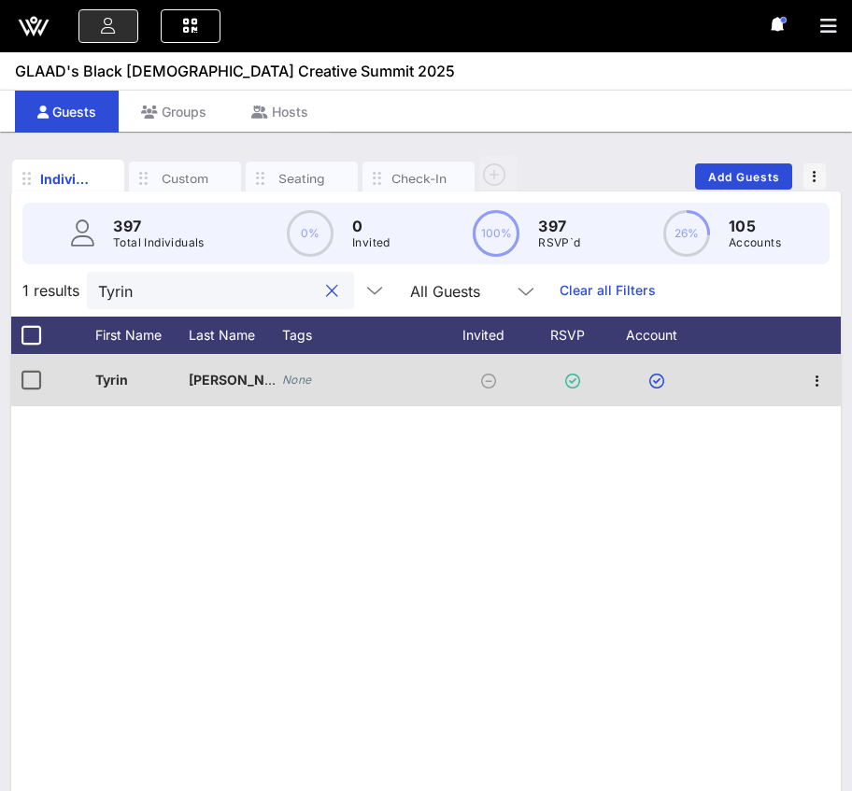
type input "Tyrin"
click at [293, 378] on icon "None" at bounding box center [297, 380] width 30 height 14
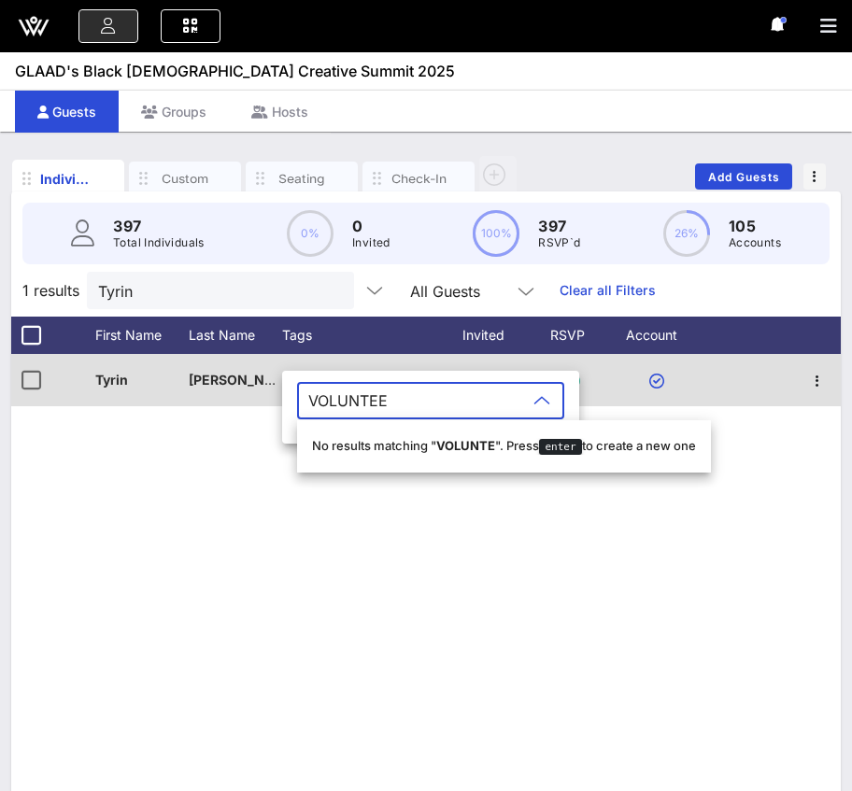
type input "VOLUNTEER"
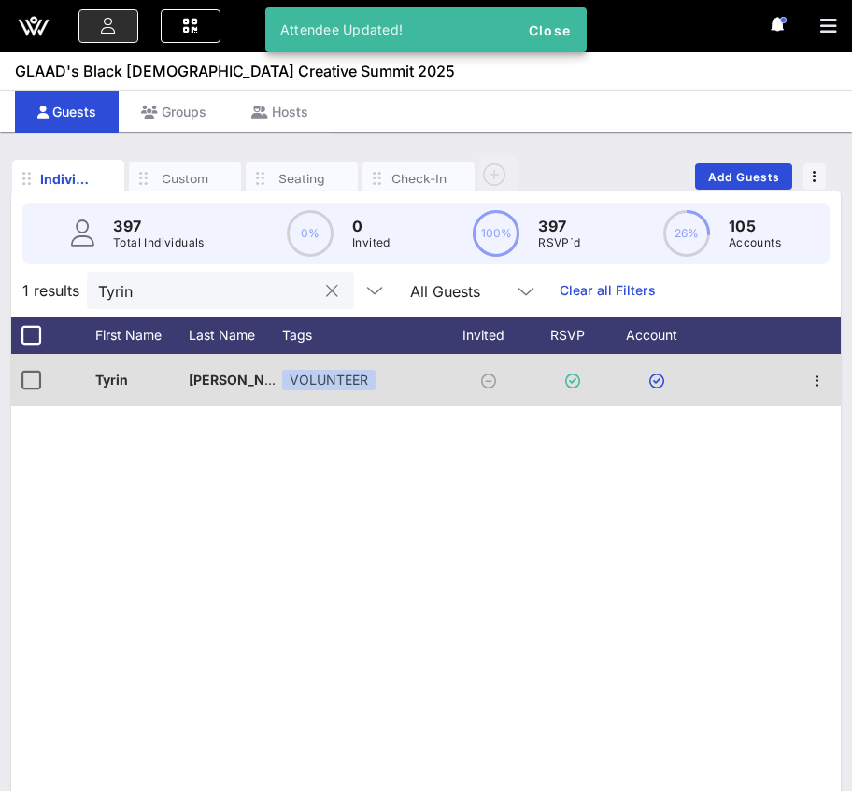
click at [221, 286] on input "Tyrin" at bounding box center [207, 290] width 219 height 24
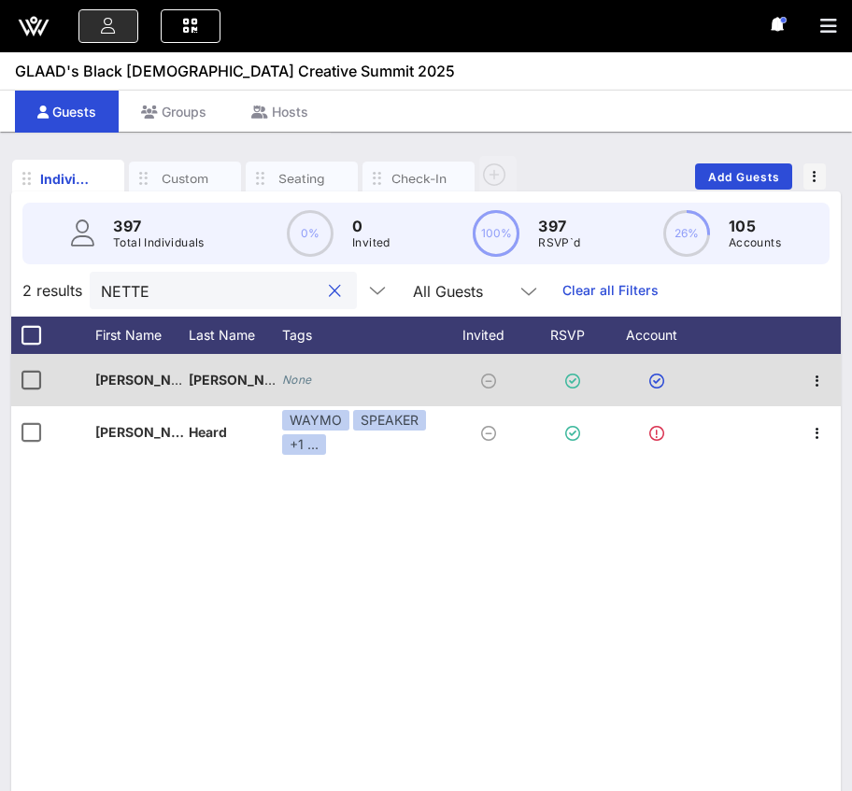
type input "NETTE"
click at [297, 380] on icon "None" at bounding box center [297, 380] width 30 height 14
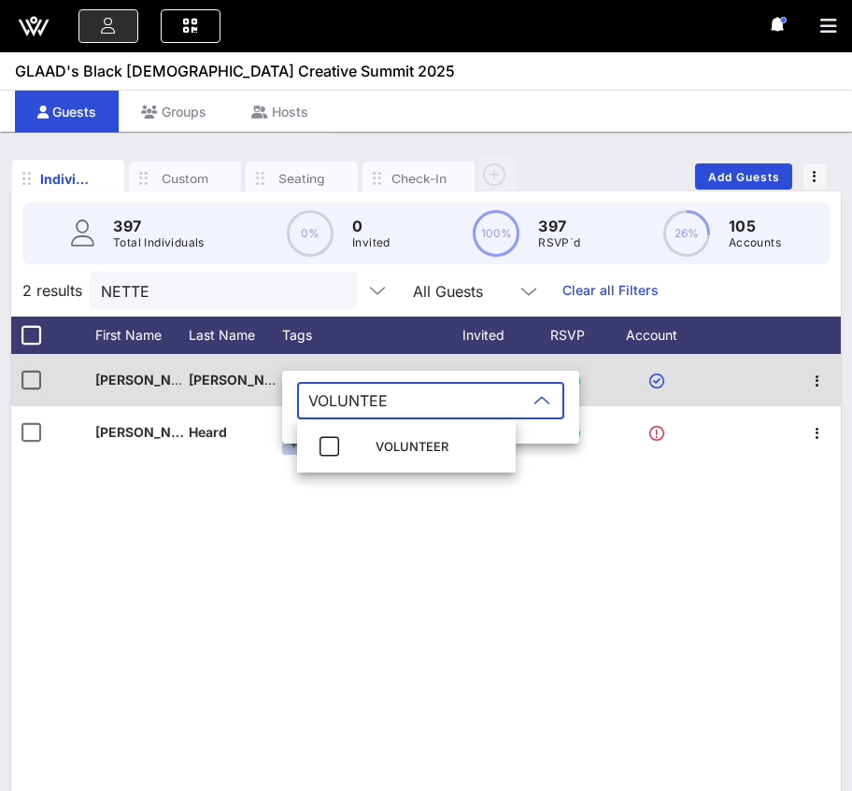
type input "VOLUNTEER"
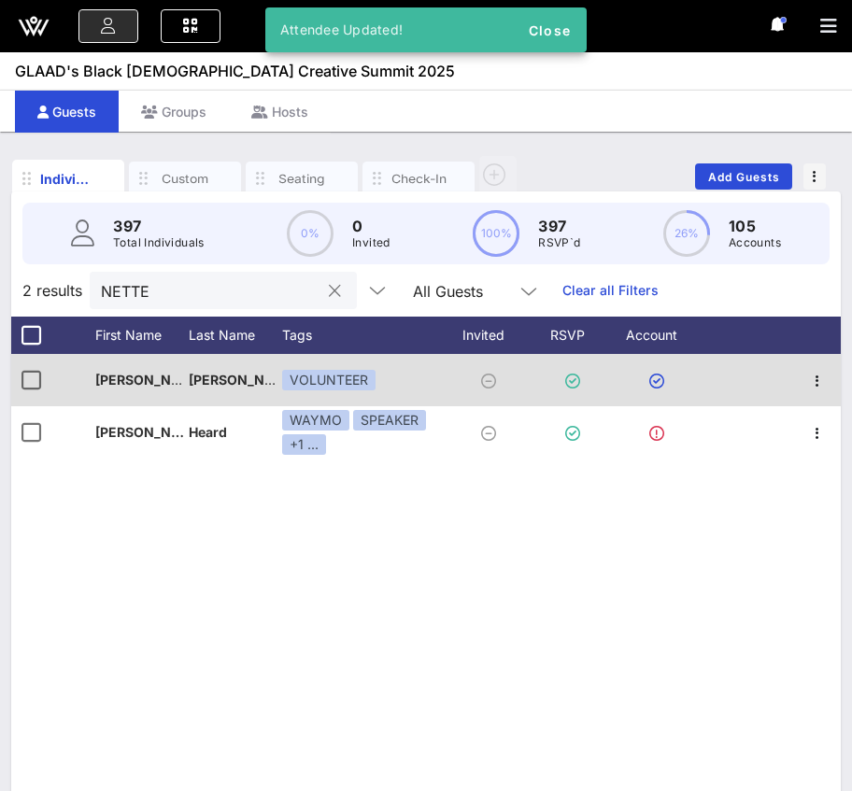
click at [176, 281] on input "NETTE" at bounding box center [210, 290] width 219 height 24
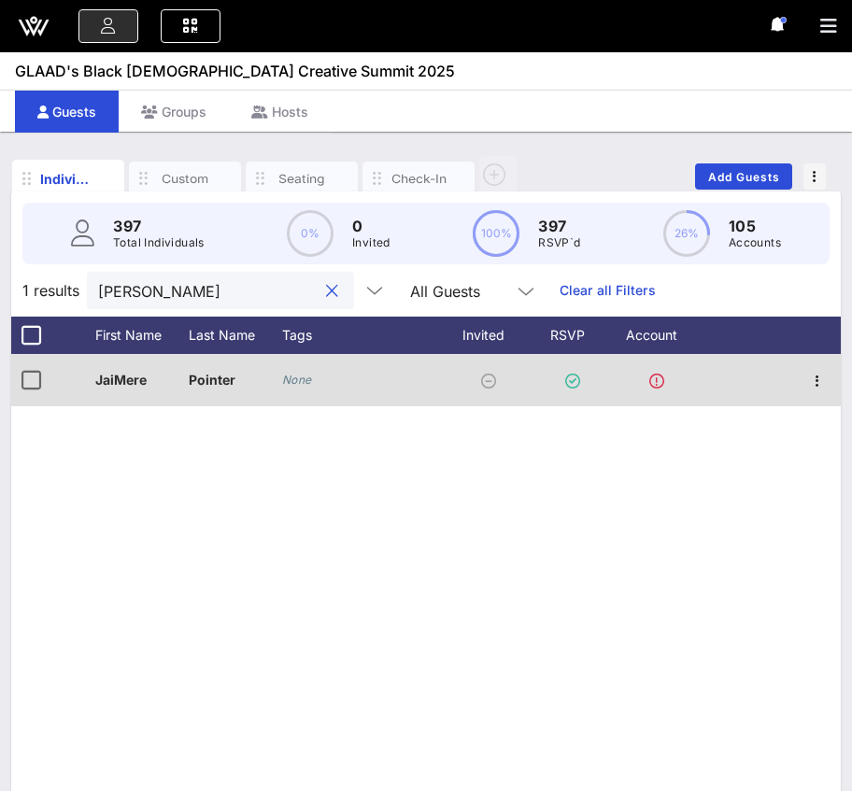
type input "[PERSON_NAME]"
click at [294, 382] on icon "None" at bounding box center [297, 380] width 30 height 14
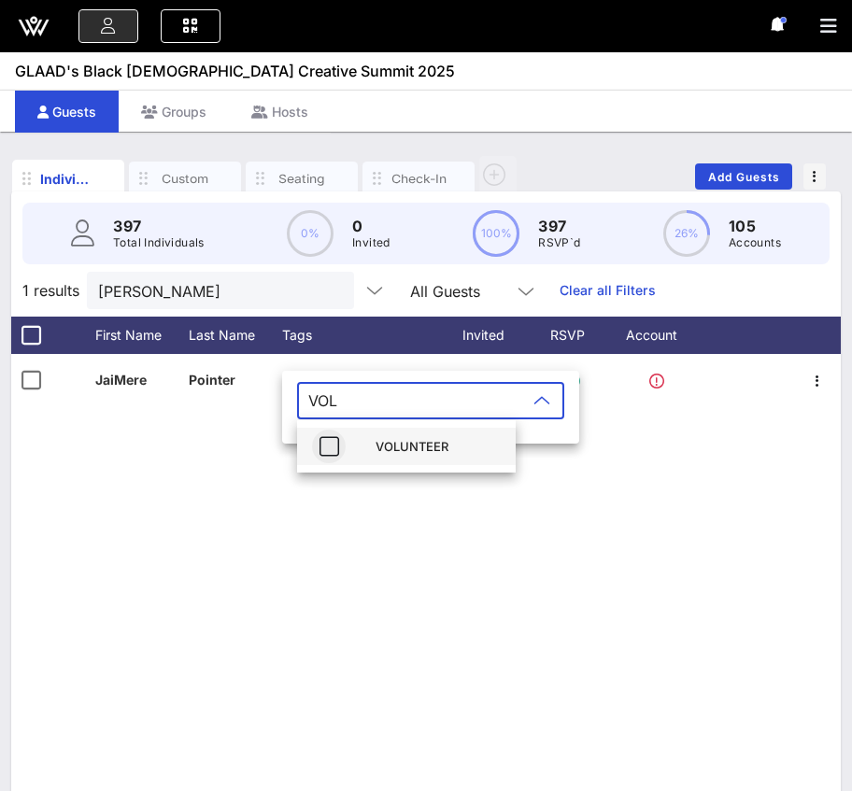
type input "VOL"
click at [329, 448] on icon "button" at bounding box center [329, 446] width 22 height 22
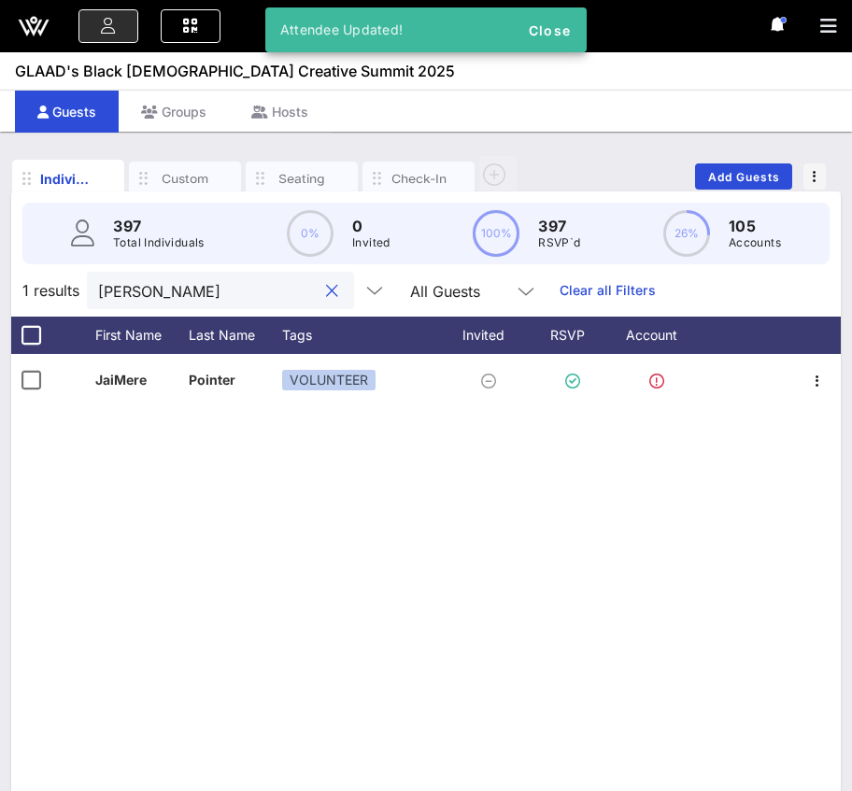
click at [158, 291] on input "[PERSON_NAME]" at bounding box center [207, 290] width 219 height 24
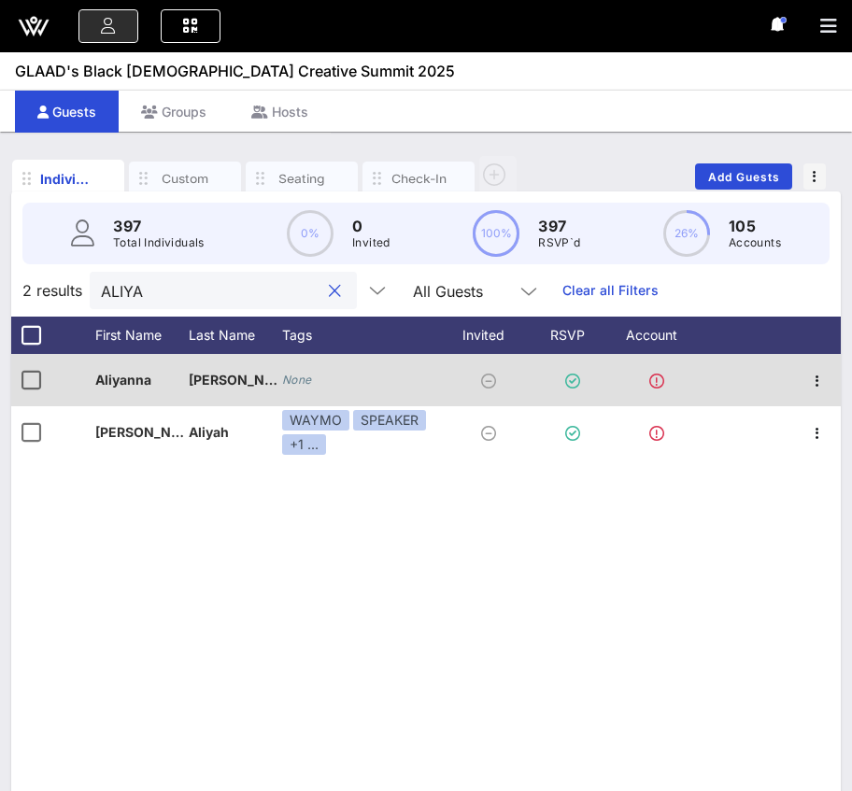
type input "ALIYA"
click at [314, 386] on div "None" at bounding box center [361, 380] width 159 height 52
click at [301, 375] on icon "None" at bounding box center [297, 380] width 30 height 14
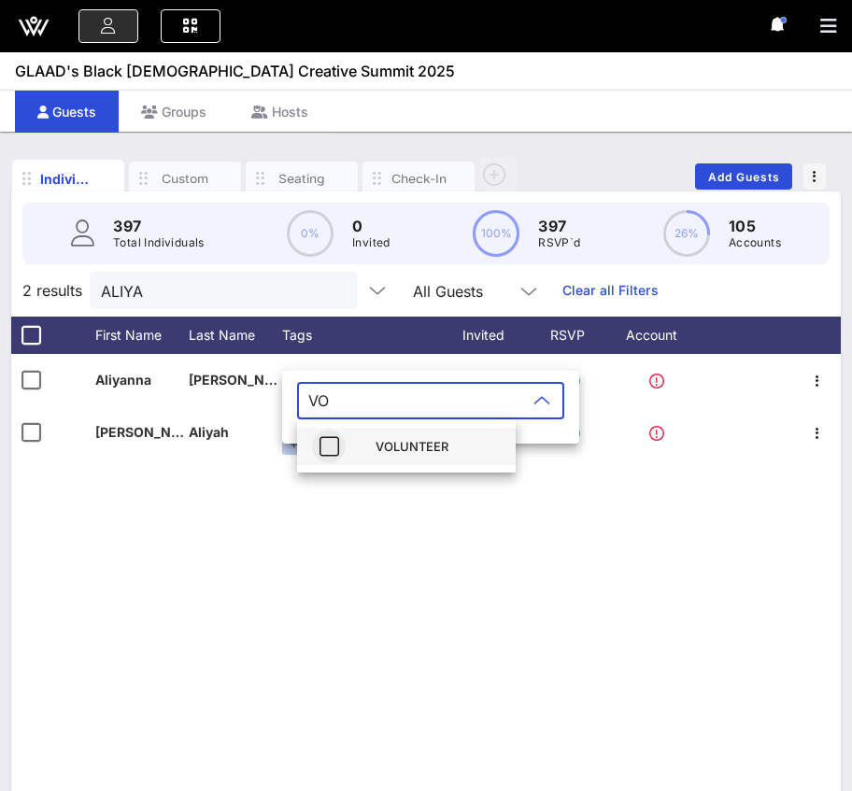
type input "VO"
click at [332, 448] on icon "button" at bounding box center [329, 446] width 22 height 22
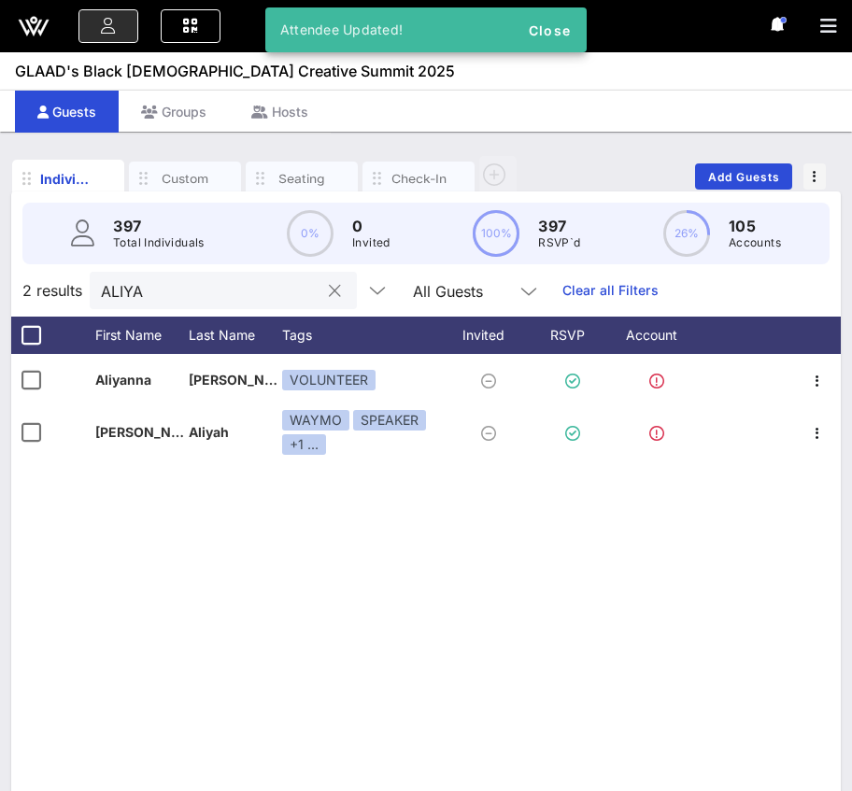
click at [216, 295] on input "ALIYA" at bounding box center [210, 290] width 219 height 24
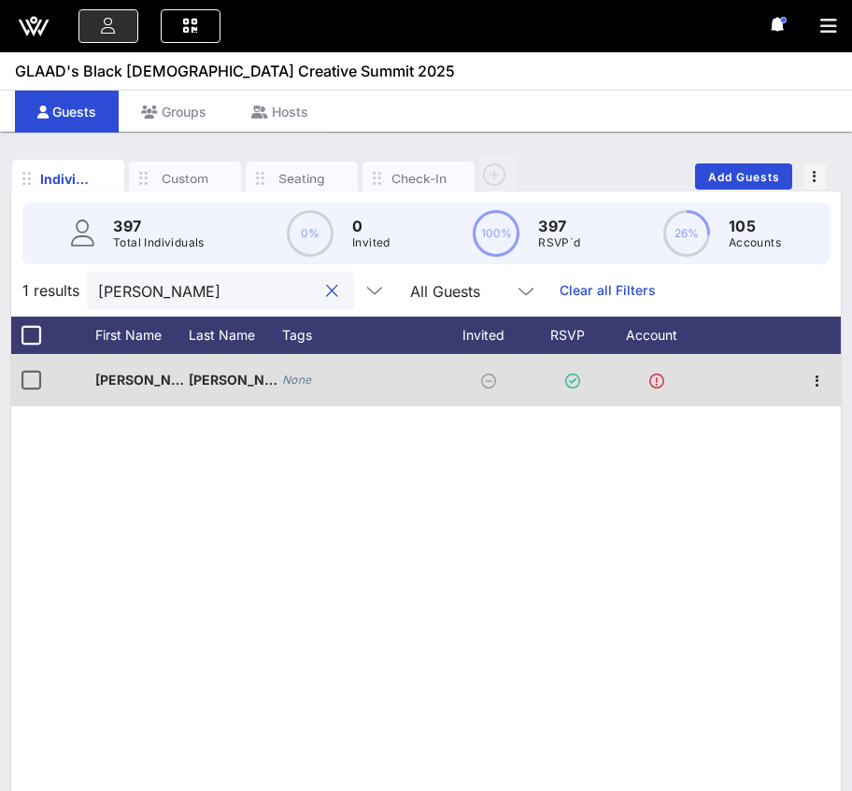
type input "[PERSON_NAME]"
click at [305, 396] on div "None" at bounding box center [361, 380] width 159 height 52
click at [298, 377] on icon "None" at bounding box center [297, 380] width 30 height 14
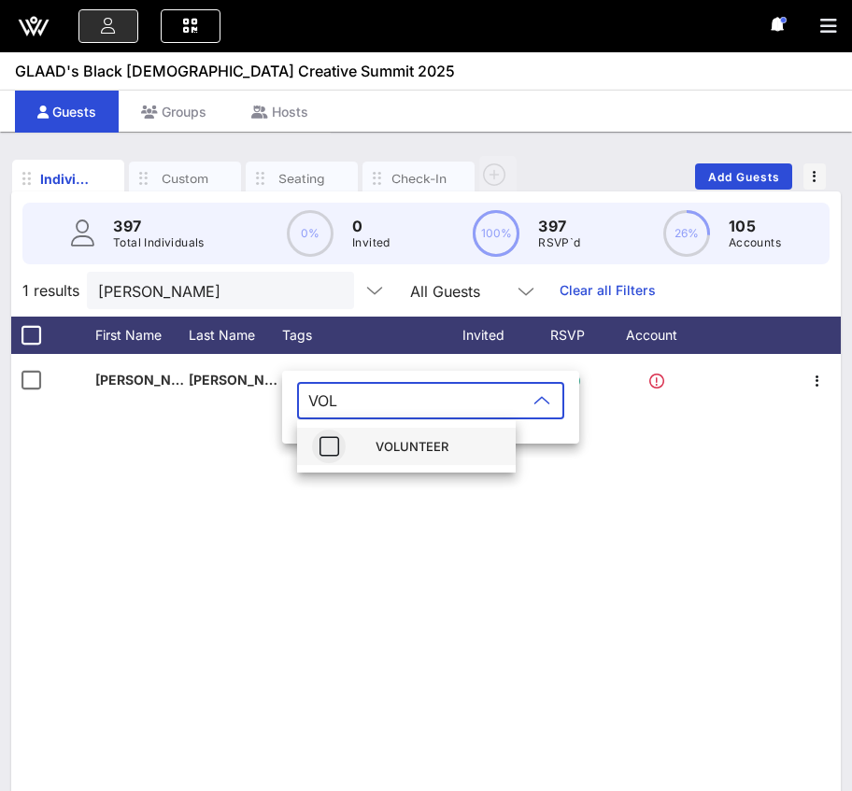
type input "VOL"
click at [334, 442] on icon "button" at bounding box center [329, 446] width 22 height 22
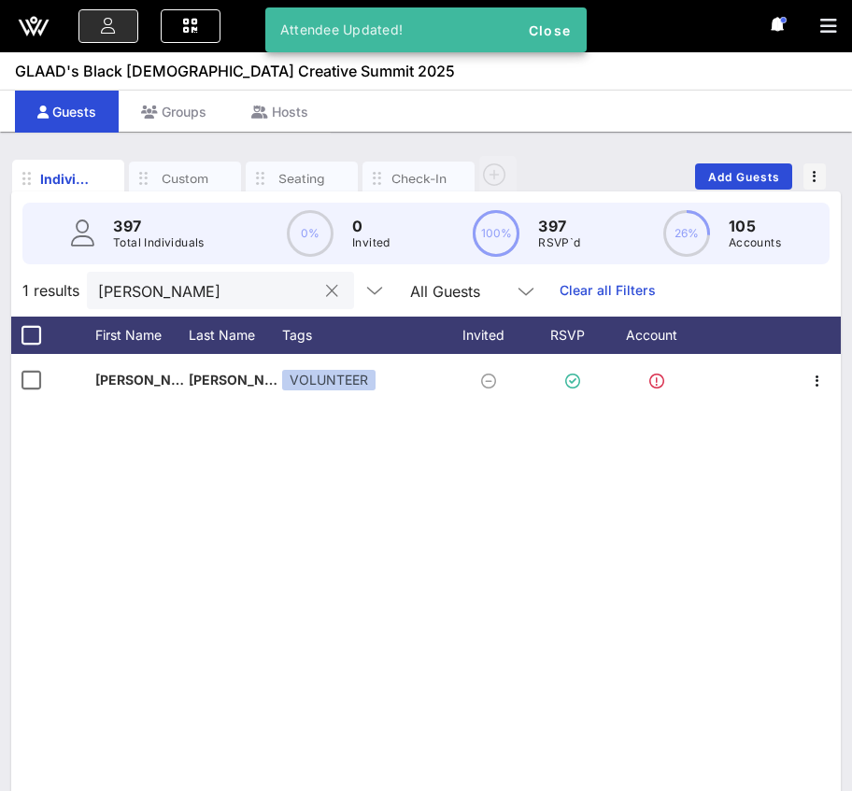
click at [152, 281] on input "[PERSON_NAME]" at bounding box center [207, 290] width 219 height 24
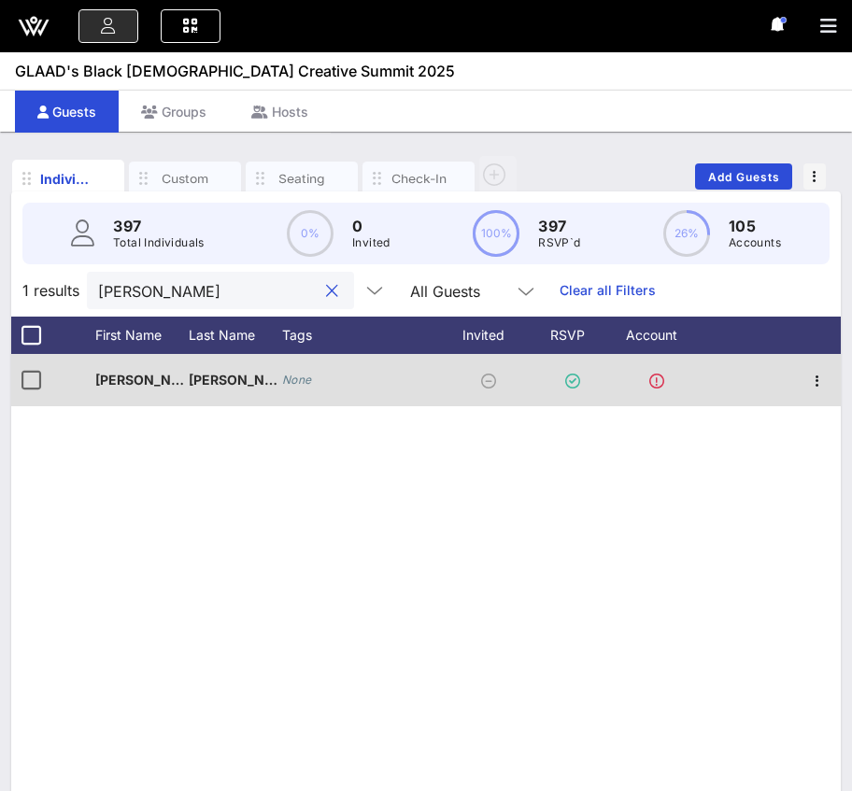
type input "[PERSON_NAME]"
click at [293, 371] on div "None" at bounding box center [297, 380] width 30 height 19
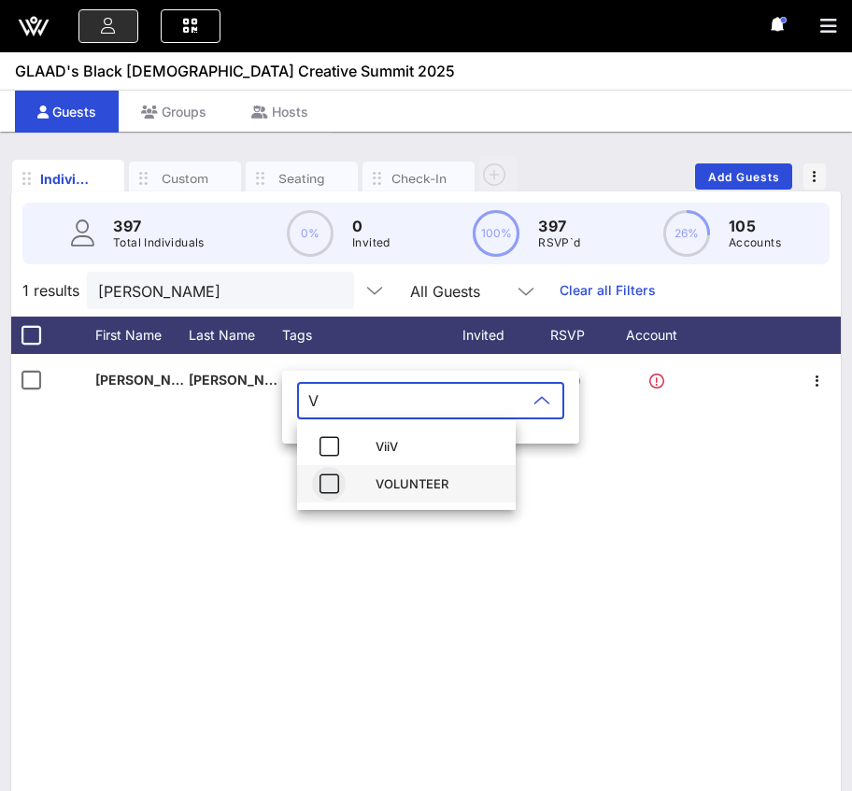
type input "V"
click at [330, 482] on icon "button" at bounding box center [329, 484] width 22 height 22
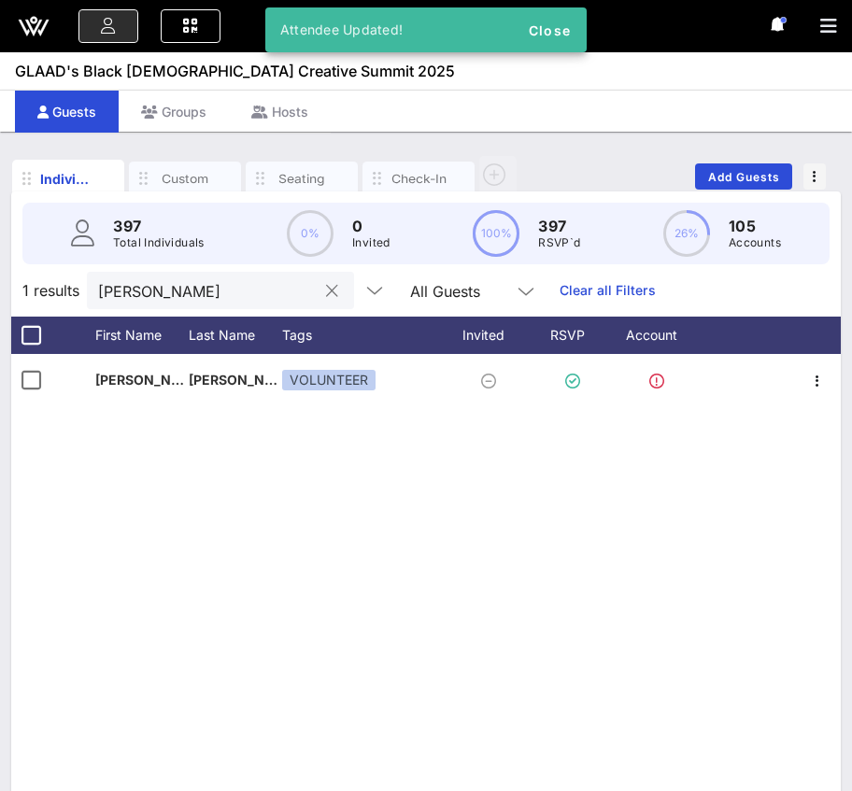
click at [162, 289] on input "[PERSON_NAME]" at bounding box center [207, 290] width 219 height 24
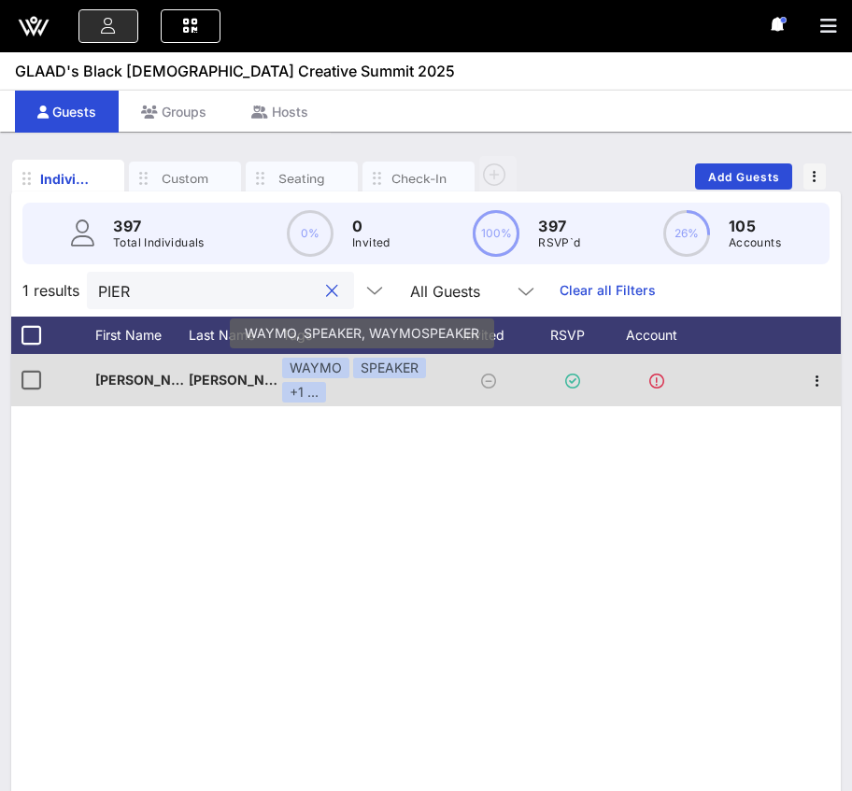
type input "PIER"
click at [357, 393] on div "WAYMO SPEAKER +1 ..." at bounding box center [361, 380] width 159 height 45
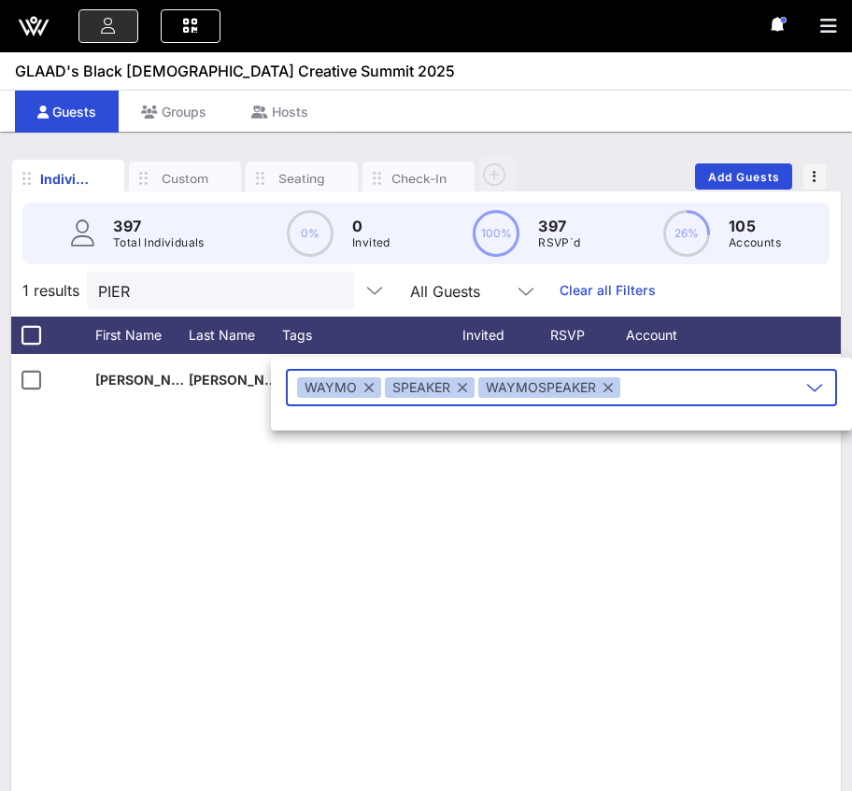
click at [364, 388] on button "button" at bounding box center [368, 387] width 9 height 21
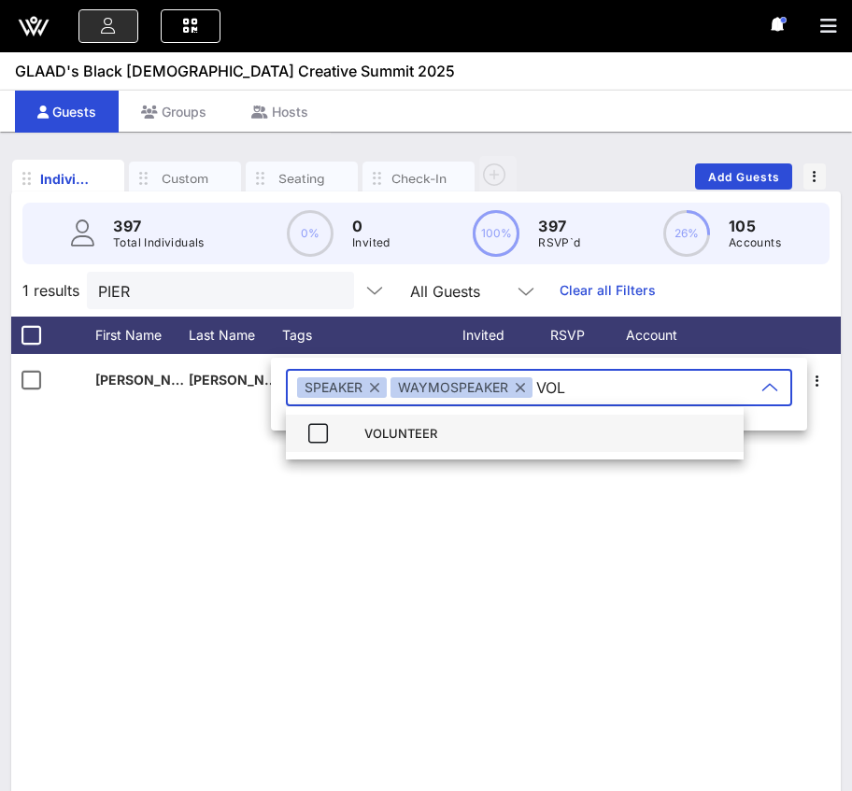
type input "VOL"
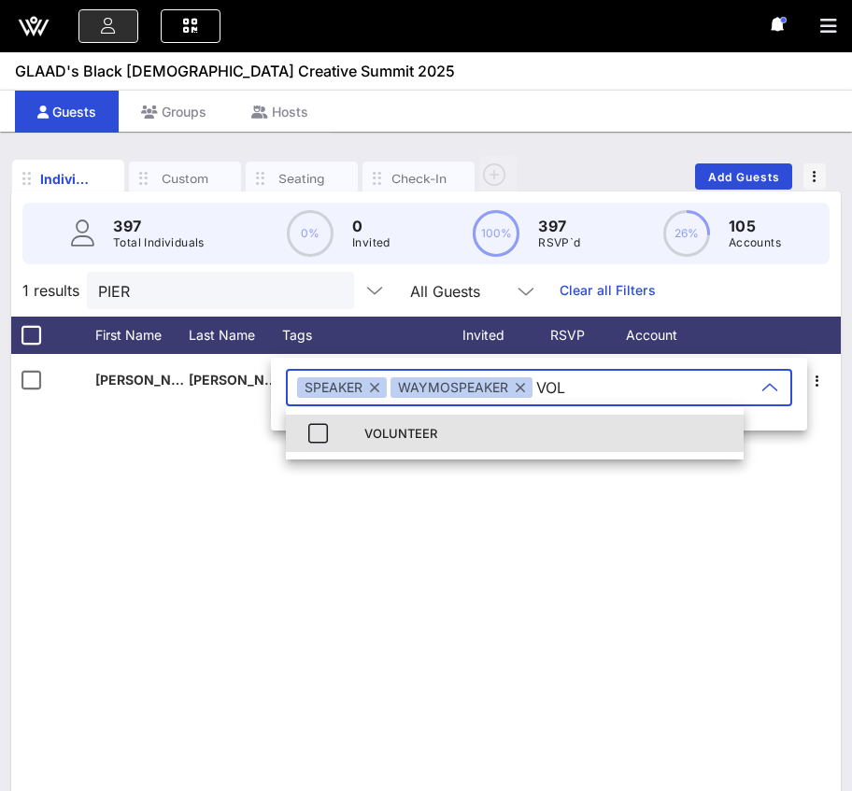
click at [512, 437] on div "VOLUNTEER" at bounding box center [546, 433] width 364 height 15
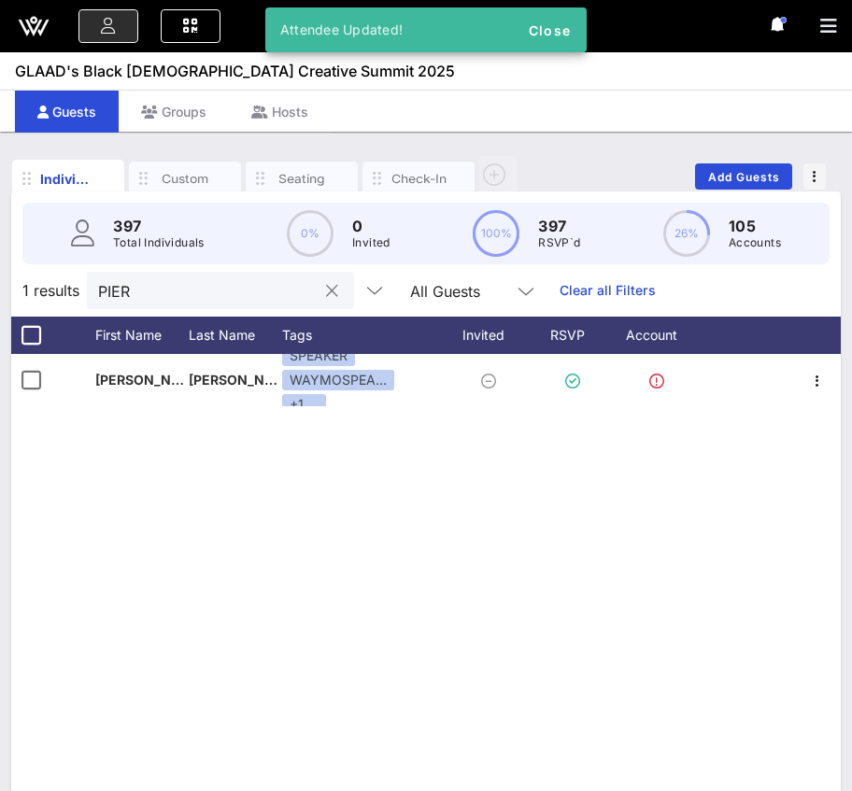
click at [183, 276] on div "PIER" at bounding box center [207, 290] width 219 height 37
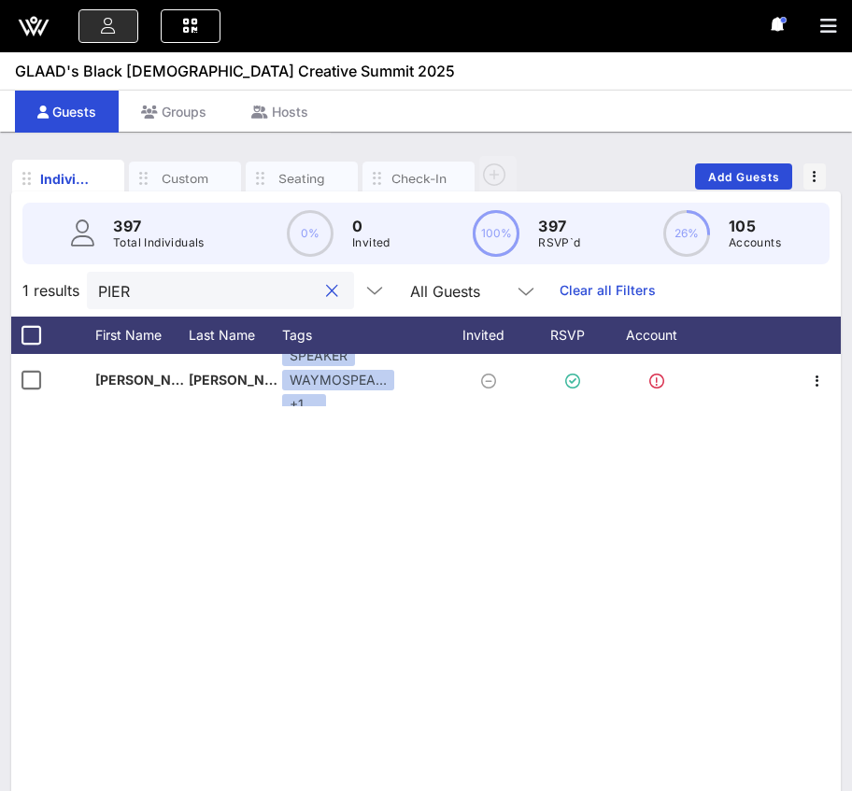
click at [108, 290] on input "PIER" at bounding box center [207, 290] width 219 height 24
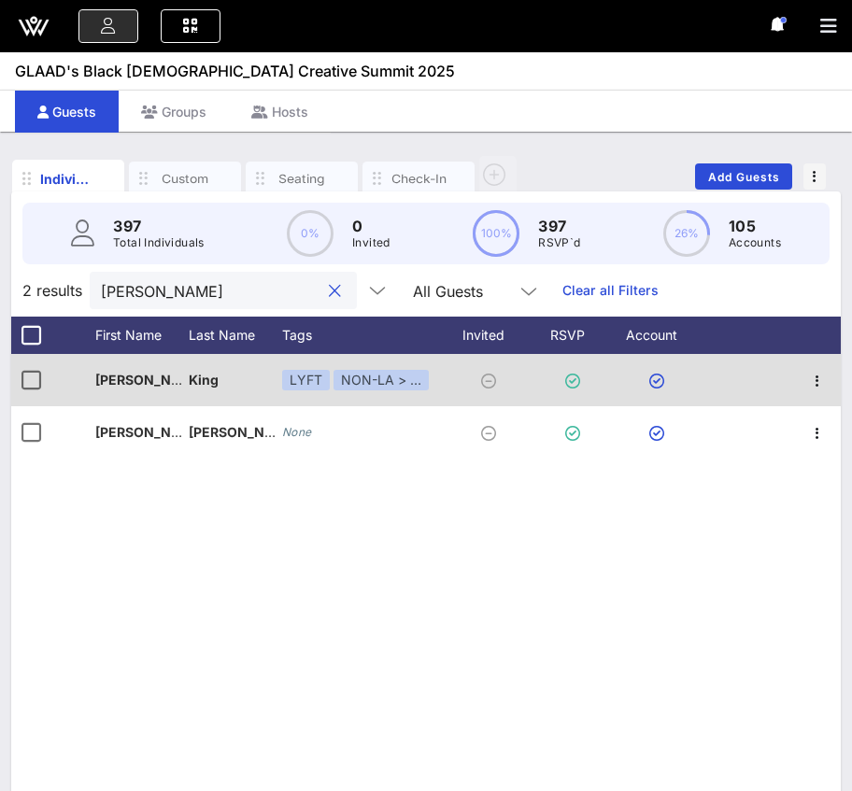
type input "[PERSON_NAME]"
click at [360, 402] on div "LYFT NON-LA > …" at bounding box center [361, 380] width 159 height 52
click at [390, 389] on div "NON-LA > …" at bounding box center [380, 380] width 95 height 21
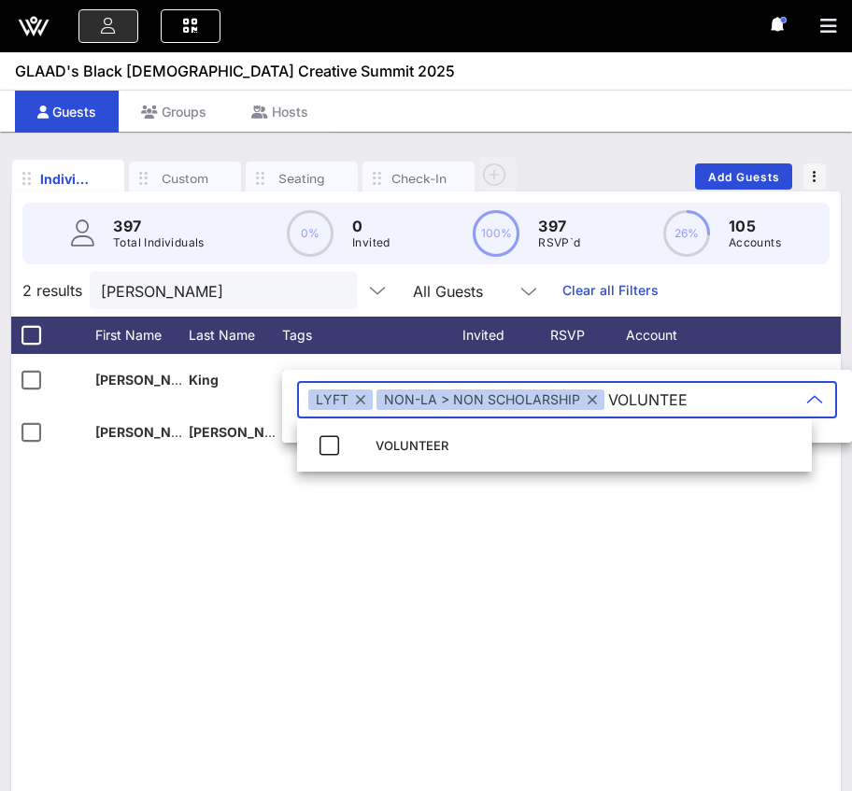
type input "VOLUNTEER"
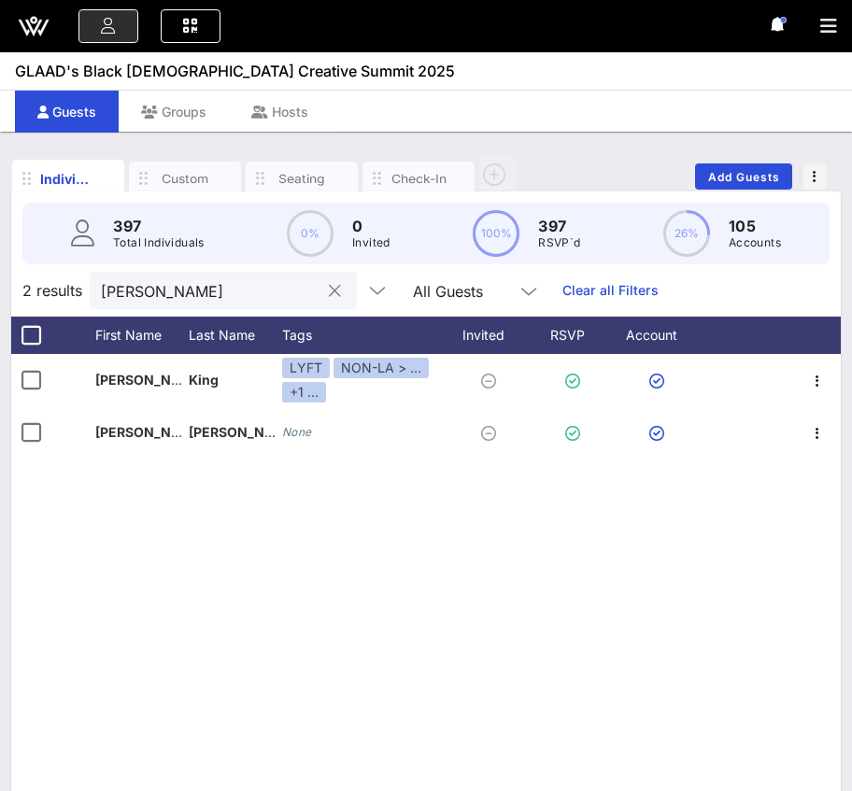
click at [135, 281] on input "[PERSON_NAME]" at bounding box center [210, 290] width 219 height 24
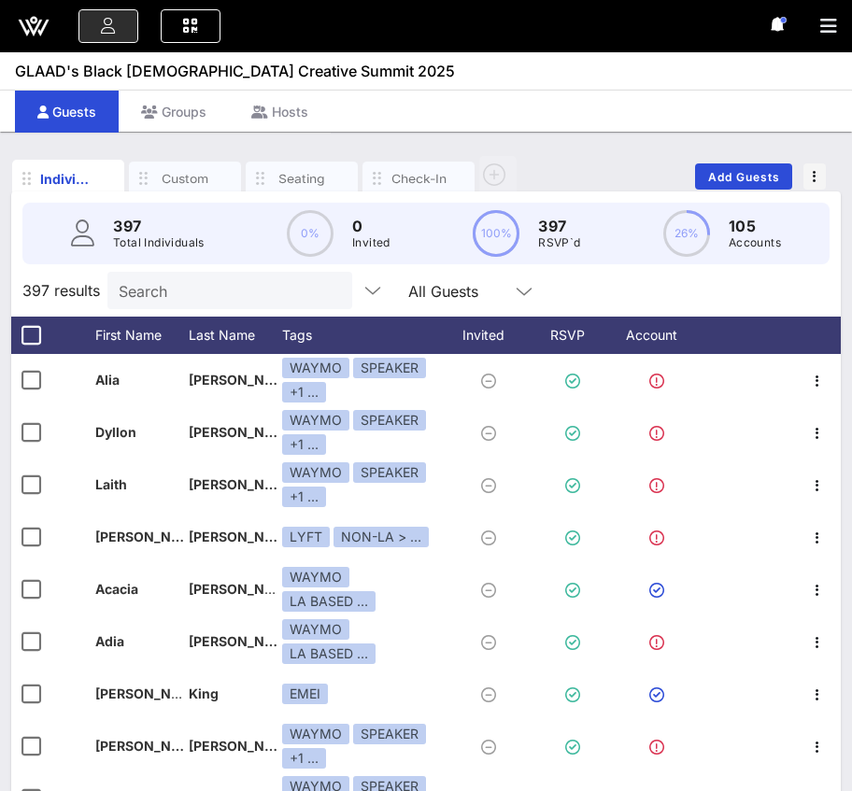
click at [848, 318] on div "Individuals Custom Seating Check-In Add Guests 397 Total Individuals 0% 0 Invit…" at bounding box center [426, 532] width 852 height 801
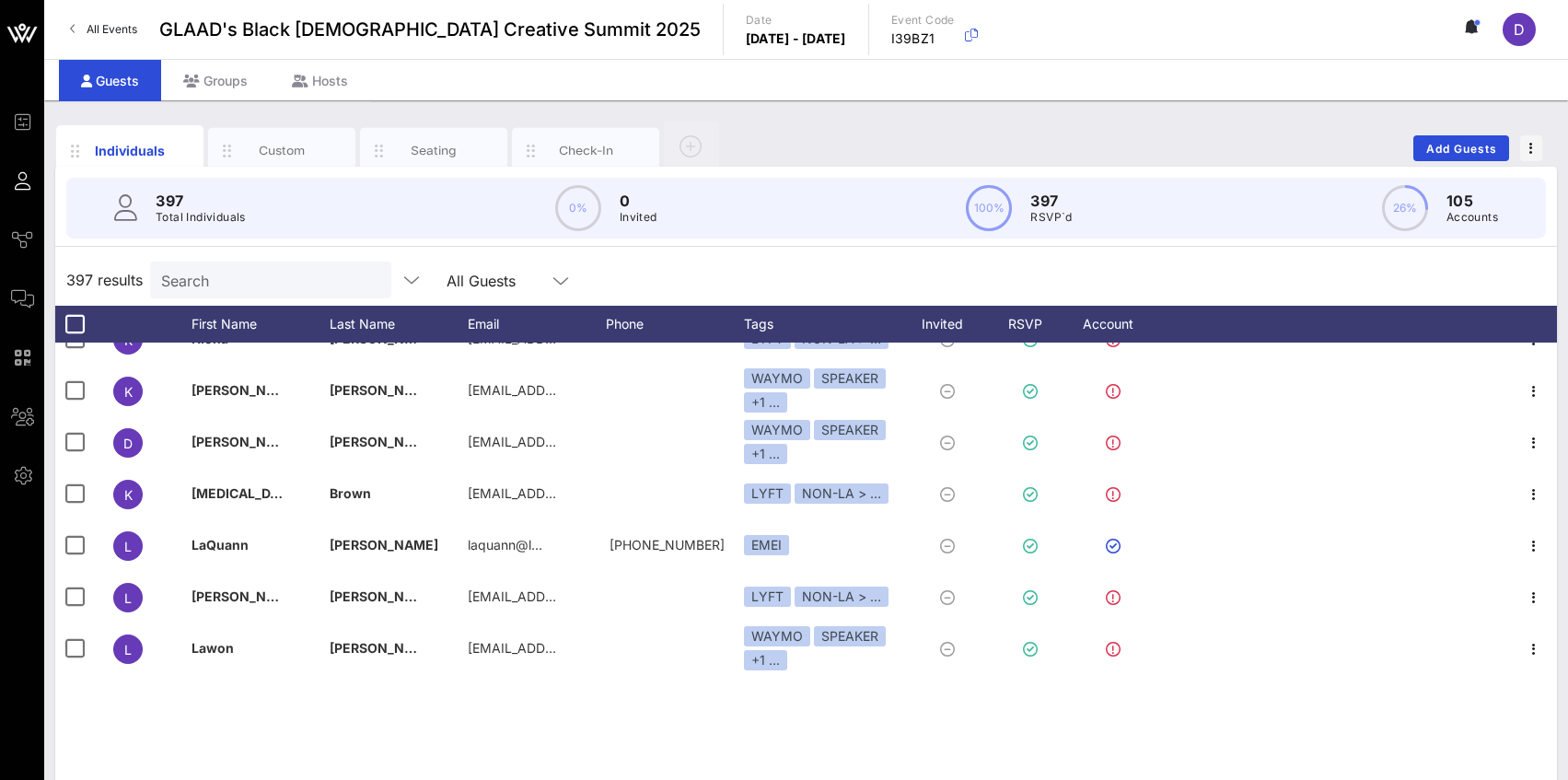
scroll to position [11225, 0]
